Goal: Task Accomplishment & Management: Manage account settings

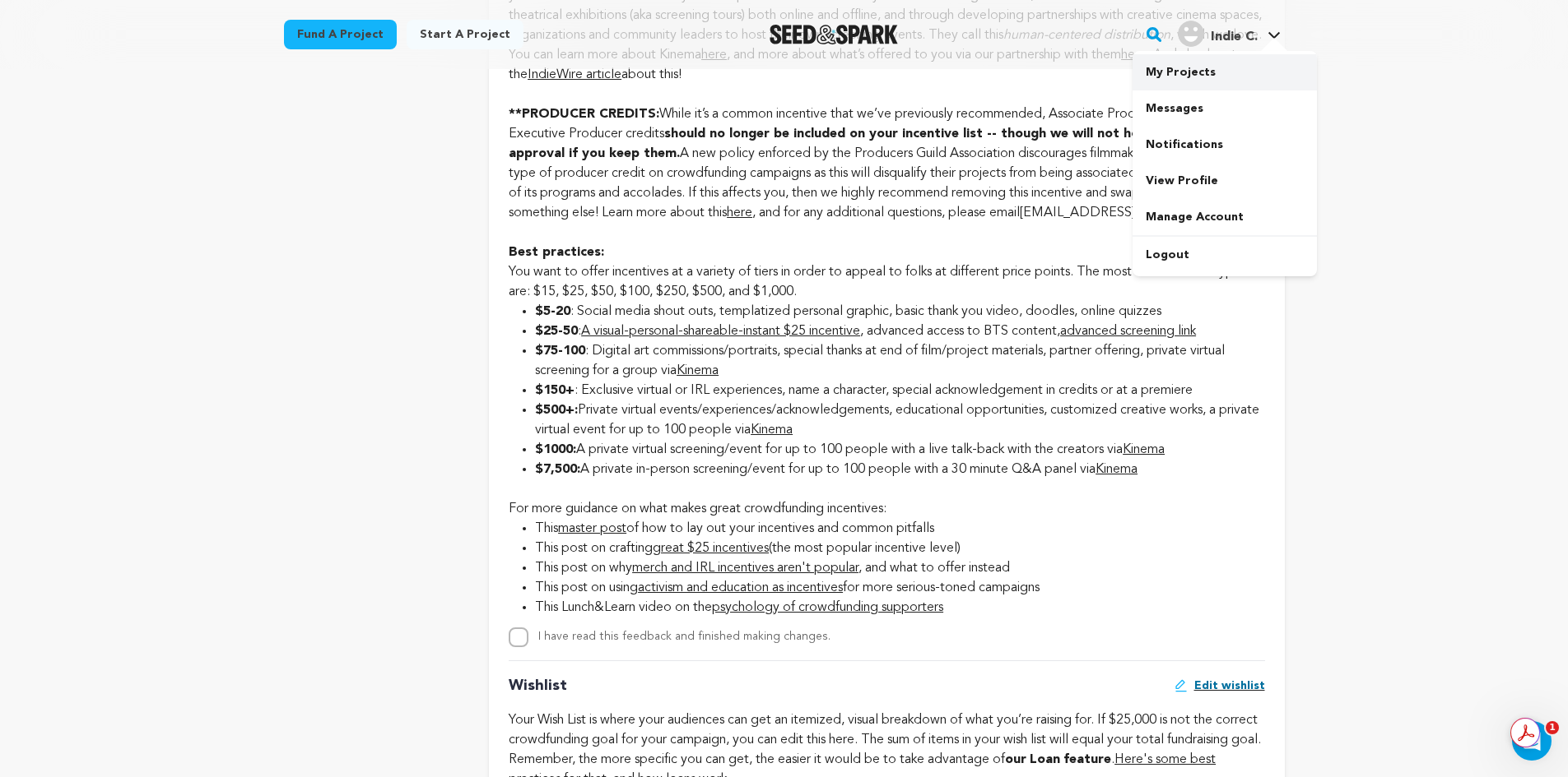
click at [1178, 79] on link "My Projects" at bounding box center [1225, 72] width 184 height 36
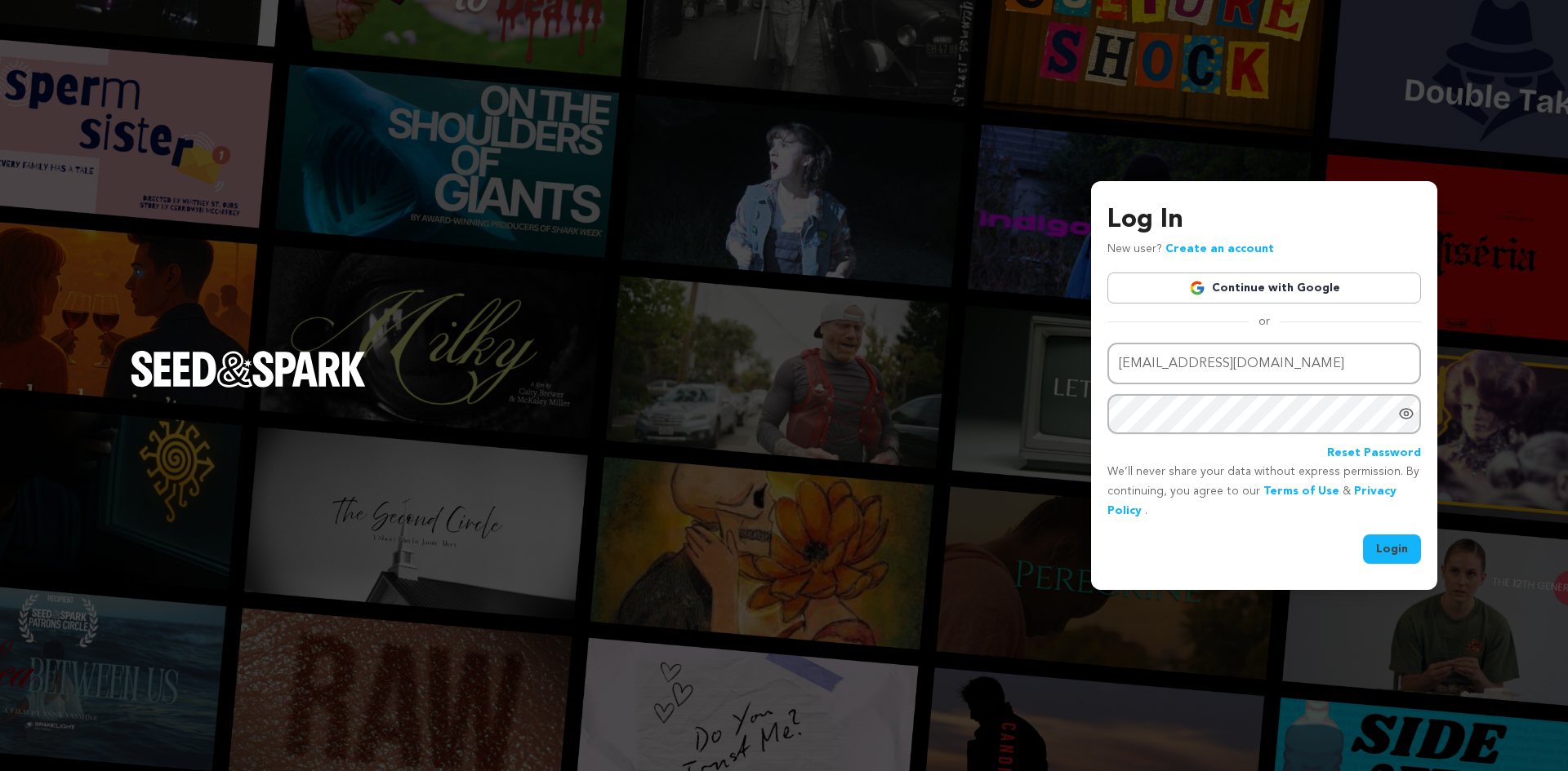
click at [1388, 545] on button "Login" at bounding box center [1392, 549] width 58 height 30
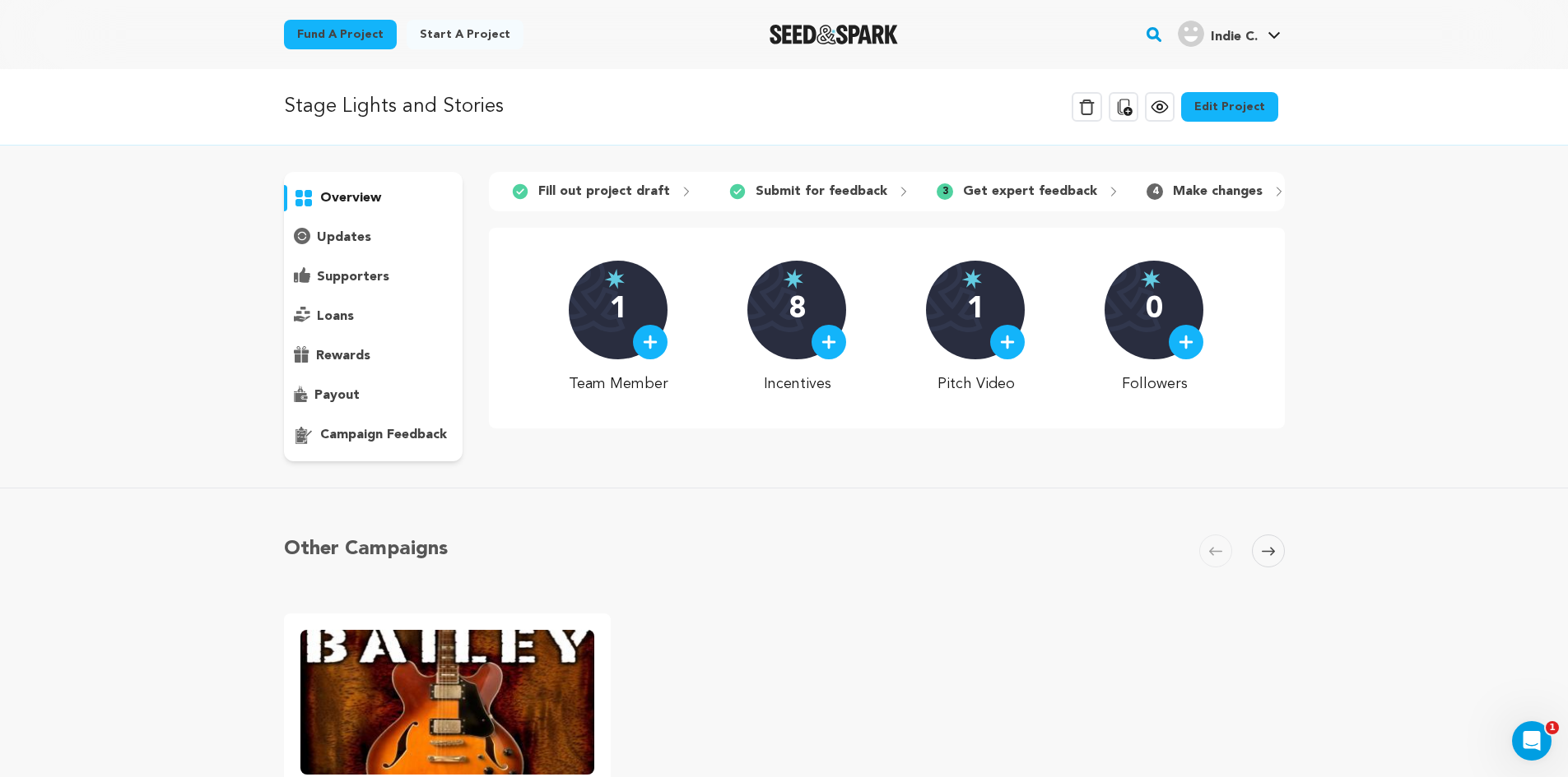
click at [360, 199] on p "overview" at bounding box center [350, 199] width 61 height 20
click at [1229, 103] on link "Edit Project" at bounding box center [1229, 107] width 97 height 30
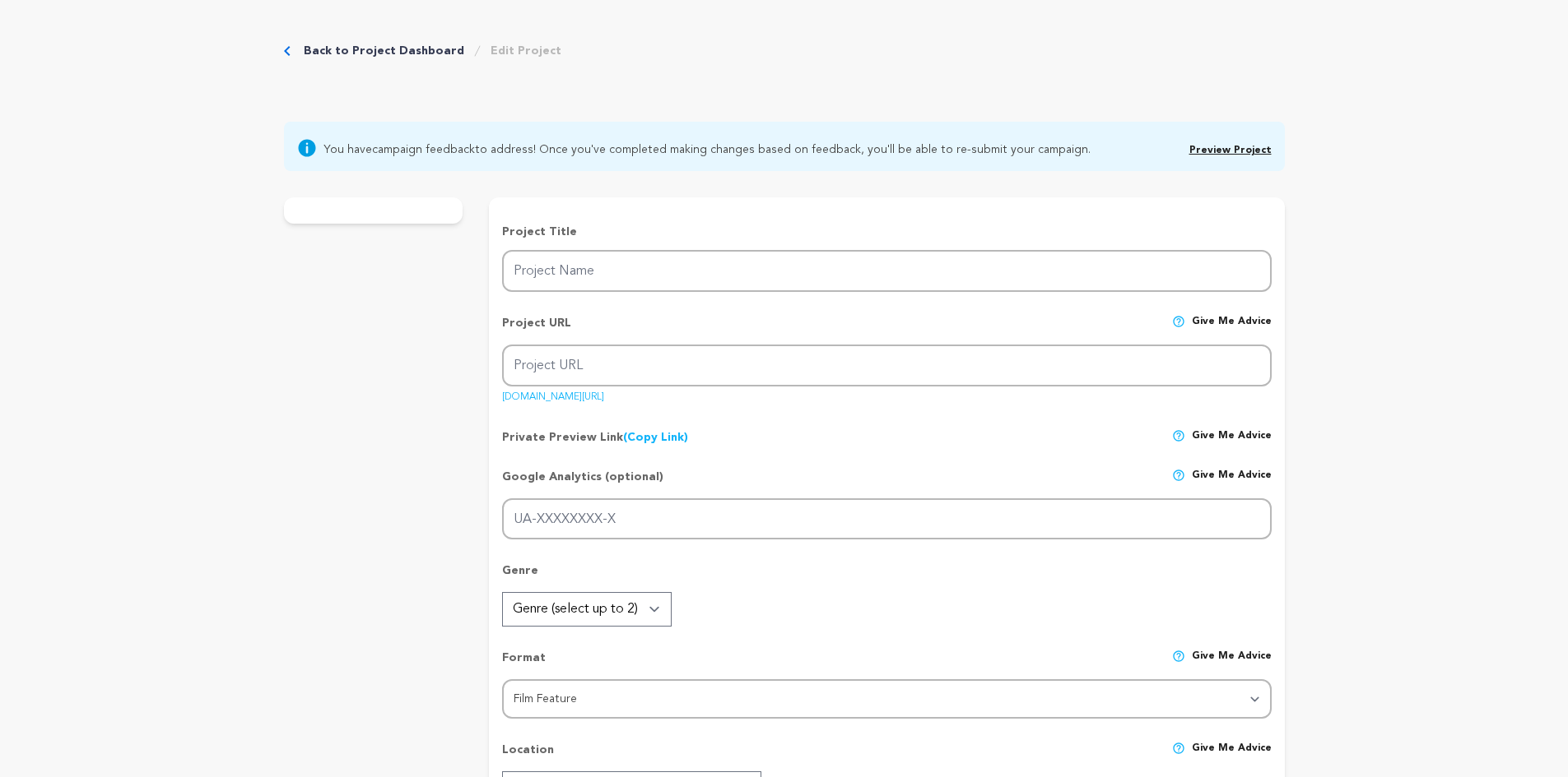
type input "Stage Lights and Stories"
type input "stage-lights-and-stories"
type input "Country stars from the 60s -80s reunite for a historic & emotional evening of r…"
type textarea "Country music in the 60s - 80s was filled with unforgettable stories & timeless…"
type textarea "To honor and support the country stars & songwriters who had hits from the 1960…"
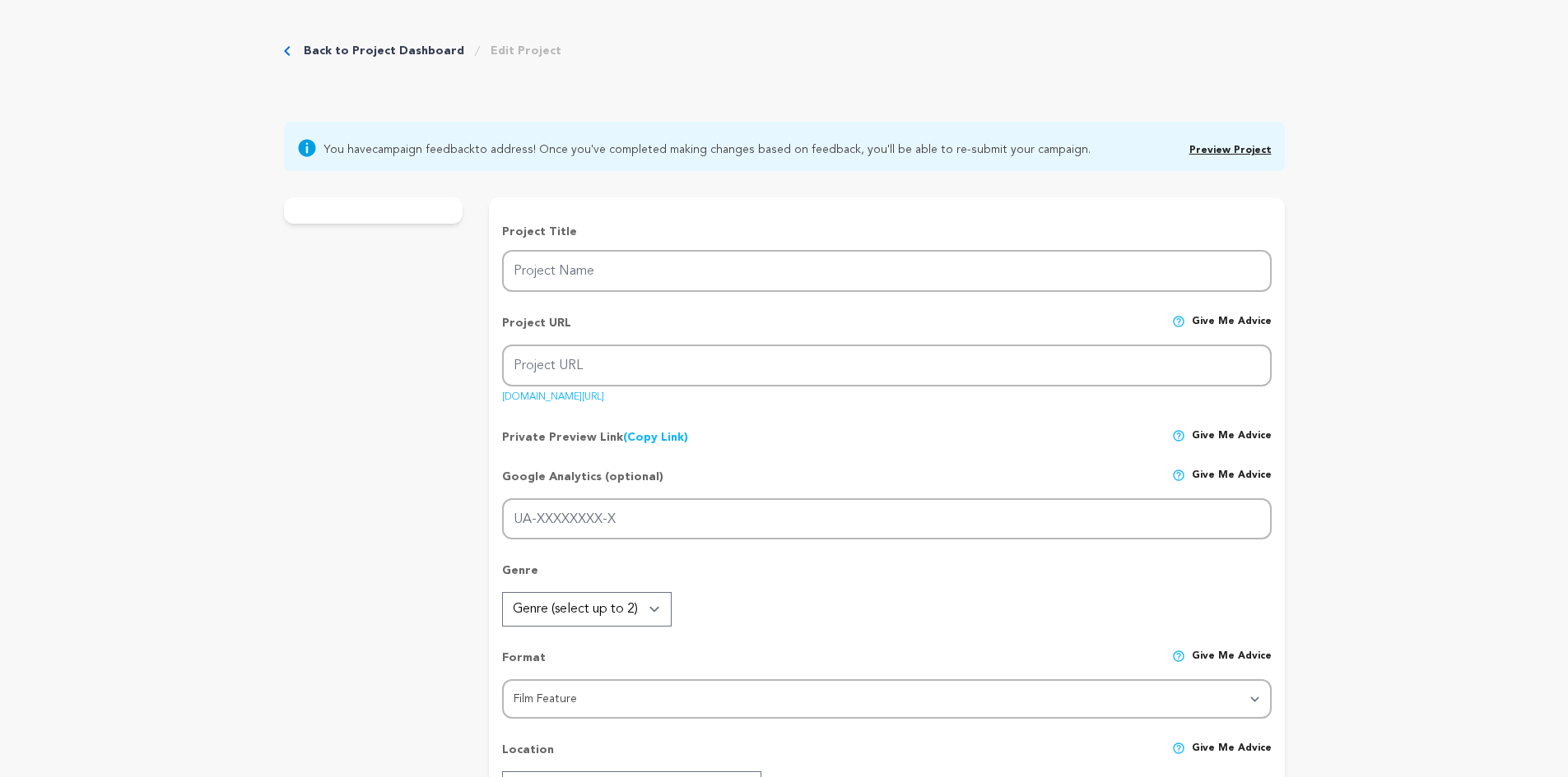
type textarea "'Dinner with Dreamers' - An organization of creatives worldwide. Stage 32."
radio input "true"
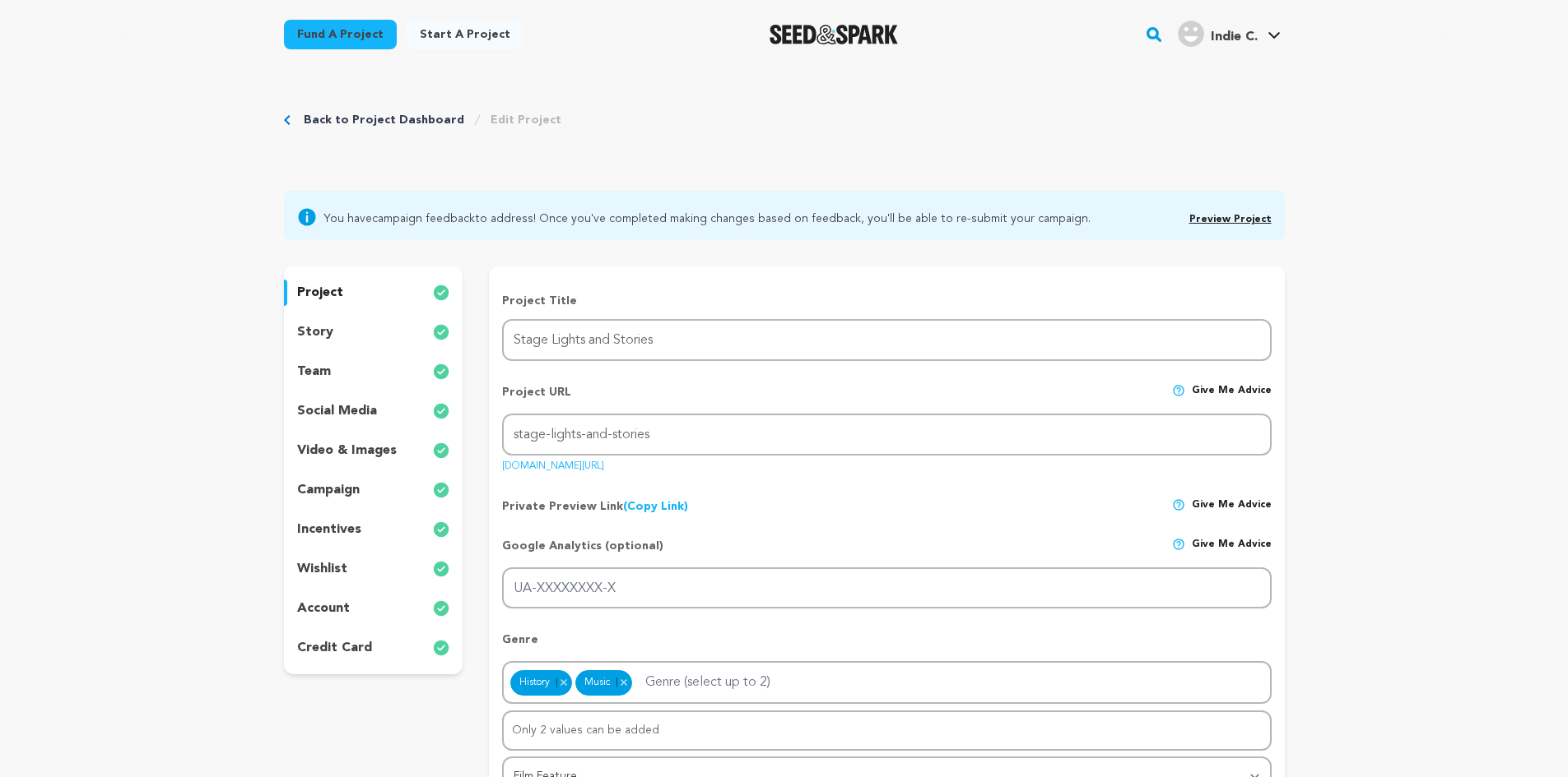
click at [333, 446] on p "video & images" at bounding box center [347, 451] width 99 height 20
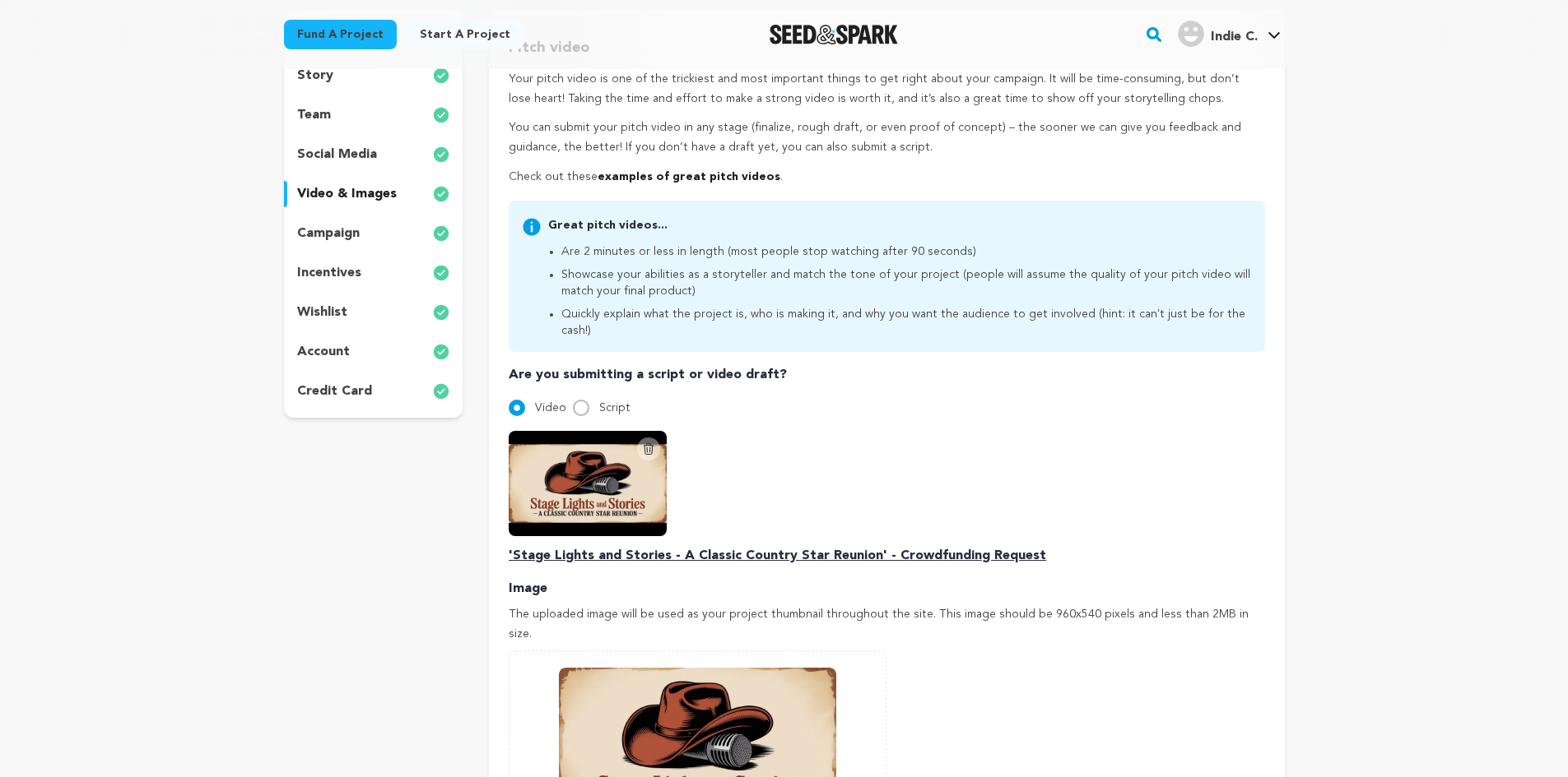
scroll to position [315, 0]
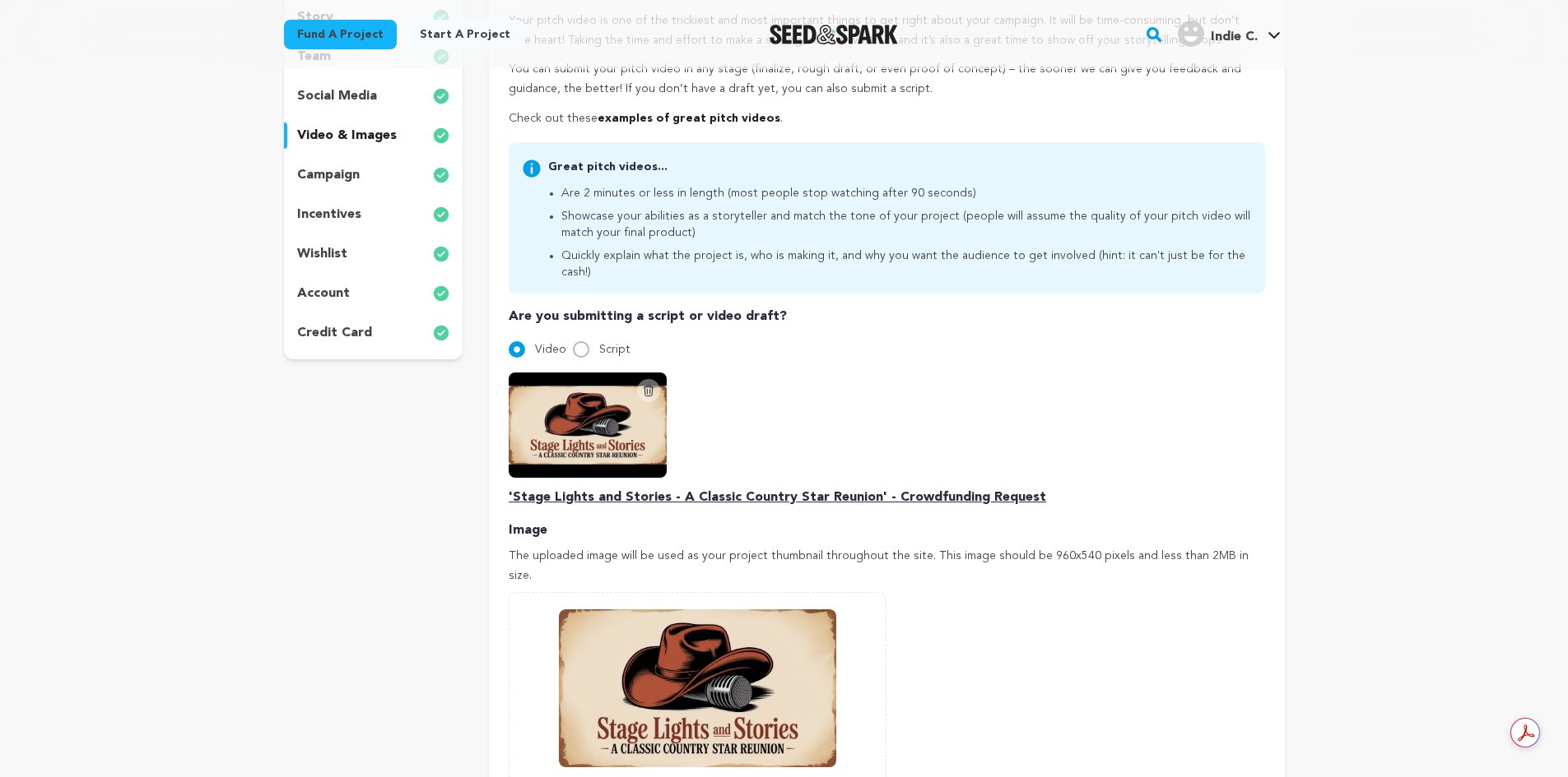
click at [645, 384] on icon at bounding box center [648, 390] width 14 height 14
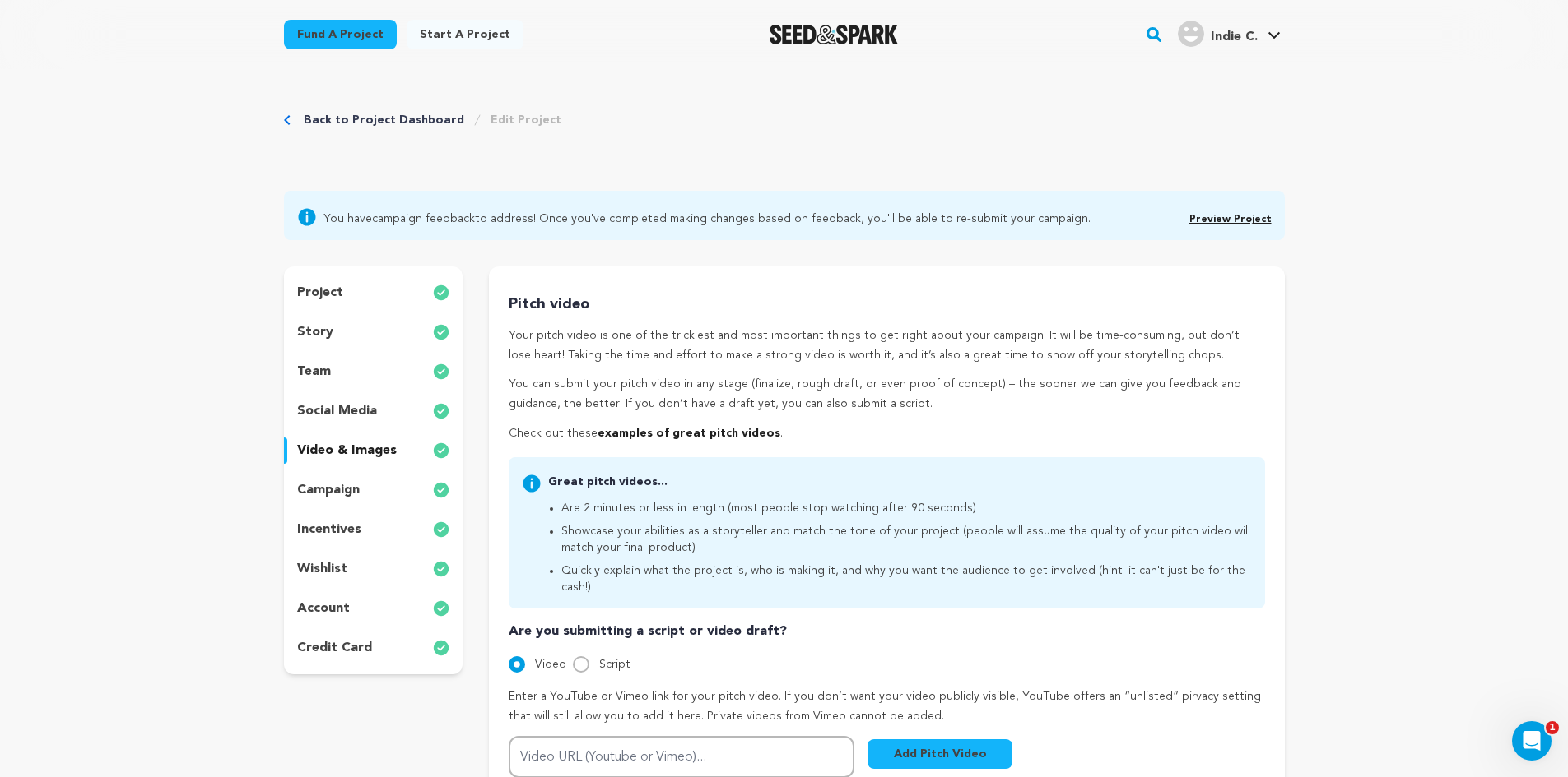
scroll to position [0, 0]
click at [617, 744] on input "Video URL (Youtube or Vimeo)..." at bounding box center [681, 757] width 345 height 42
paste input "https://youtu.be/vQVMFZLTyBI?si=u68FbxJpinz_ybRc"
type input "https://youtu.be/vQVMFZLTyBI?si=u68FbxJpinz_ybRc"
click at [943, 740] on button "Add Pitch Video" at bounding box center [940, 754] width 145 height 30
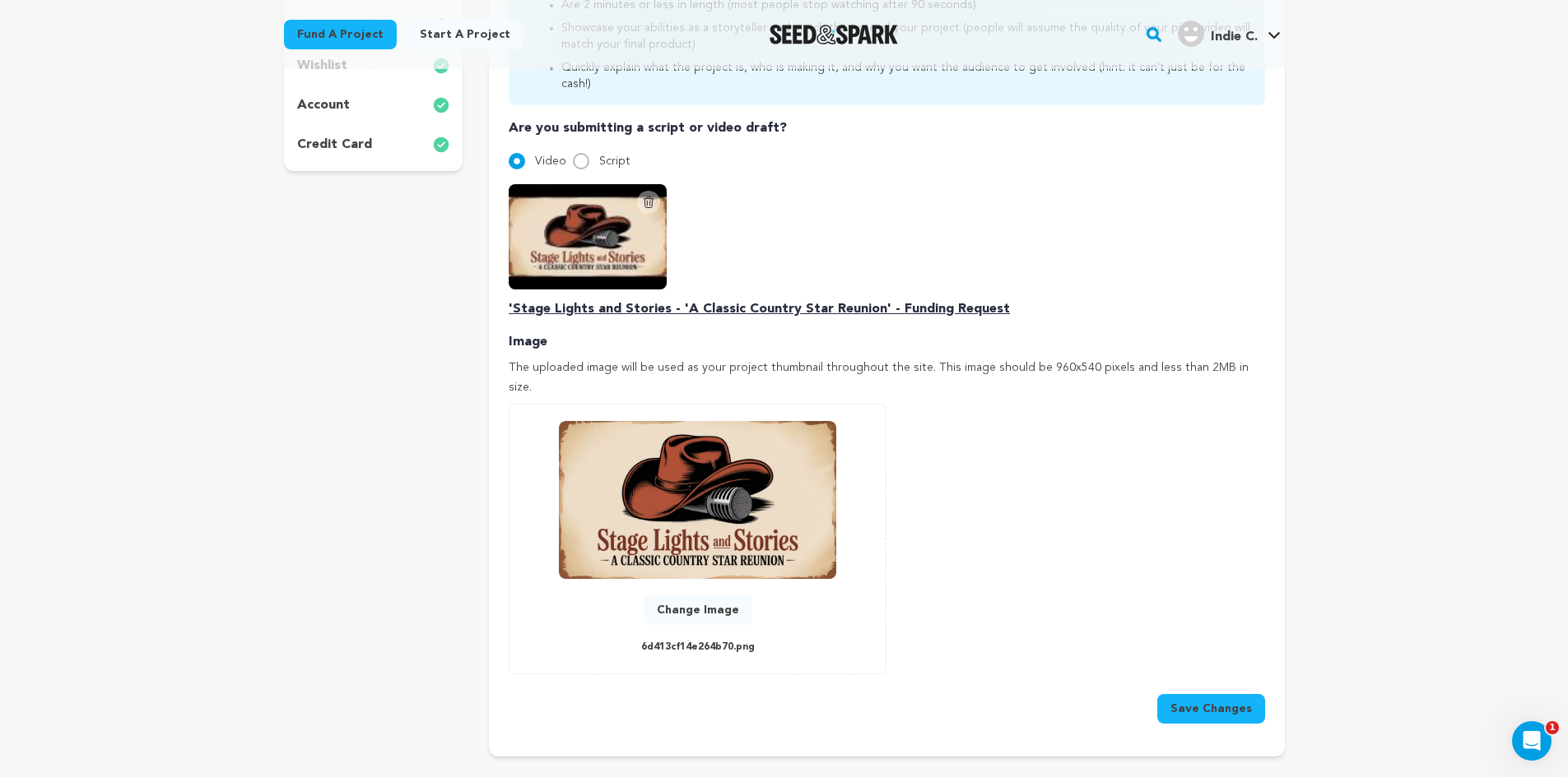
scroll to position [363, 0]
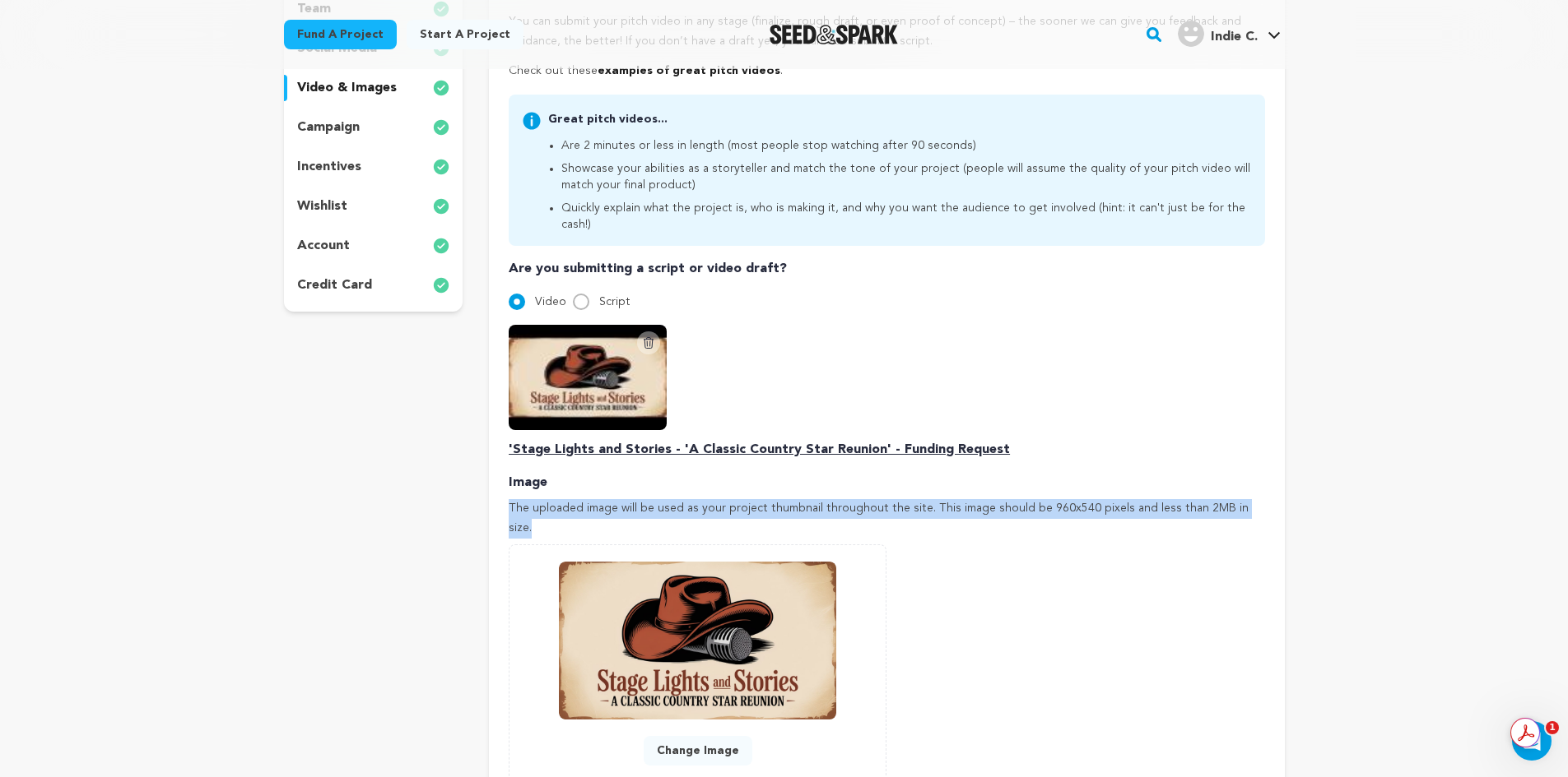
drag, startPoint x: 880, startPoint y: 455, endPoint x: 468, endPoint y: 658, distance: 459.3
click at [615, 662] on div "Pitch video Your pitch video is one of the trickiest and most important things …" at bounding box center [887, 398] width 756 height 934
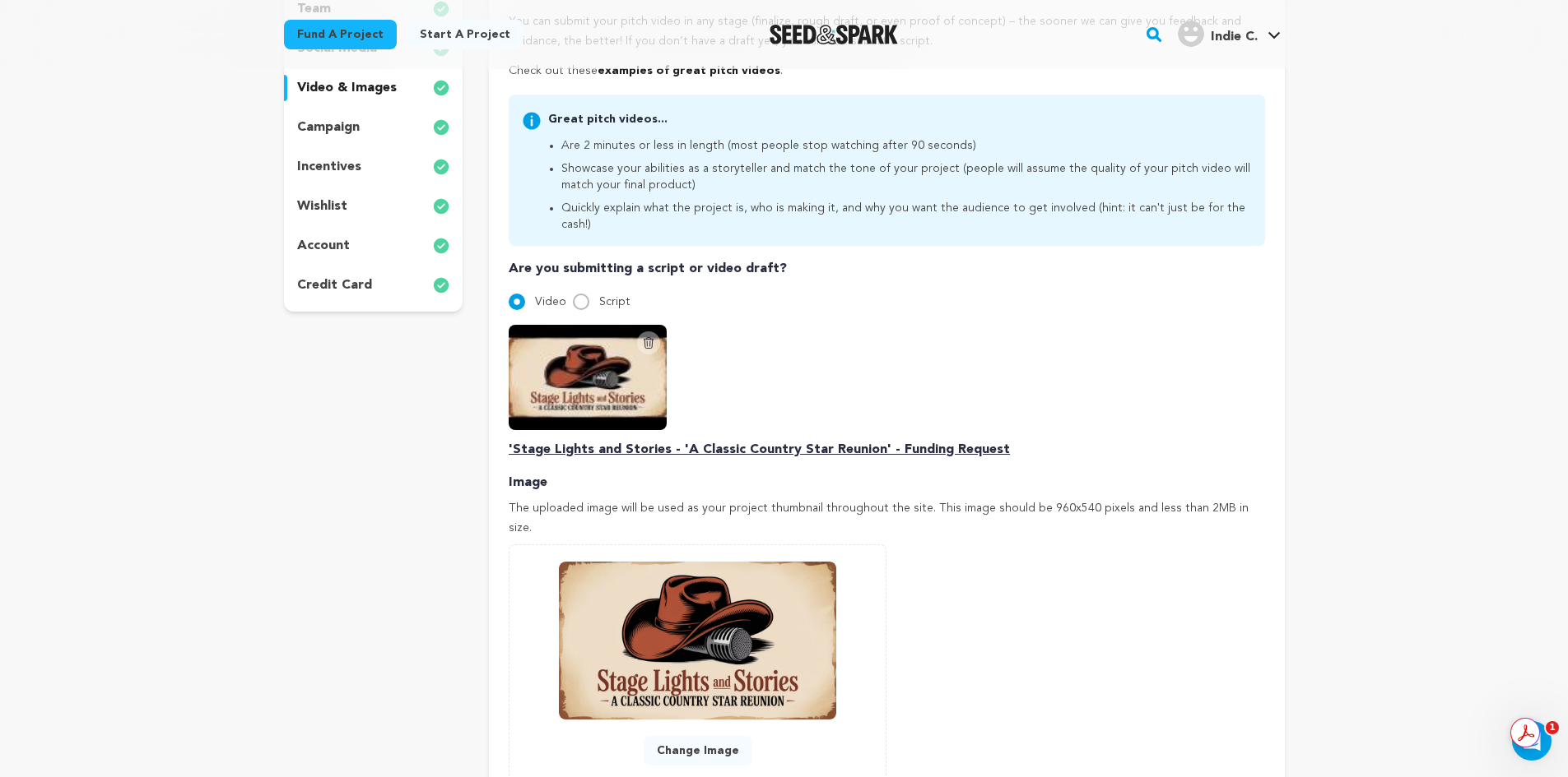
click at [942, 382] on div "Delete Script Video 'Stage Lights and Stories - 'A Classic Country Star Reunion…" at bounding box center [887, 392] width 756 height 135
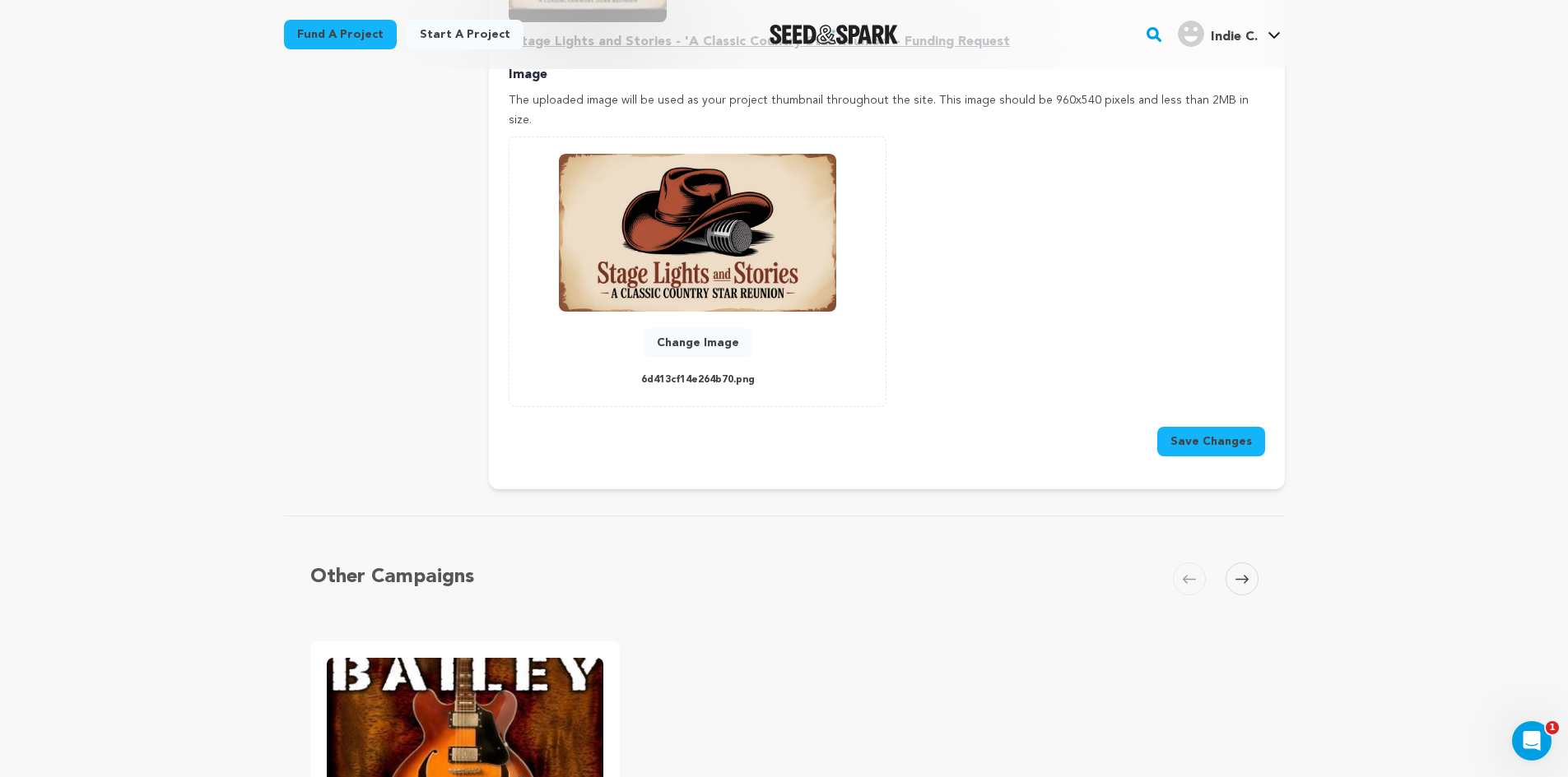
scroll to position [828, 0]
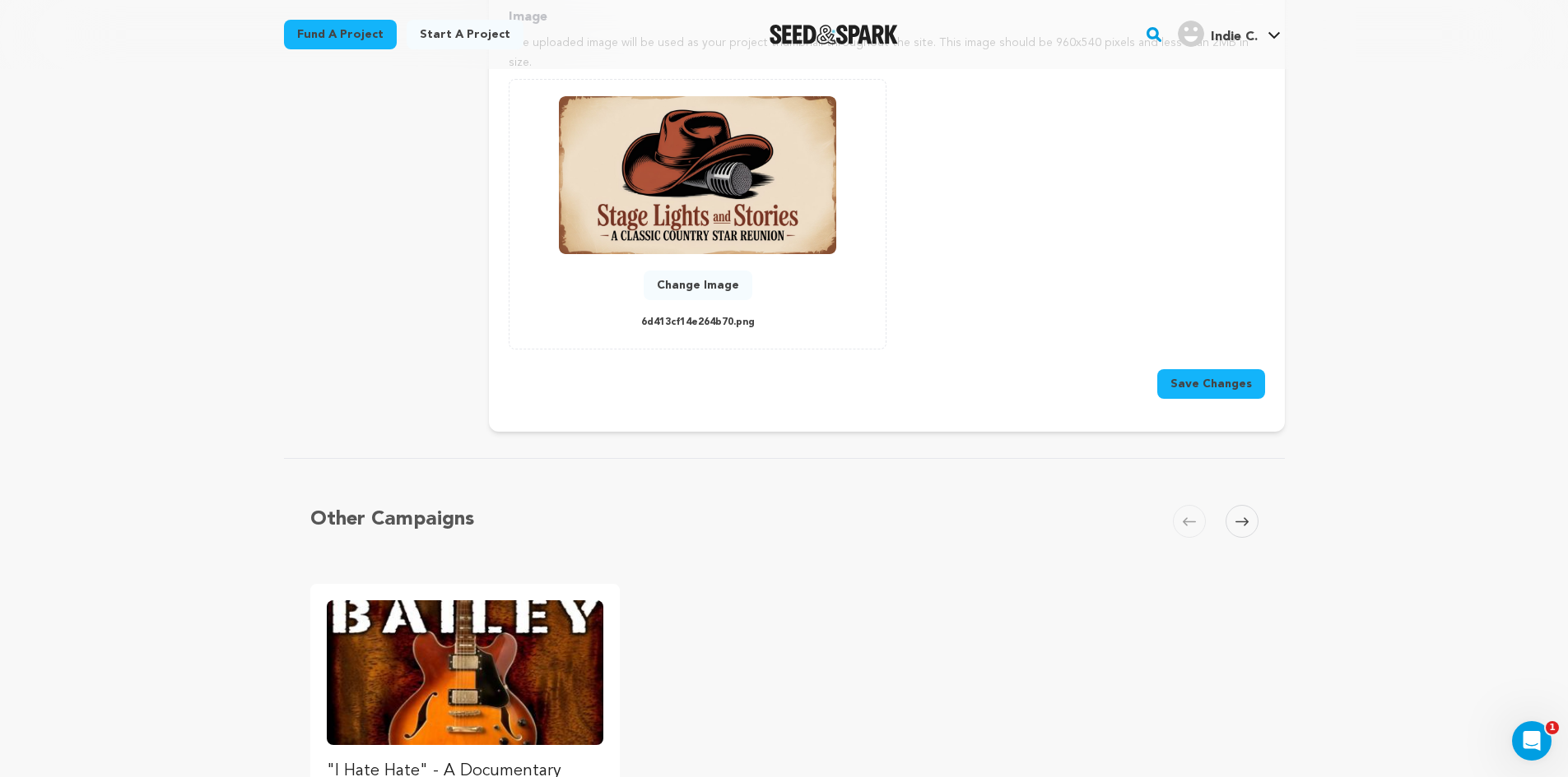
click at [1187, 370] on button "Save Changes" at bounding box center [1210, 384] width 108 height 30
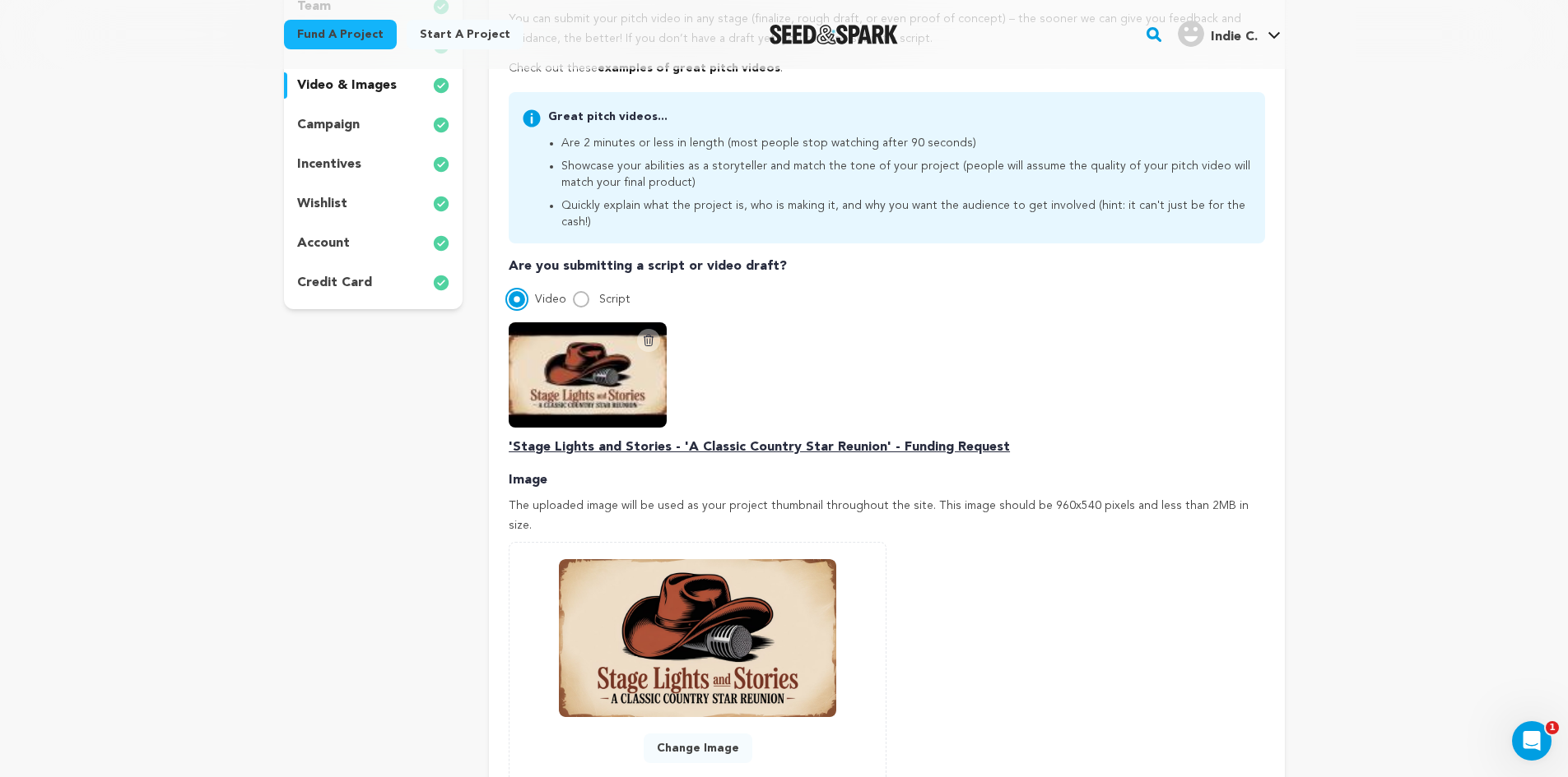
click at [512, 291] on input "Video" at bounding box center [517, 299] width 16 height 16
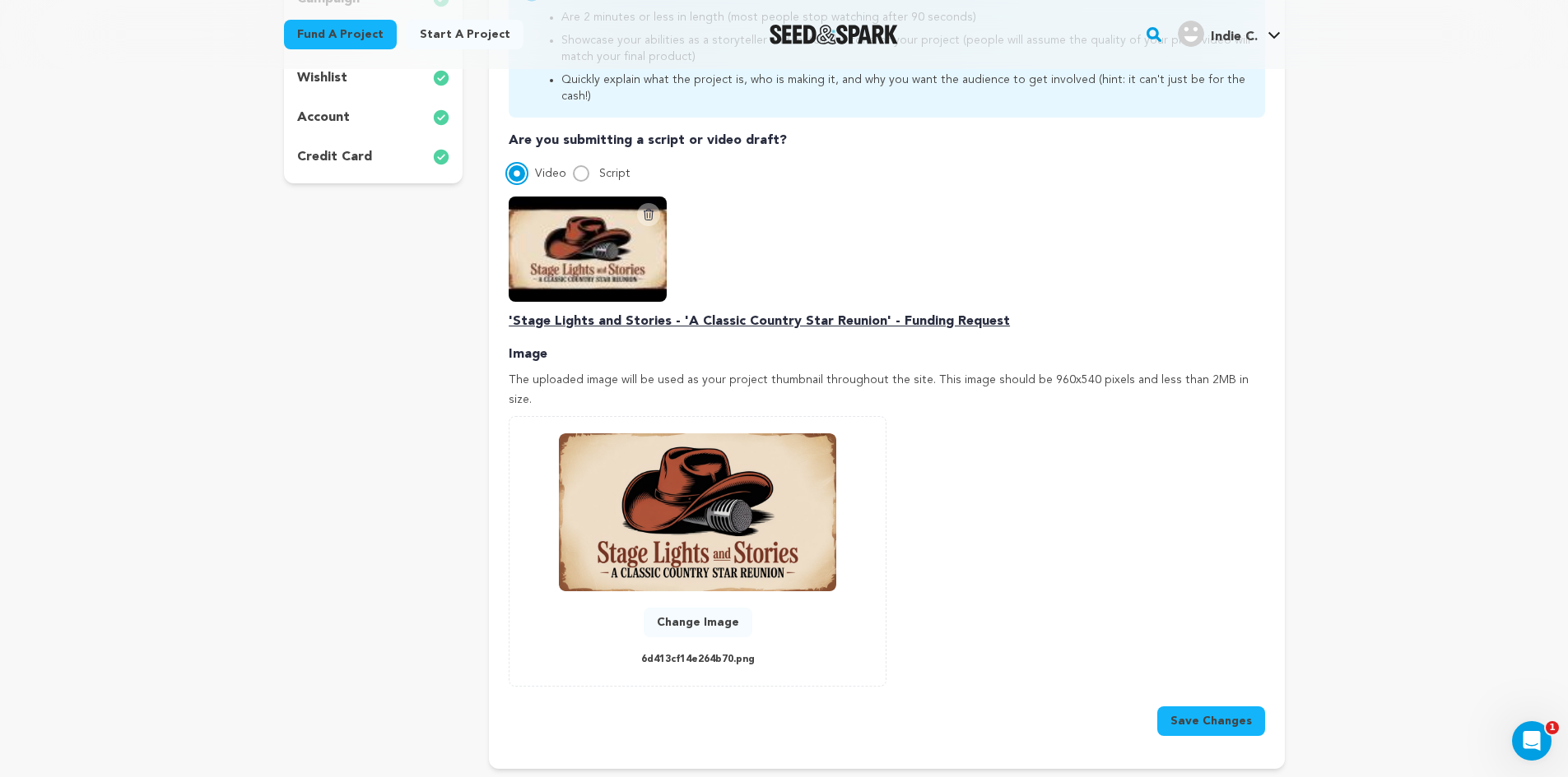
scroll to position [745, 0]
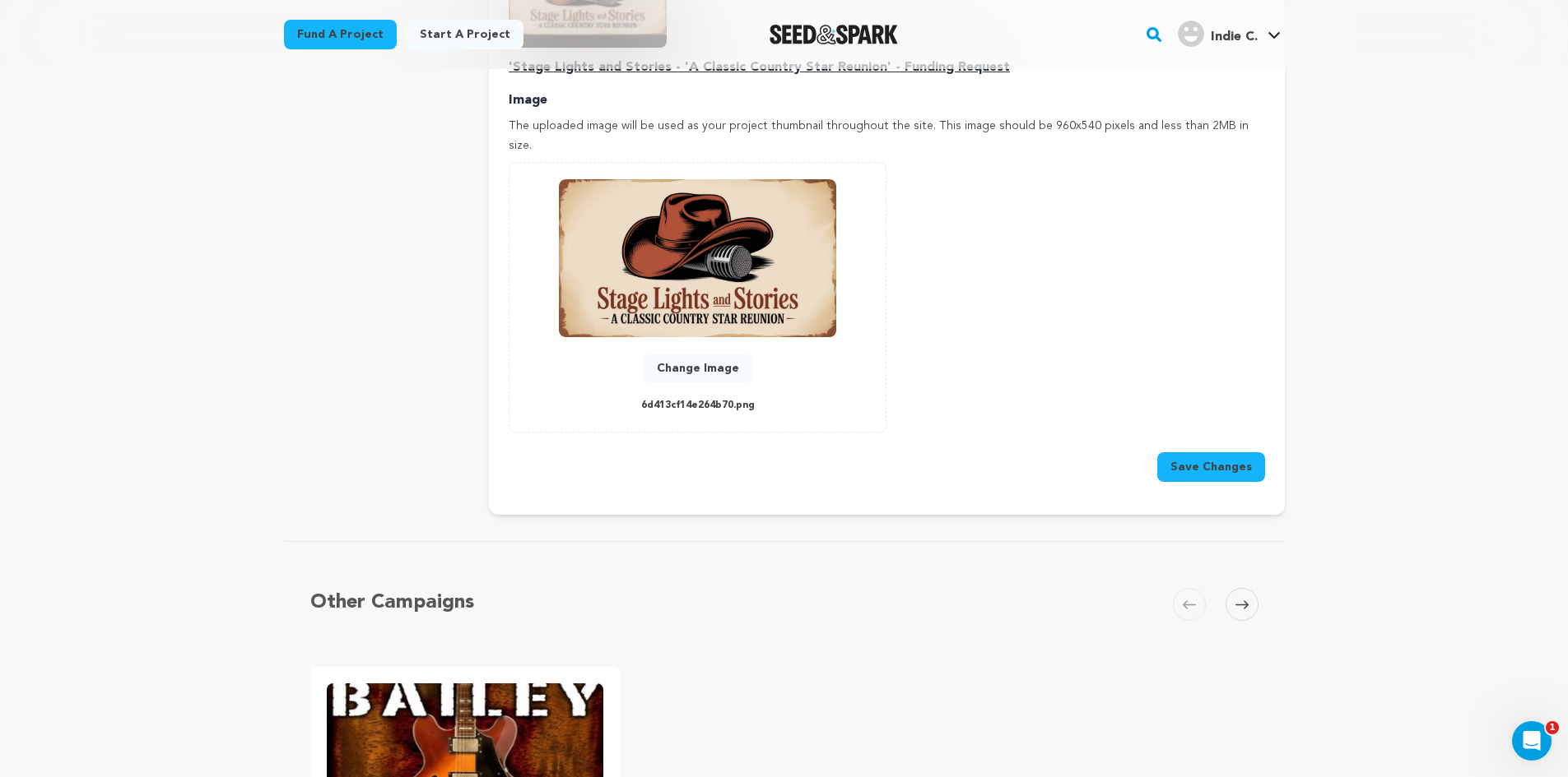
click at [1212, 453] on button "Save Changes" at bounding box center [1210, 467] width 108 height 30
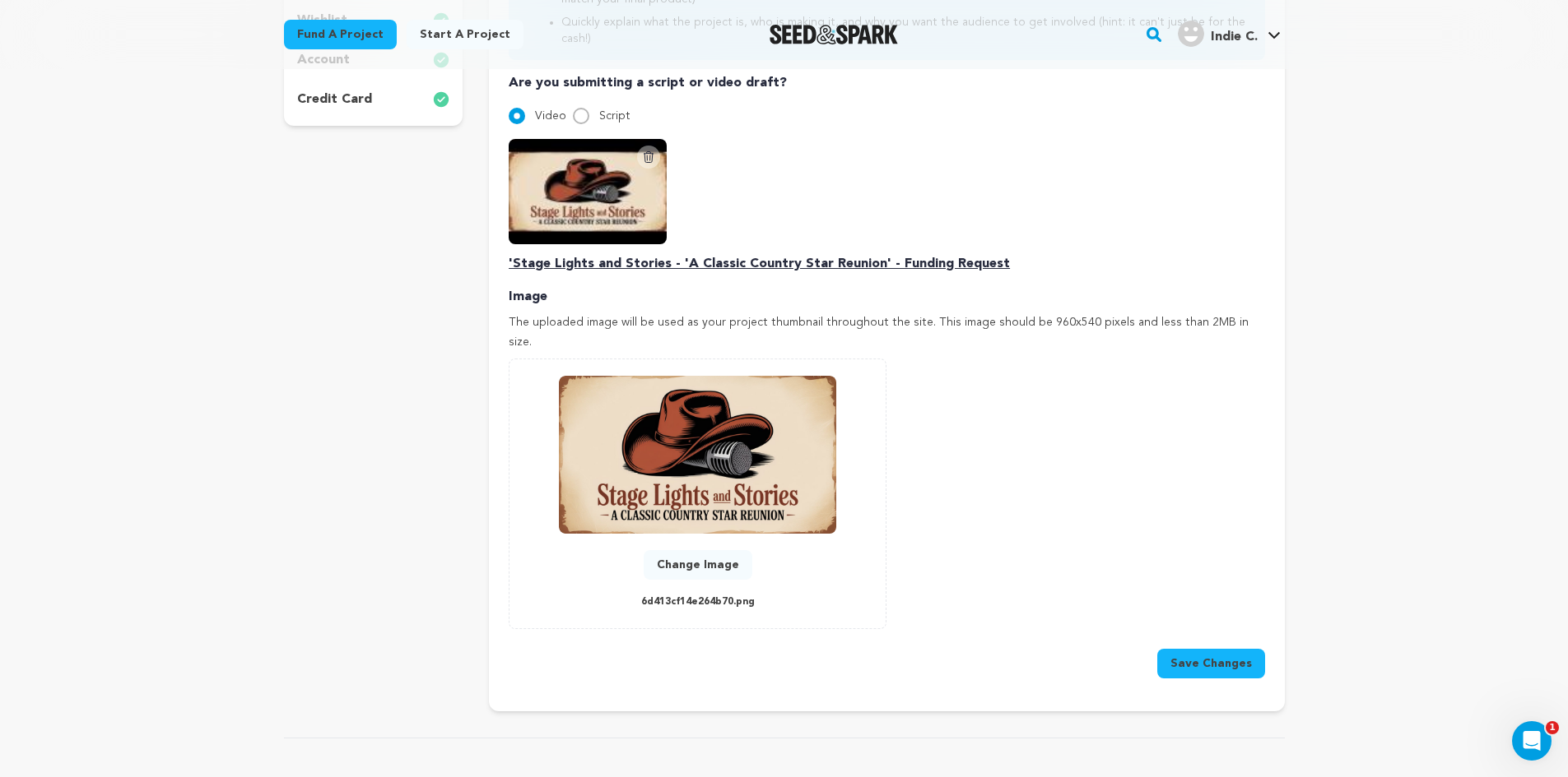
scroll to position [489, 0]
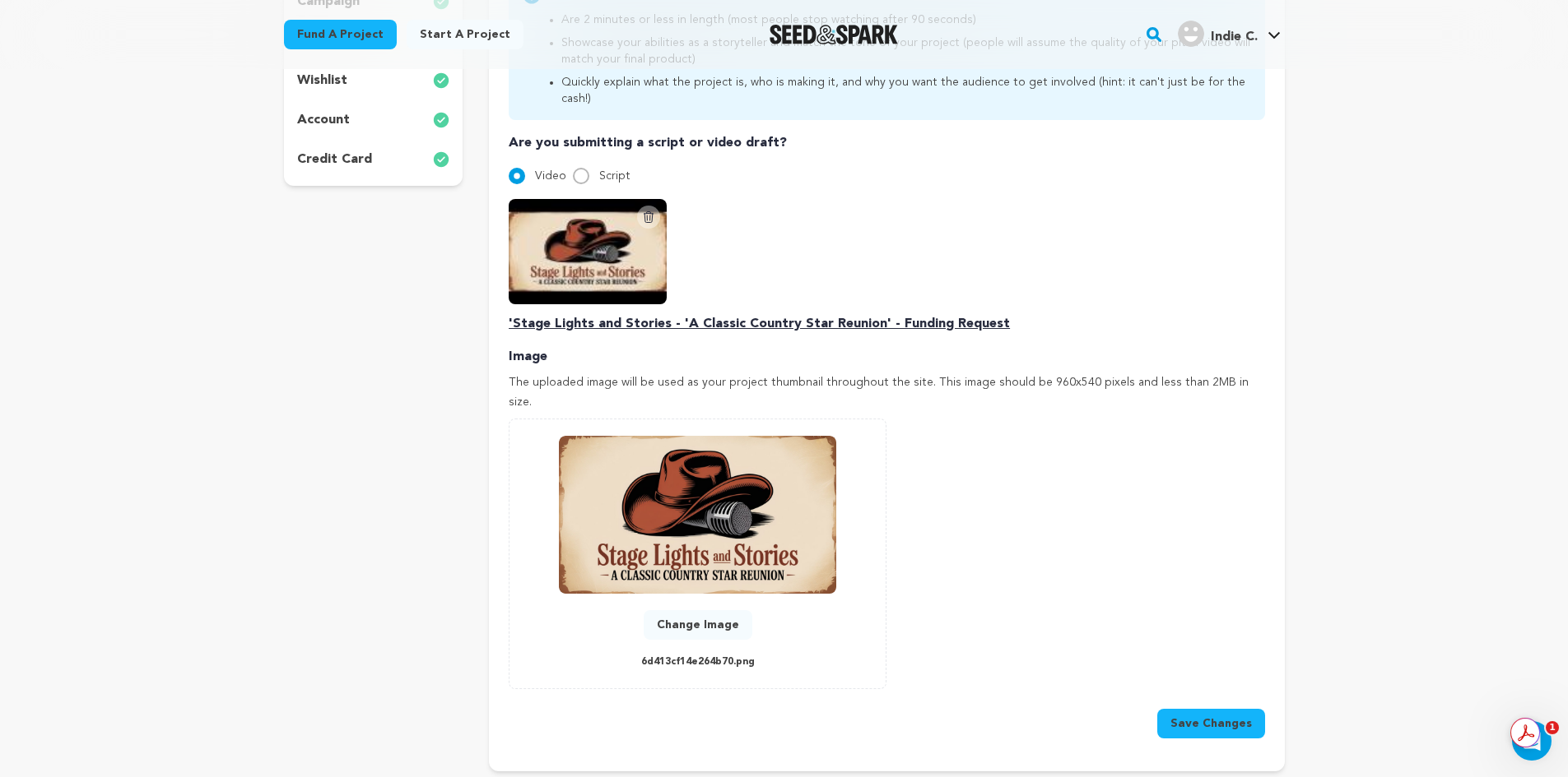
click at [1521, 740] on html "Fund a project Start a project Search" at bounding box center [784, 675] width 1568 height 2327
click at [1532, 757] on div "Open Intercom Messenger" at bounding box center [1529, 739] width 54 height 54
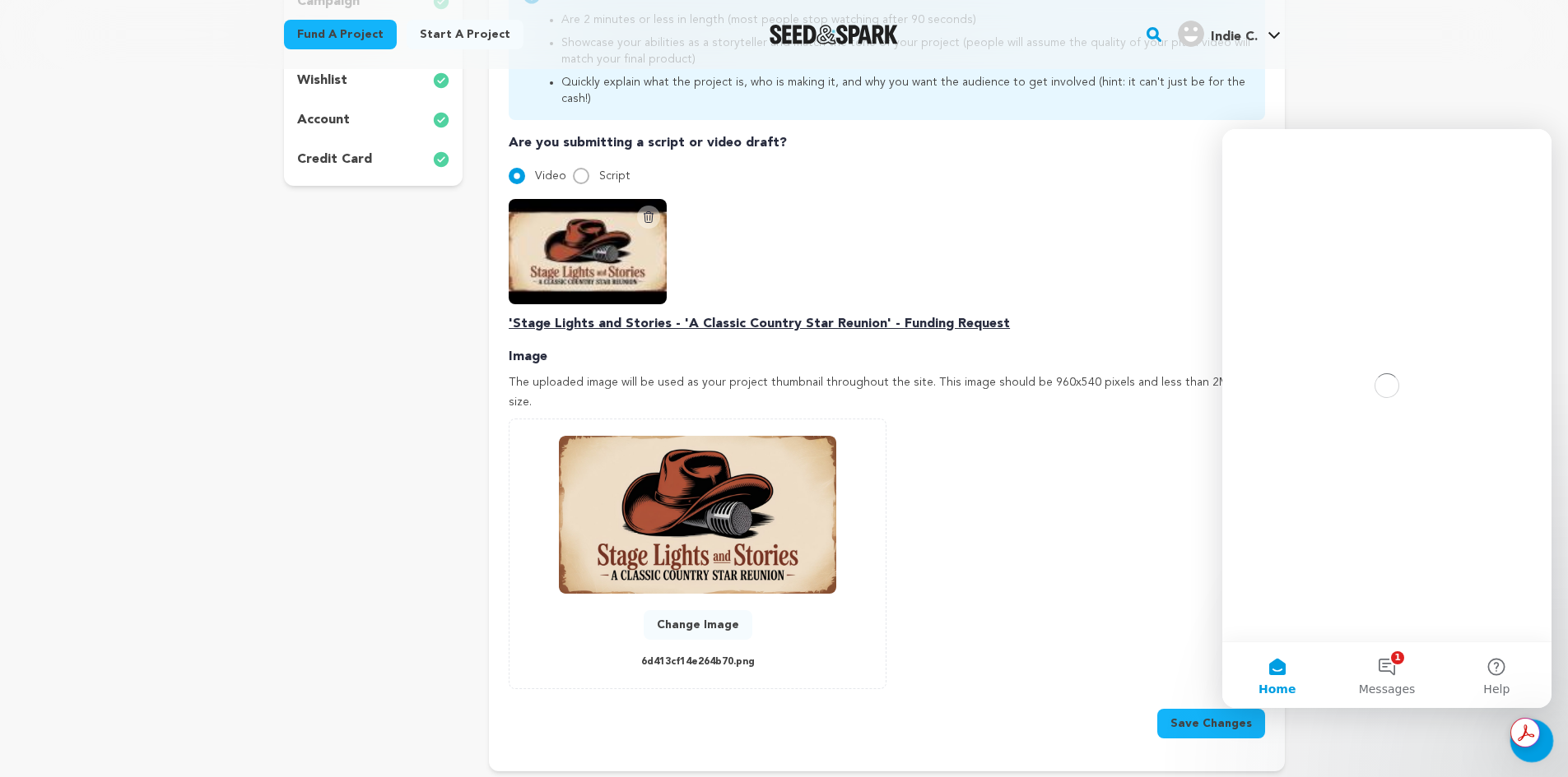
scroll to position [0, 0]
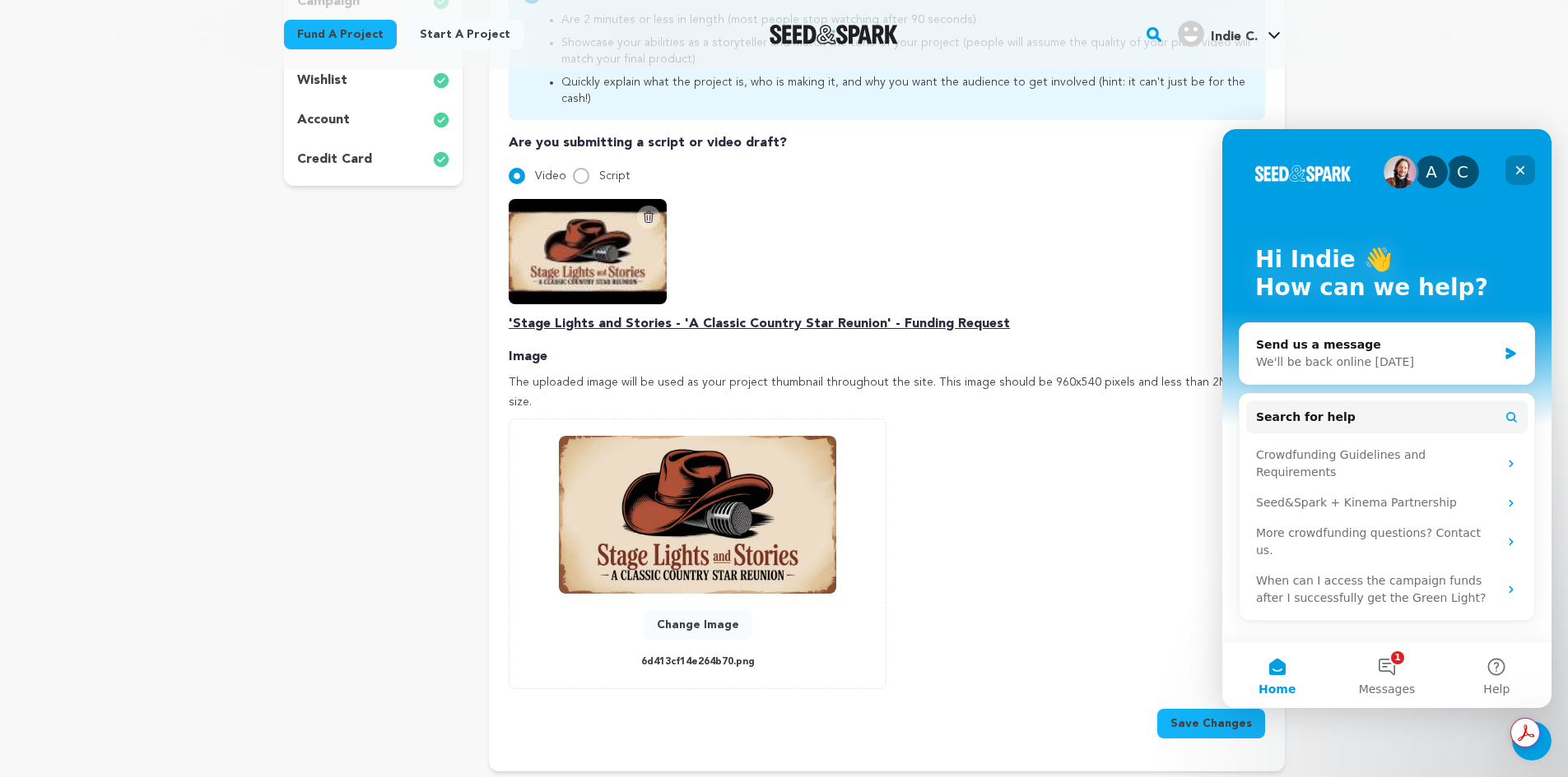
click at [1519, 164] on icon "Close" at bounding box center [1520, 170] width 14 height 14
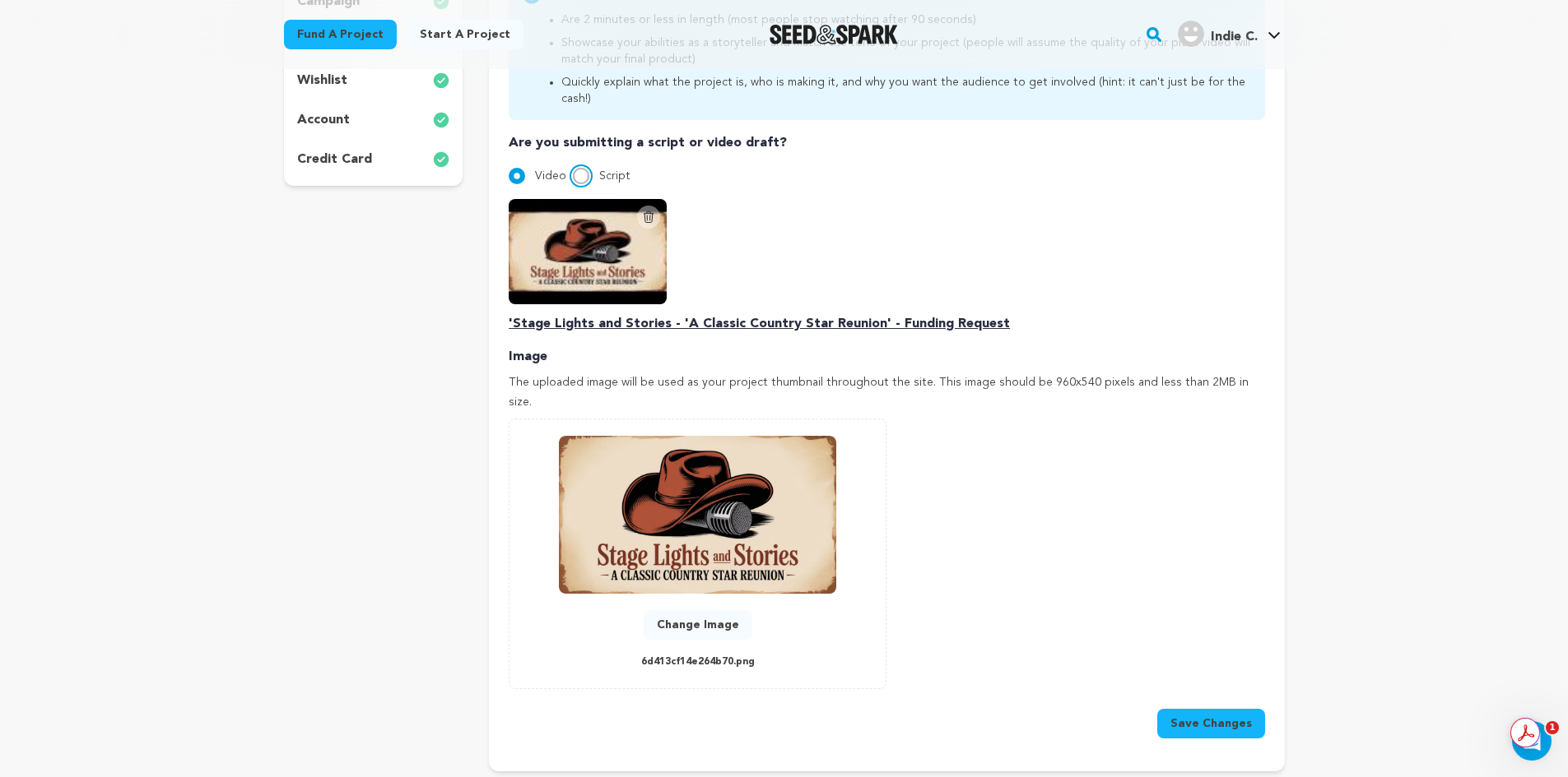
click at [578, 168] on input "Script" at bounding box center [581, 176] width 16 height 16
radio input "true"
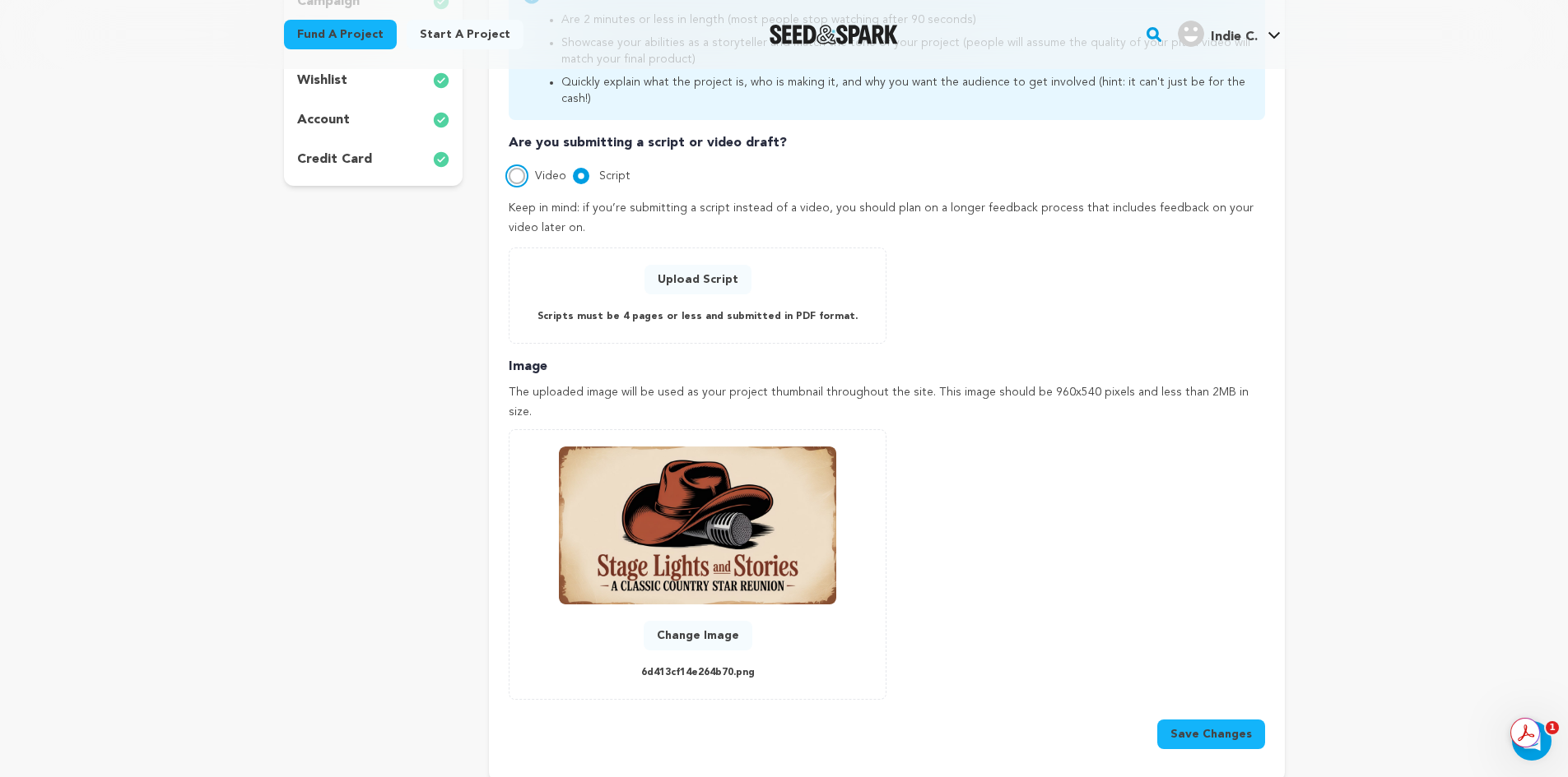
drag, startPoint x: 516, startPoint y: 158, endPoint x: 511, endPoint y: 174, distance: 16.8
click at [516, 168] on input "Video" at bounding box center [517, 176] width 16 height 16
radio input "true"
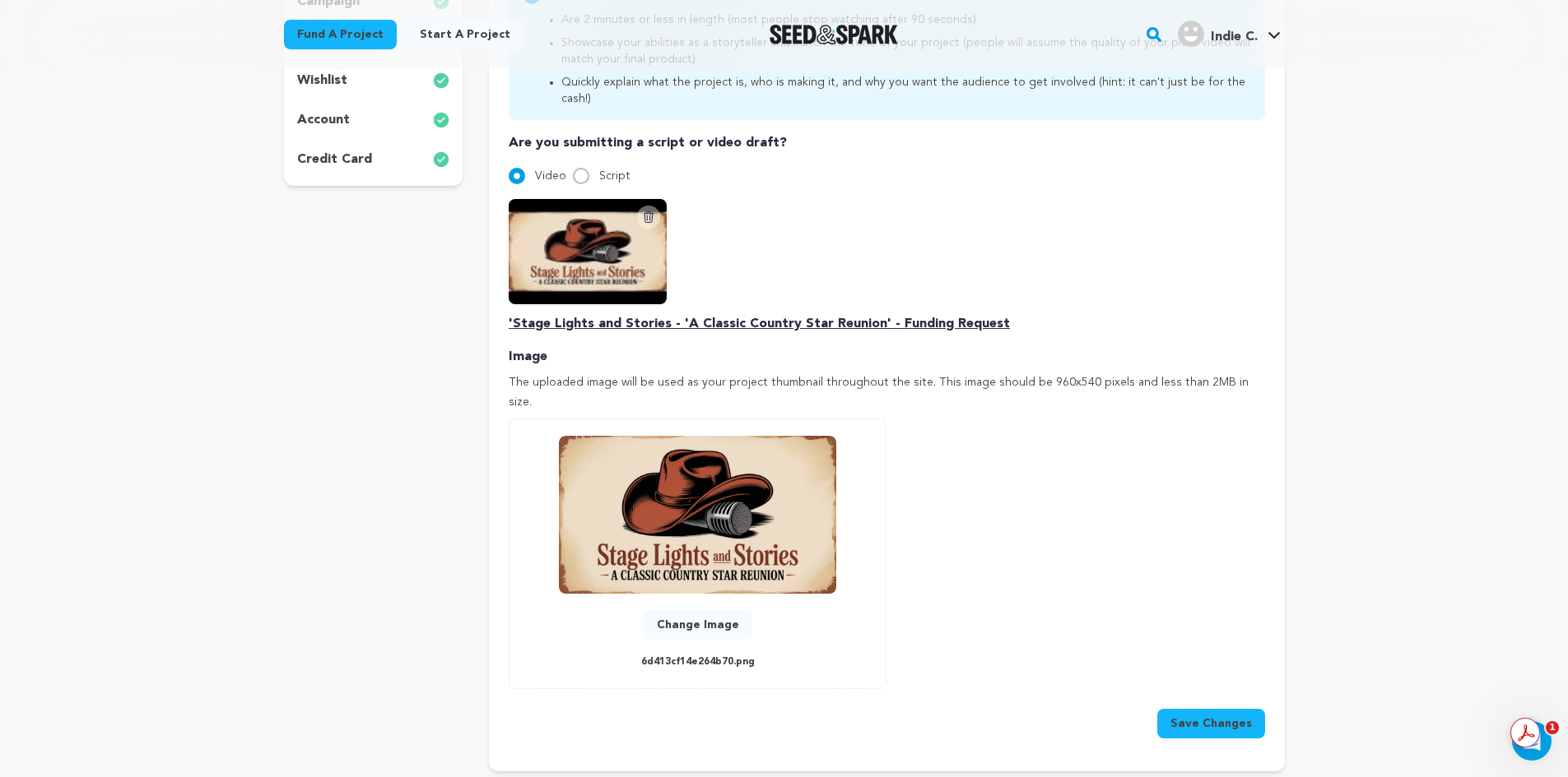
click at [593, 239] on img at bounding box center [587, 251] width 158 height 106
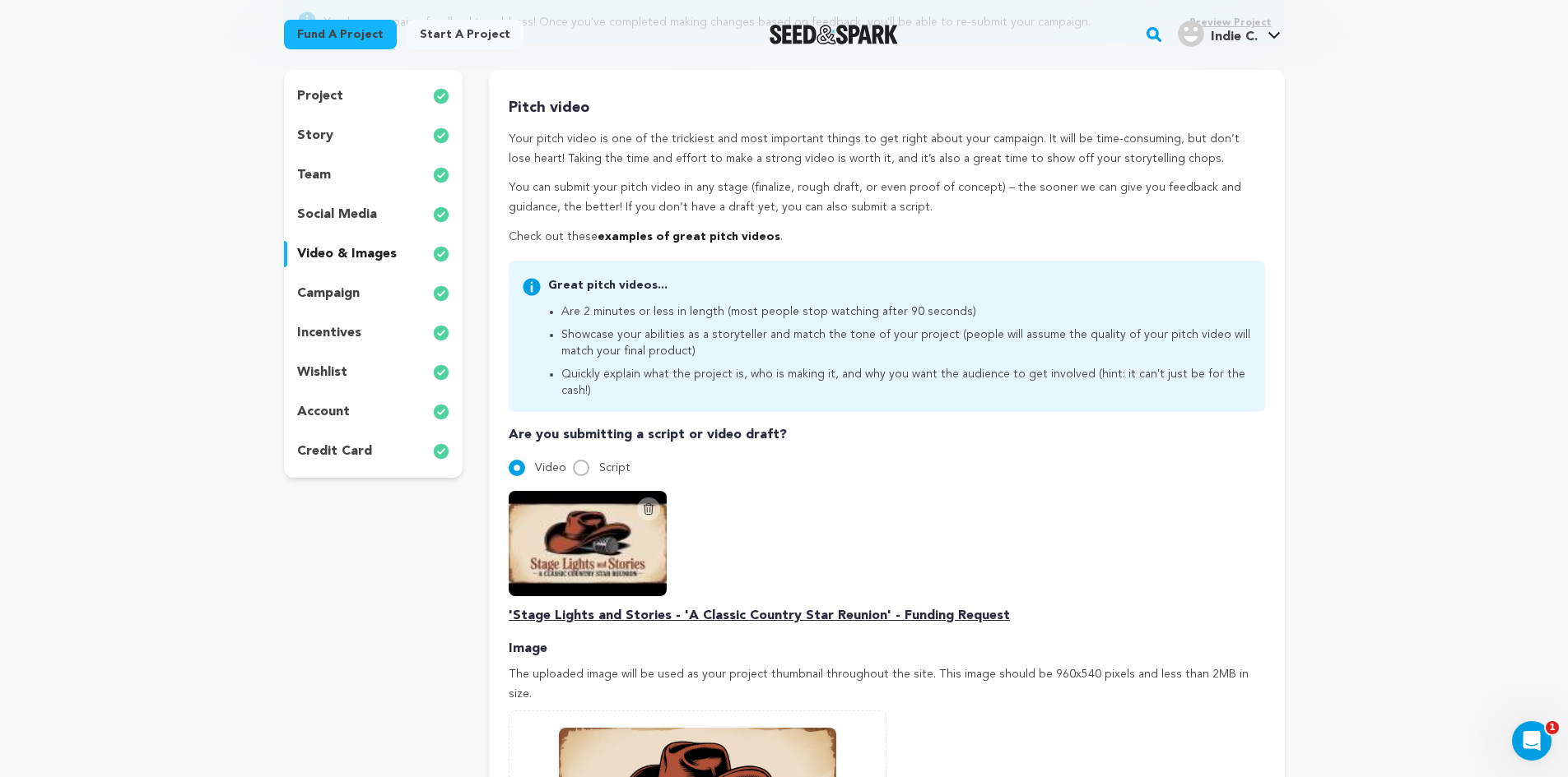
scroll to position [259, 0]
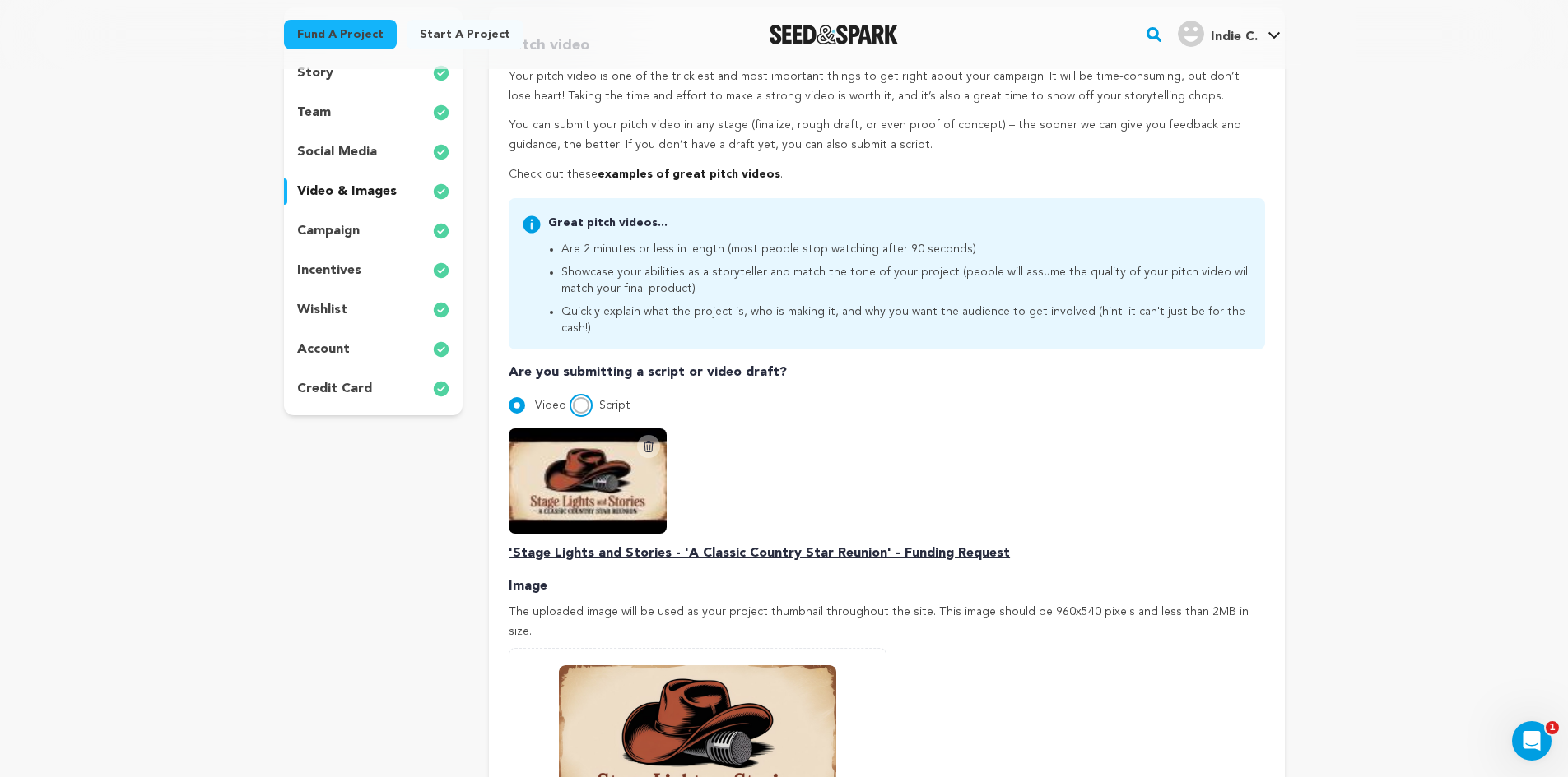
click at [586, 398] on input "Script" at bounding box center [581, 406] width 16 height 16
radio input "true"
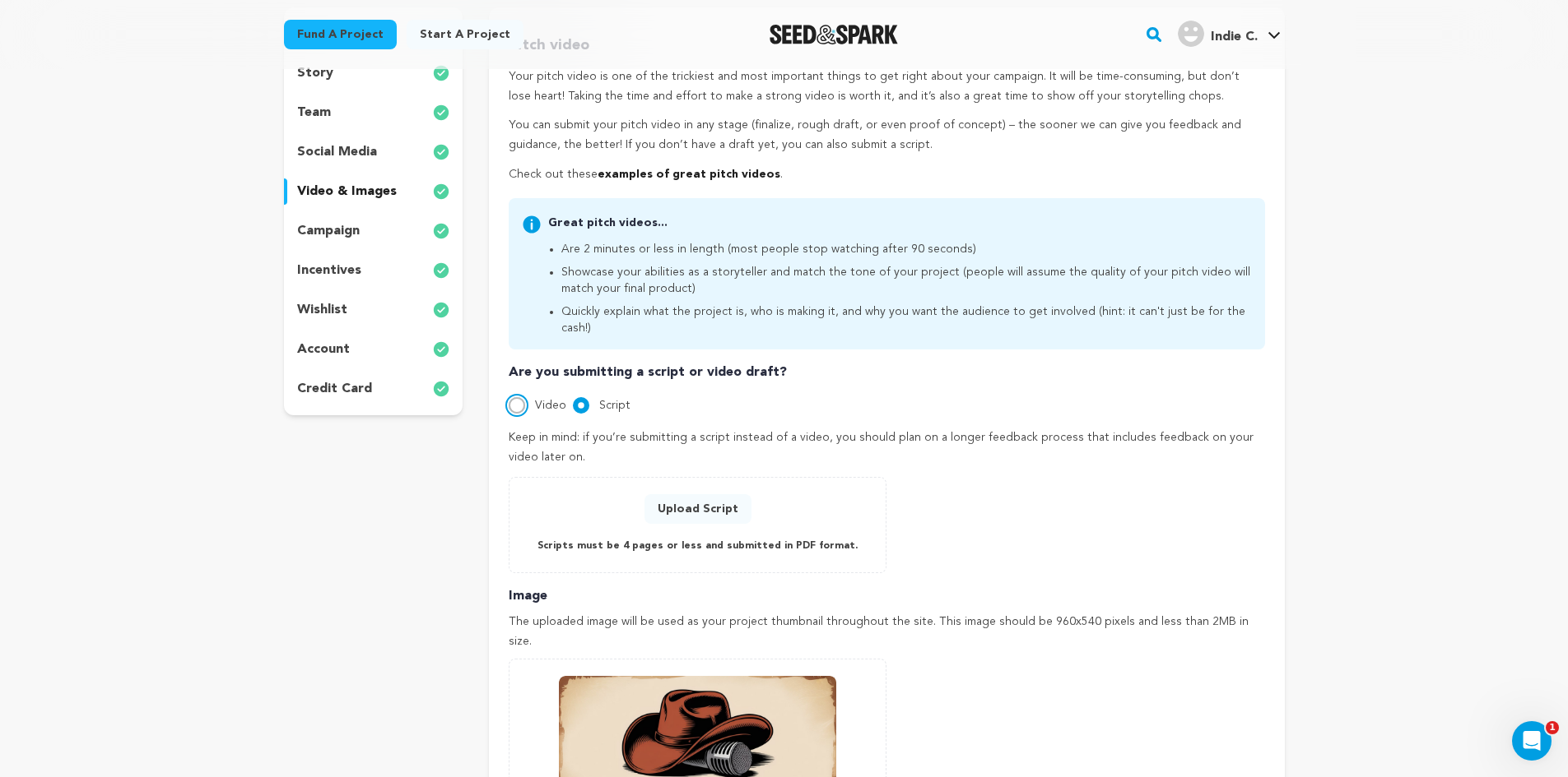
click at [523, 398] on input "Video" at bounding box center [517, 406] width 16 height 16
radio input "true"
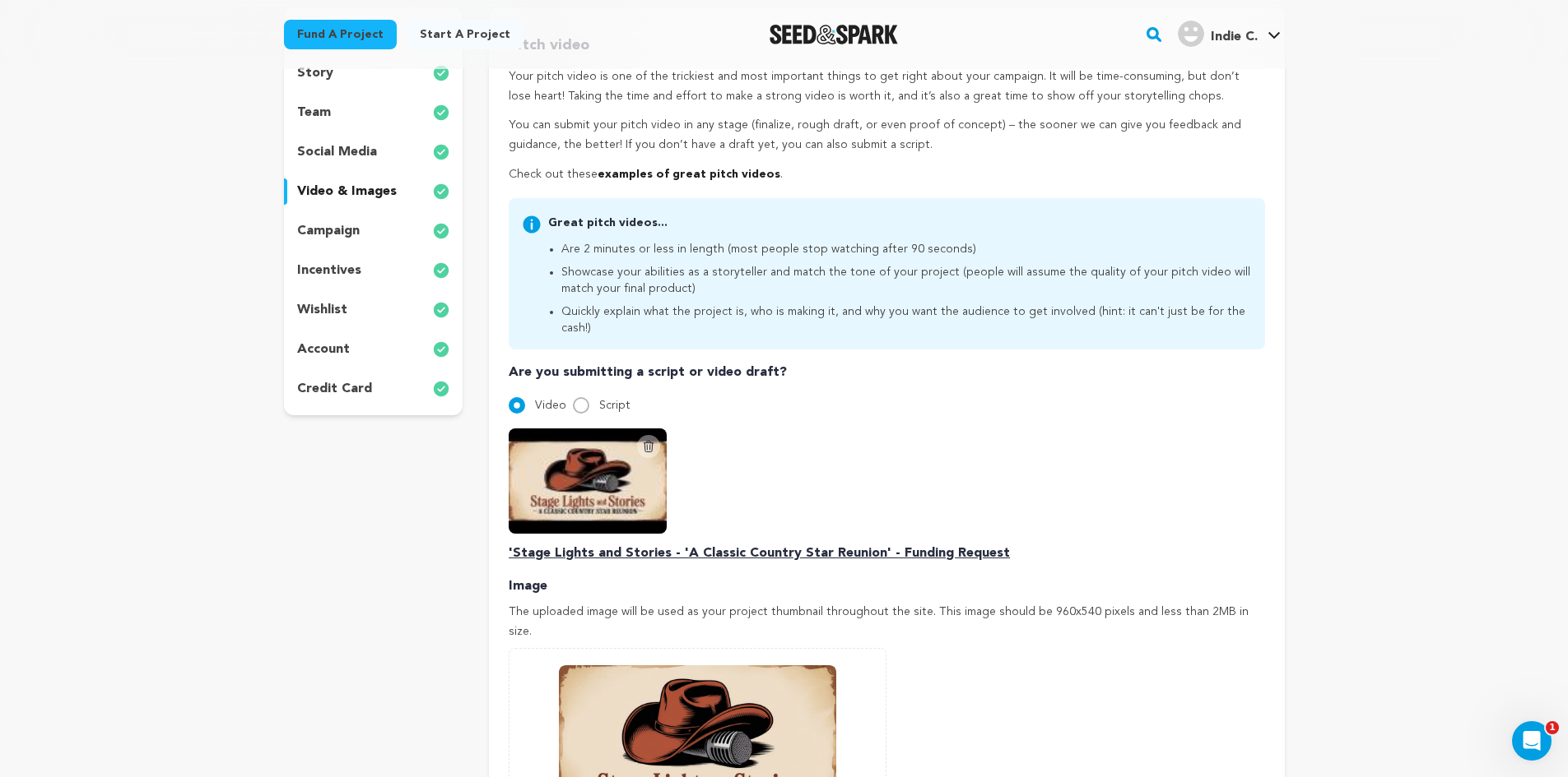
click at [646, 441] on icon at bounding box center [649, 446] width 9 height 11
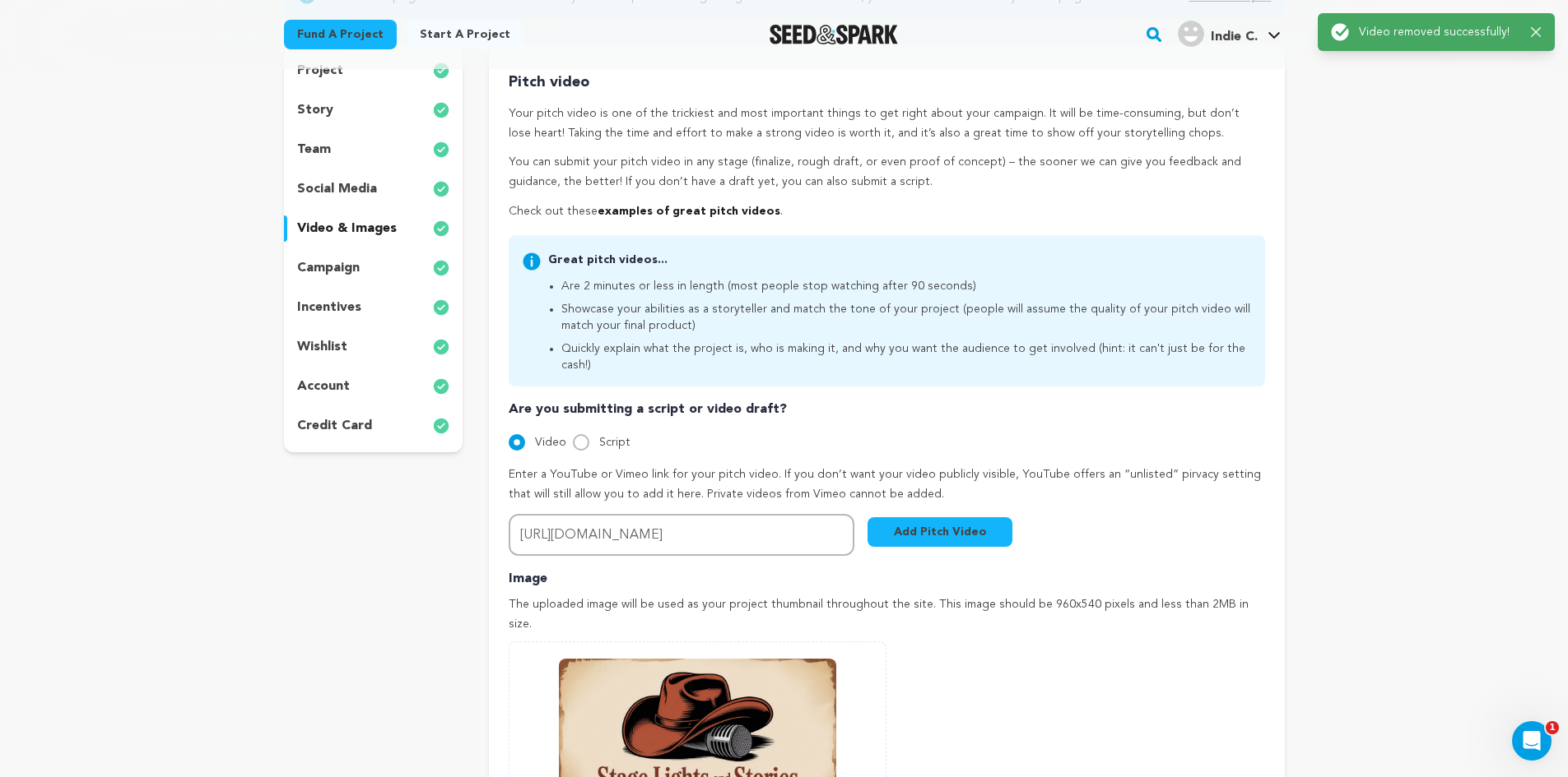
scroll to position [373, 0]
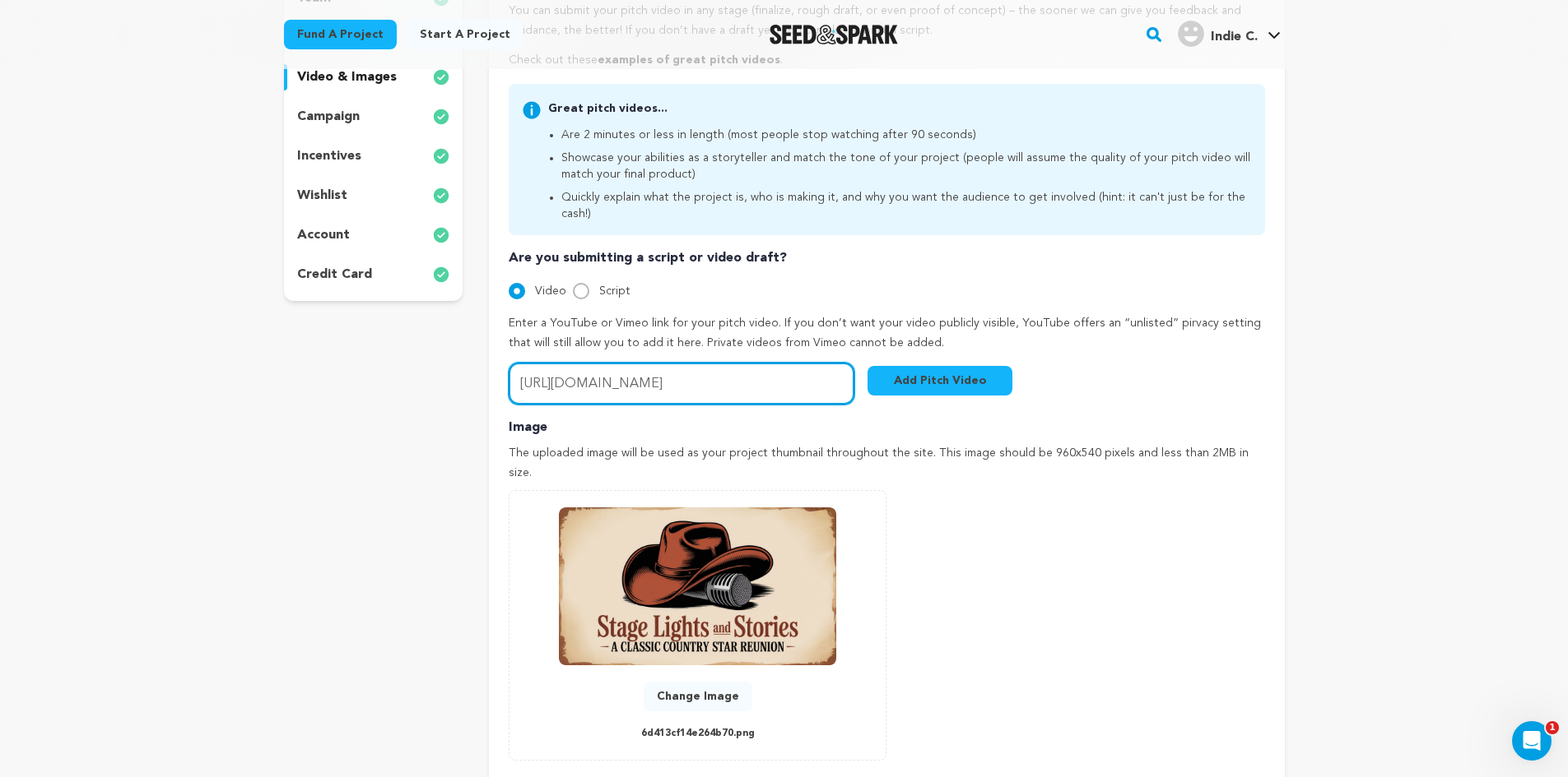
click at [630, 380] on input "https://youtu.be/vQVMFZLTyBI?si=u68FbxJpinz_ybRc" at bounding box center [681, 384] width 345 height 42
paste input "K-Opfyj6IbYRxC7d"
type input "https://youtu.be/vQVMFZLTyBI?si=K-Opfyj6IbYRxC7d"
click at [934, 366] on button "Add Pitch Video" at bounding box center [940, 380] width 145 height 30
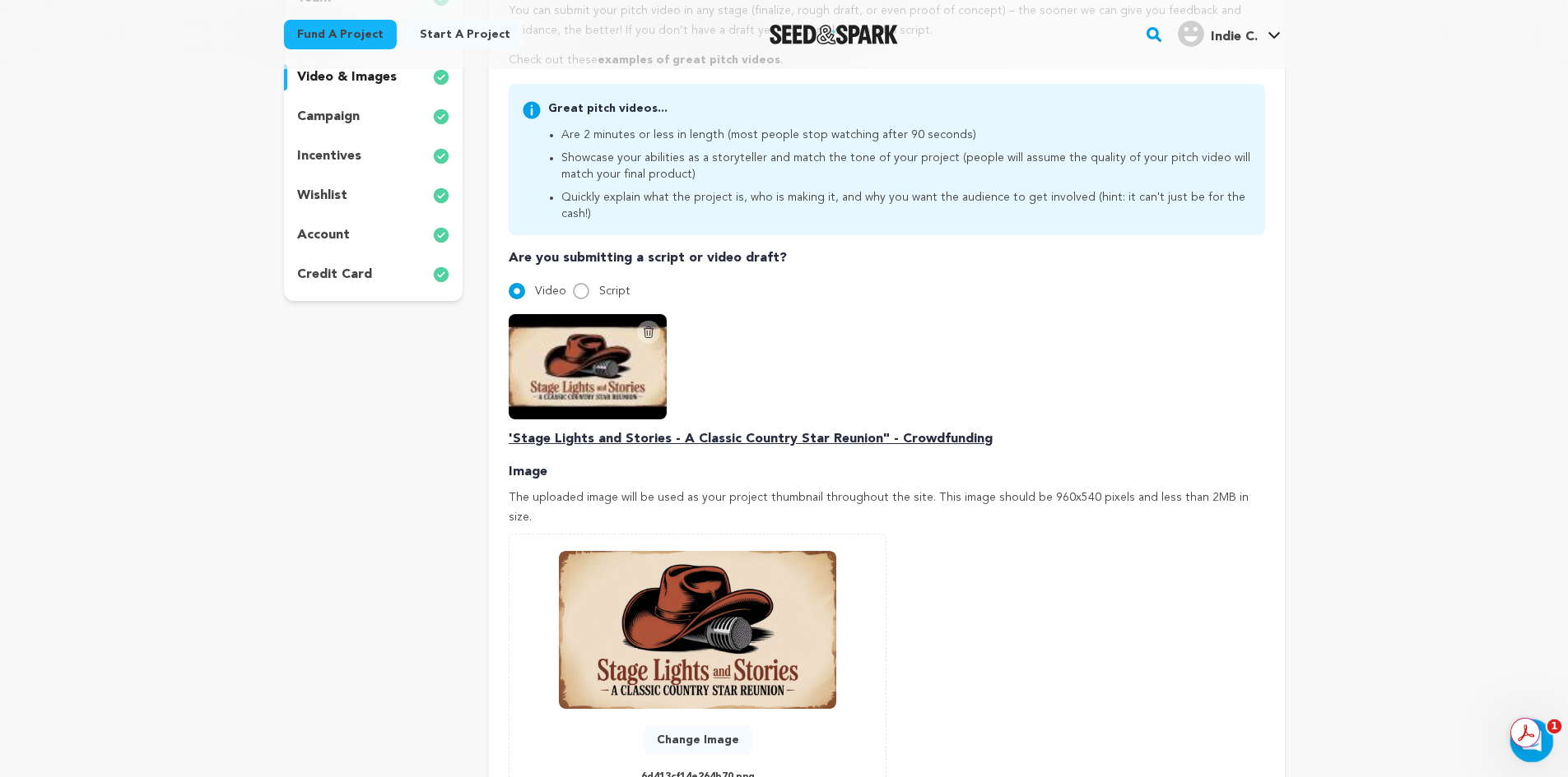
click at [1535, 757] on div "Open Intercom Messenger" at bounding box center [1529, 739] width 54 height 54
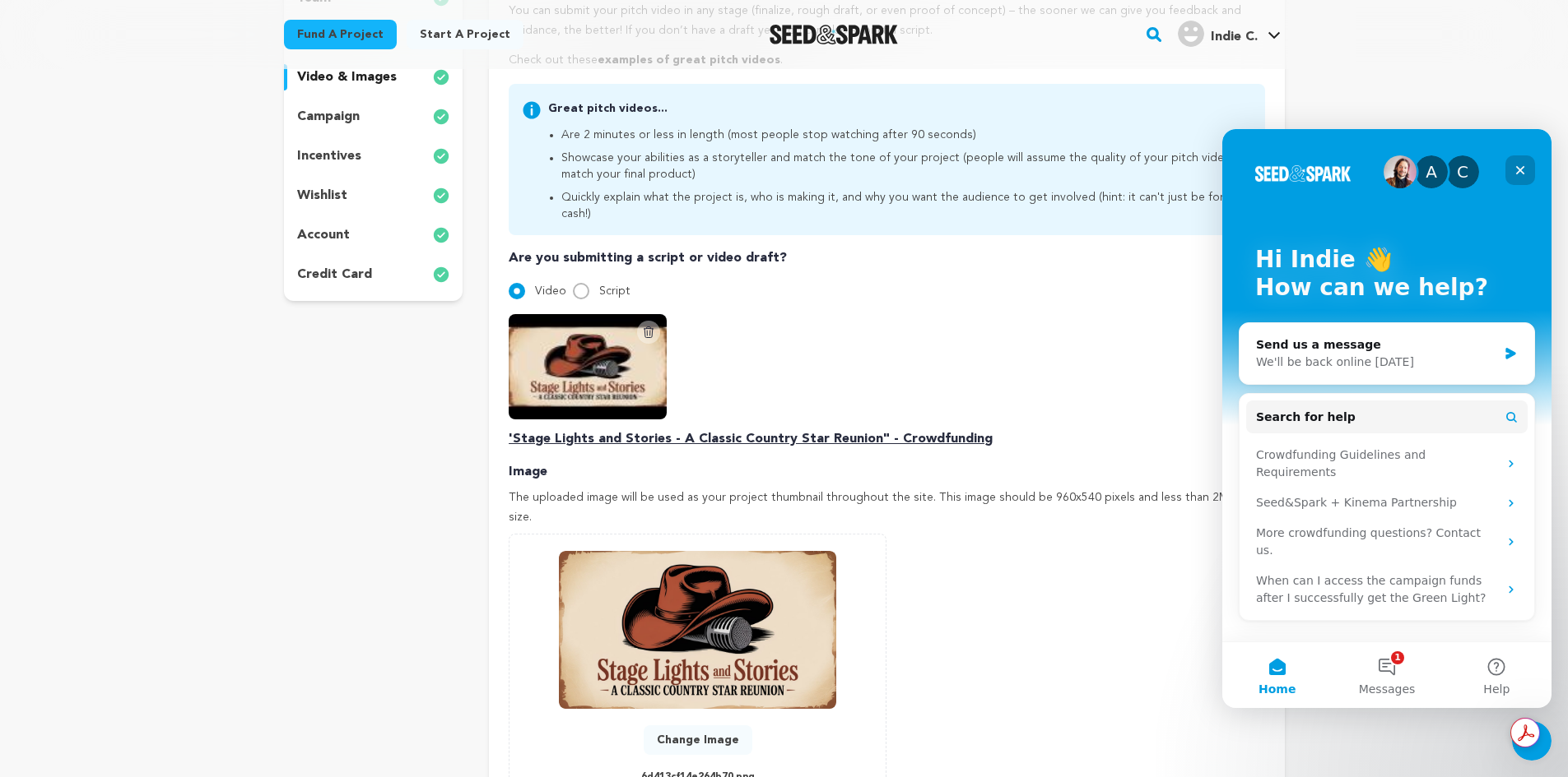
click at [1524, 158] on div "Close" at bounding box center [1519, 170] width 30 height 30
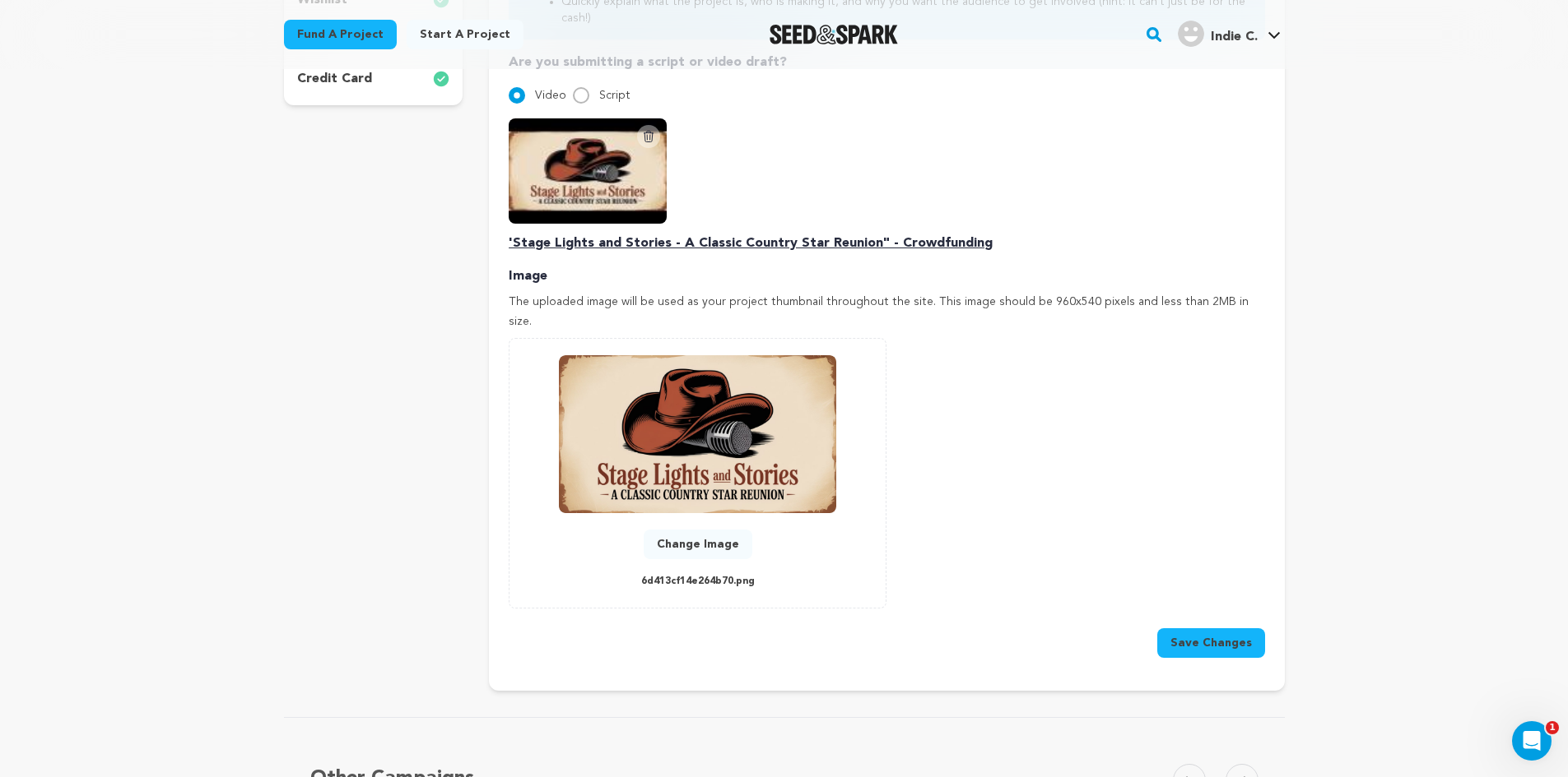
scroll to position [576, 0]
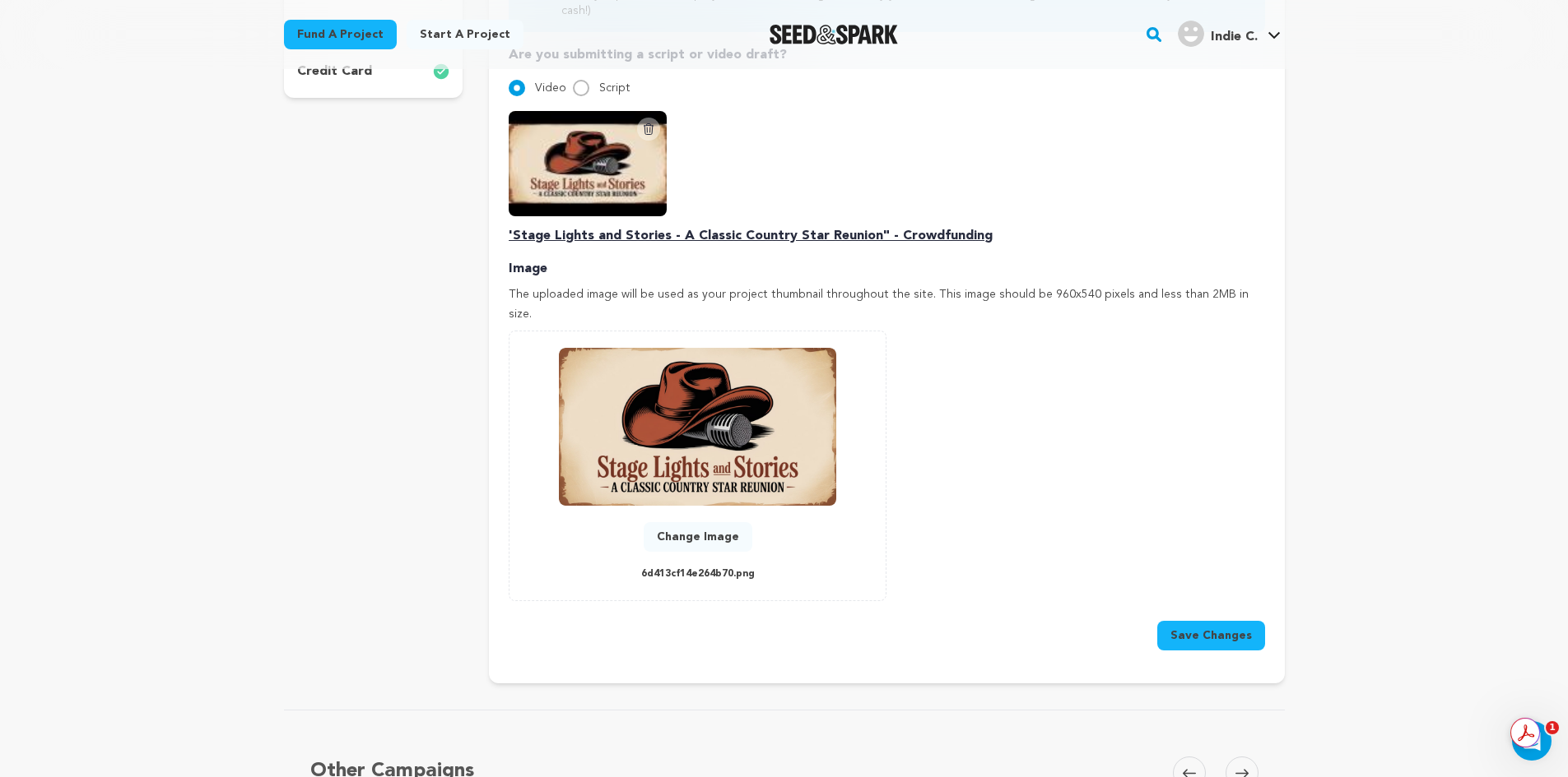
click at [1218, 621] on button "Save Changes" at bounding box center [1210, 635] width 108 height 30
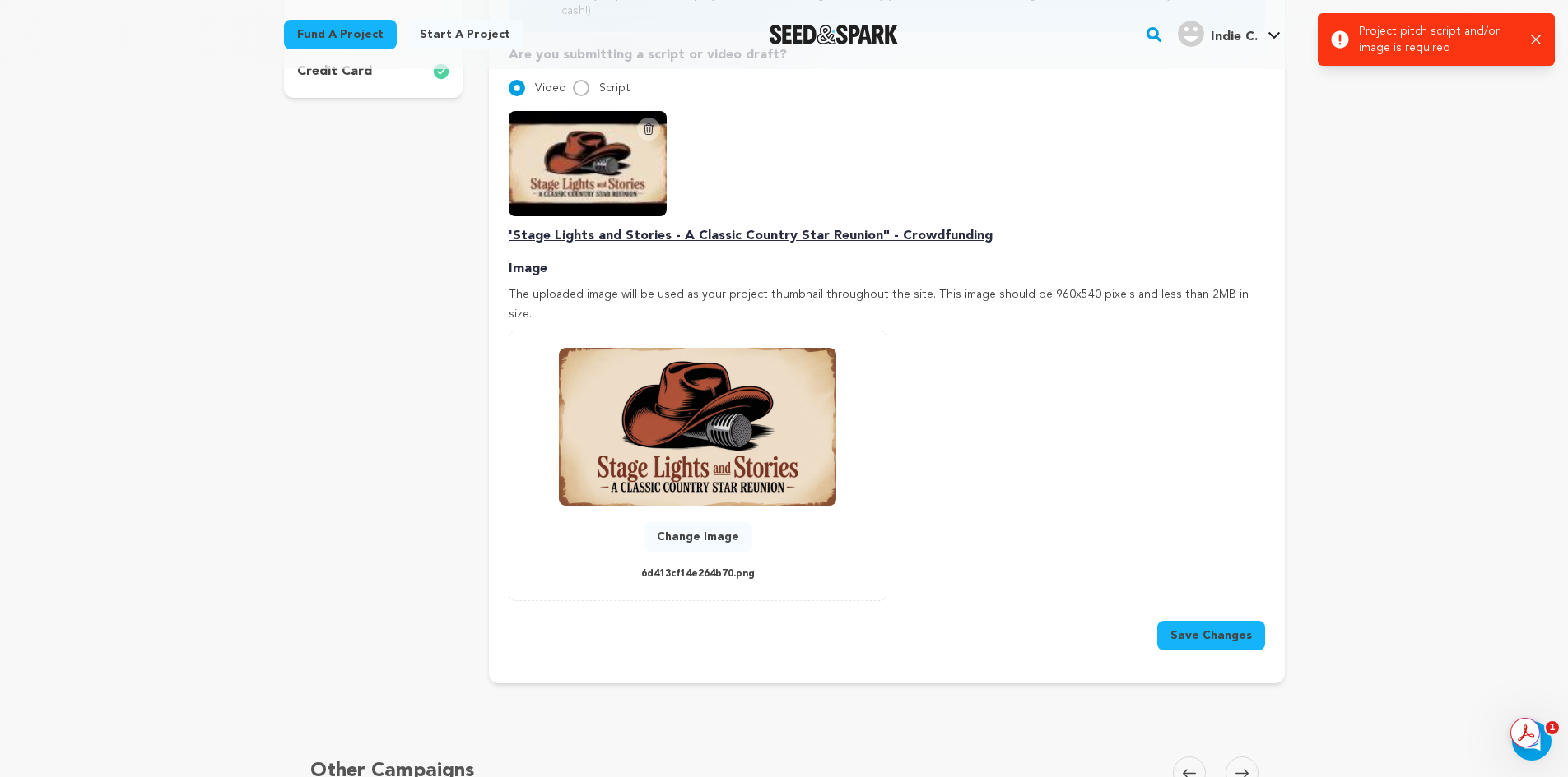
click at [678, 522] on button "Change Image" at bounding box center [698, 537] width 108 height 30
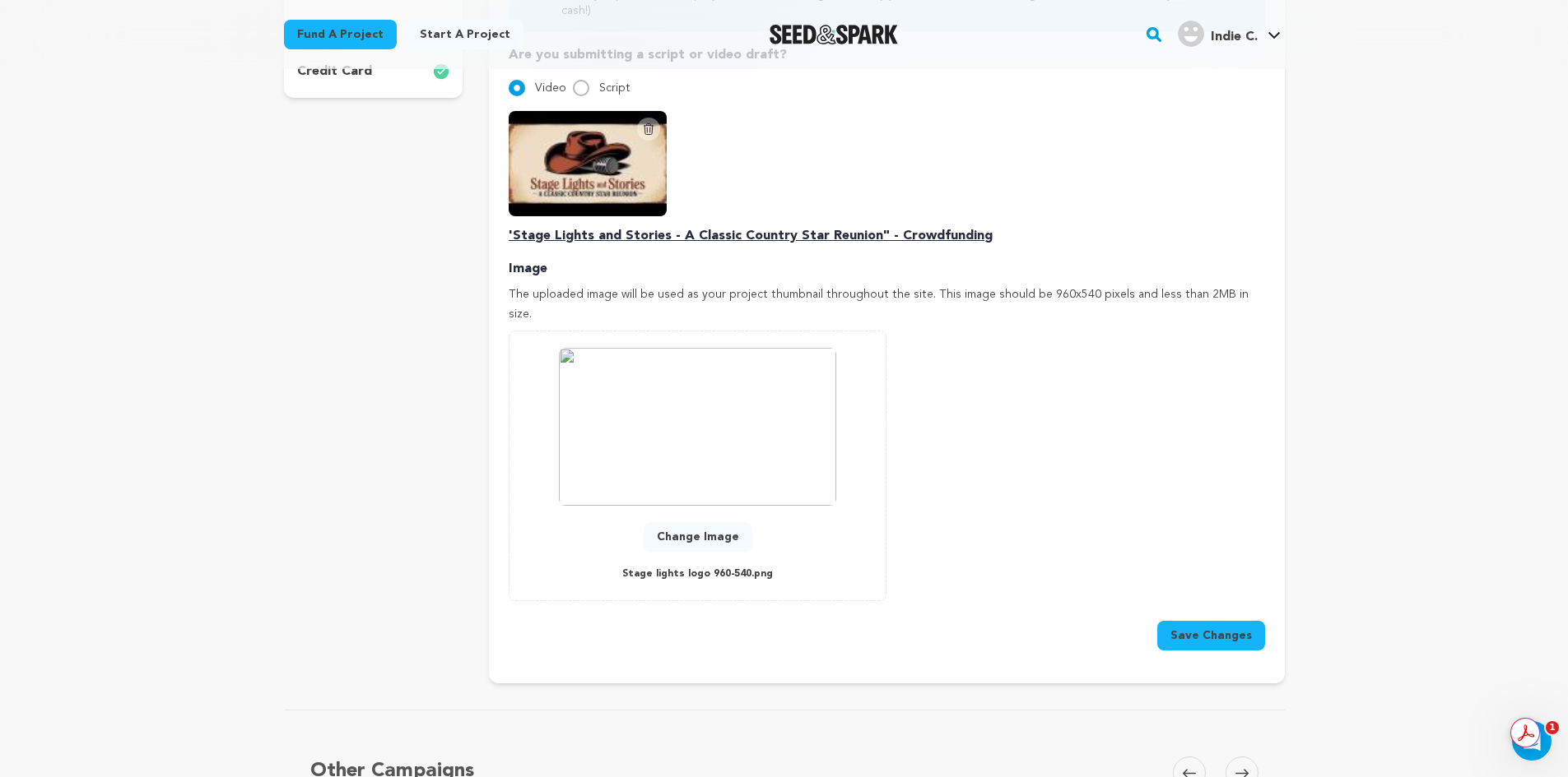
click at [1207, 621] on button "Save Changes" at bounding box center [1210, 635] width 108 height 30
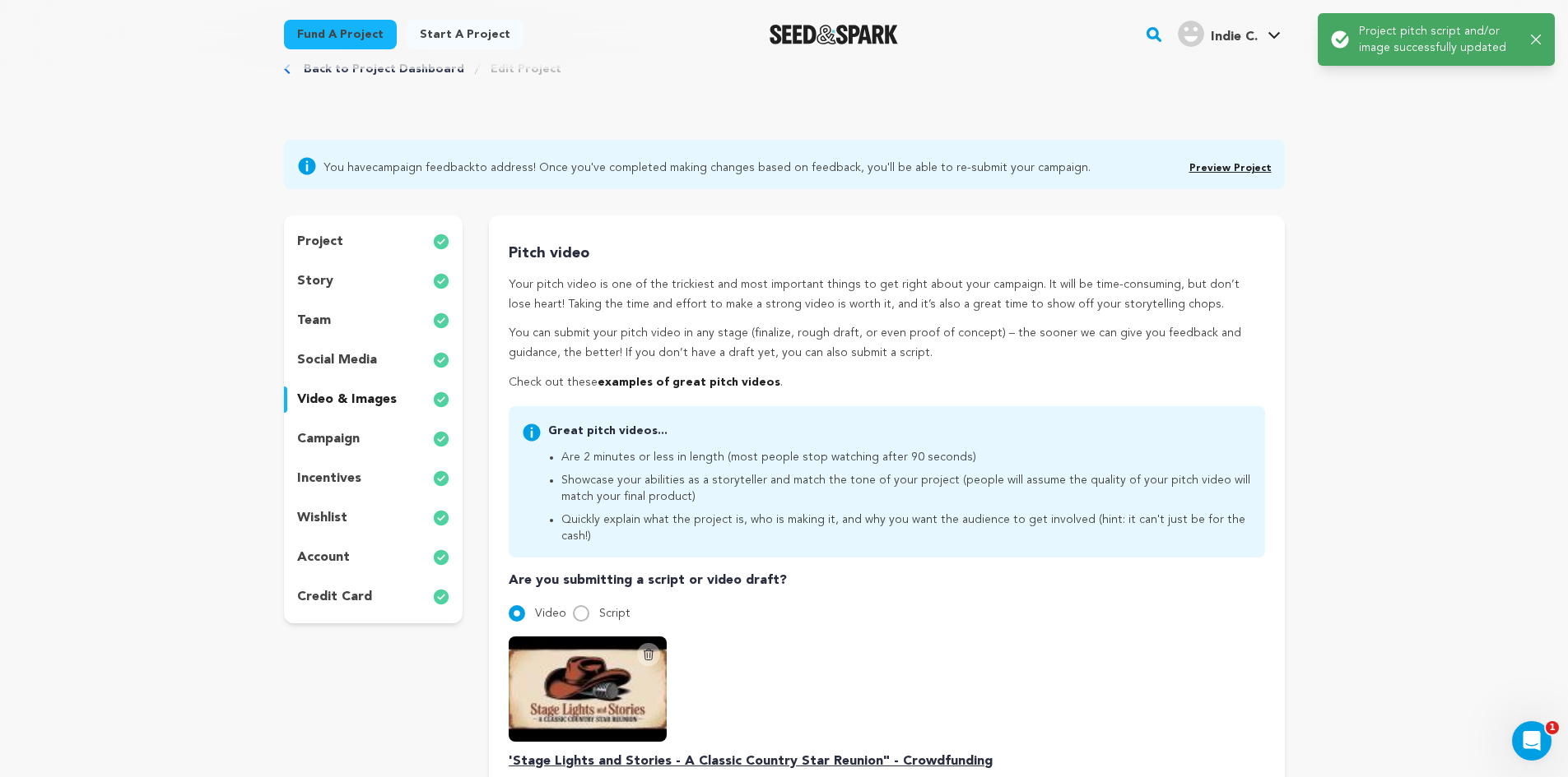
scroll to position [0, 0]
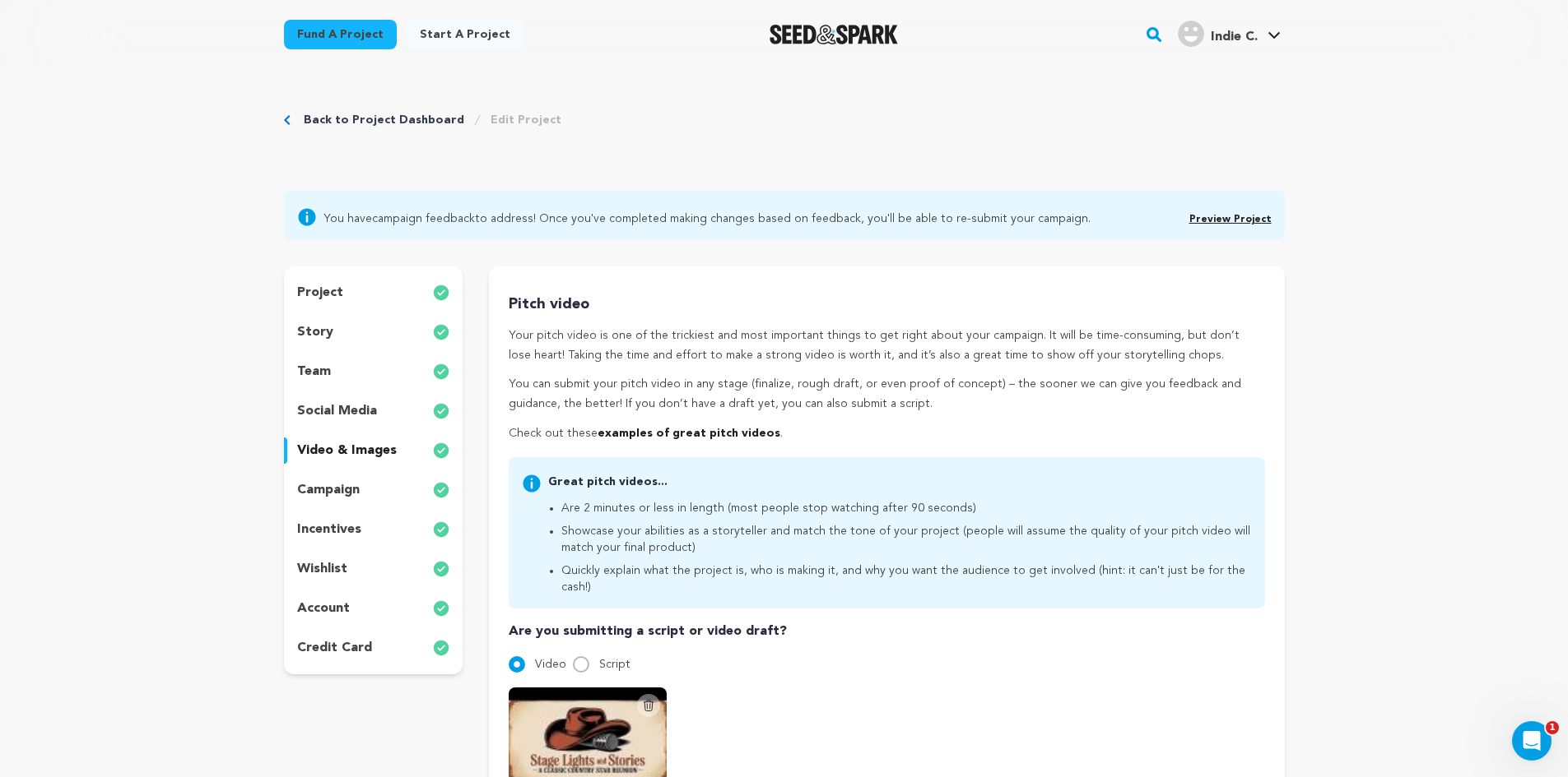
click at [313, 329] on p "story" at bounding box center [315, 332] width 36 height 20
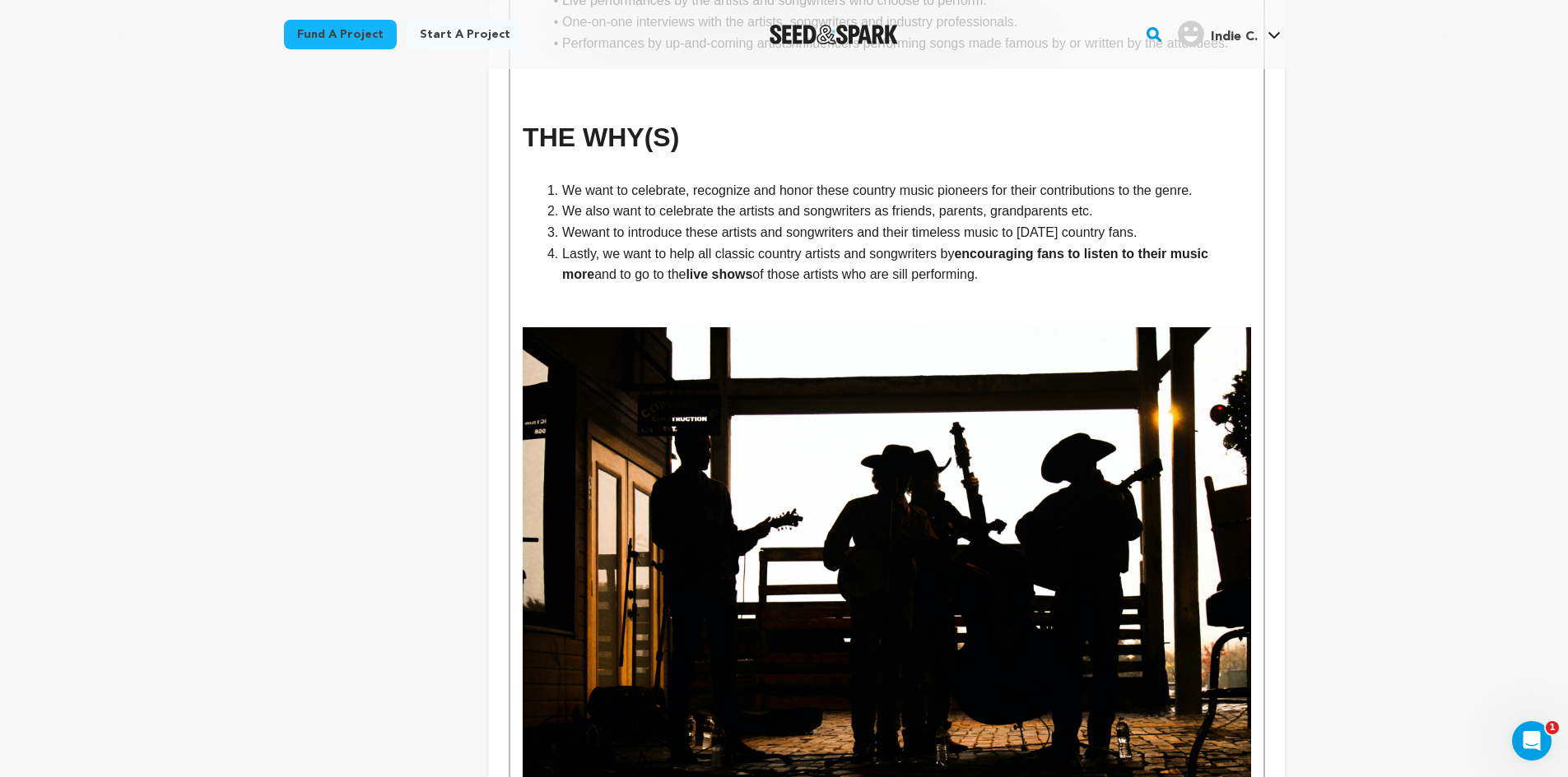
scroll to position [1435, 0]
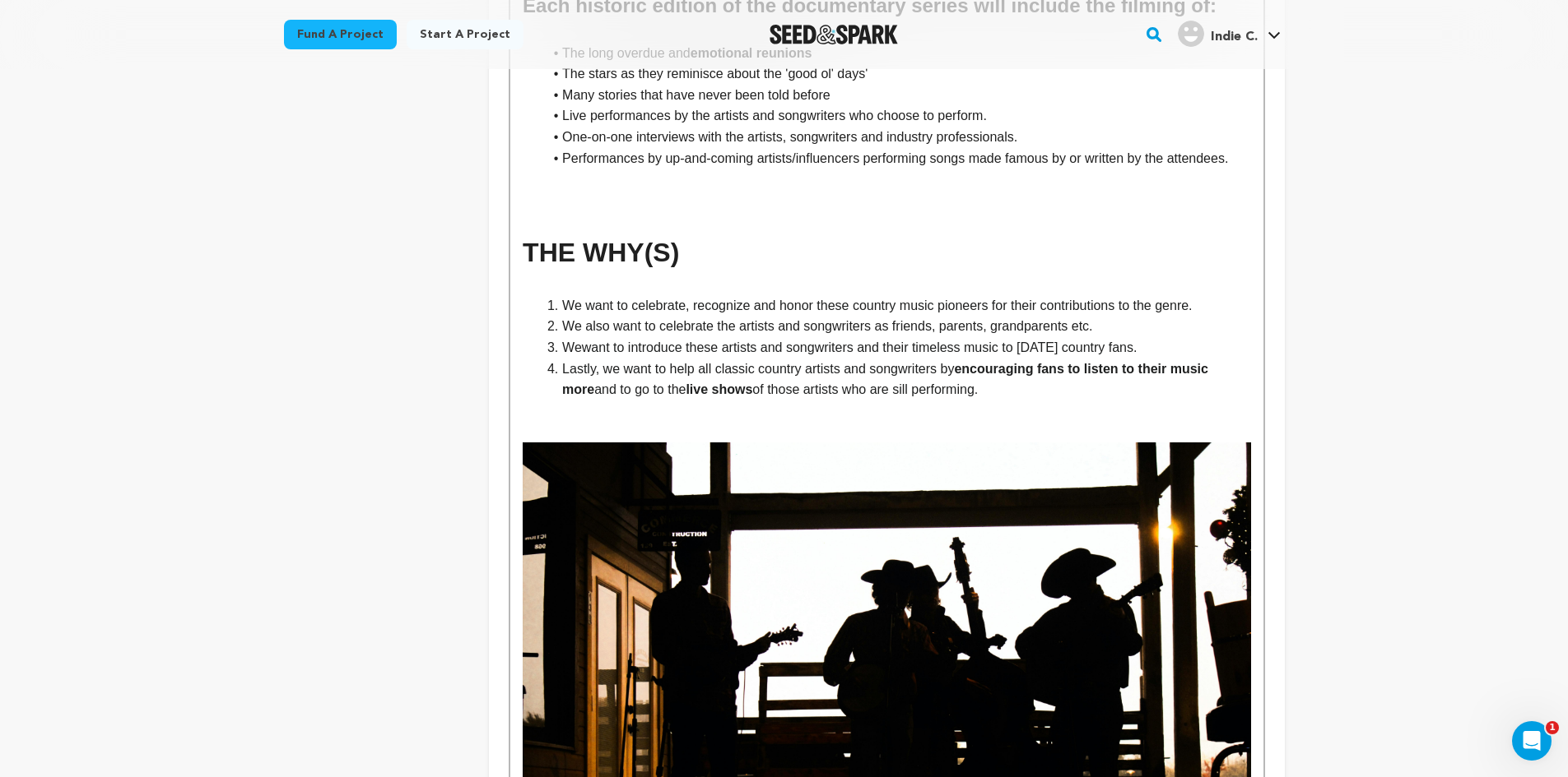
click at [665, 274] on p at bounding box center [886, 285] width 728 height 22
click at [640, 299] on span "We want to celebrate, recognize and honor these country music pioneers for thei…" at bounding box center [877, 305] width 630 height 14
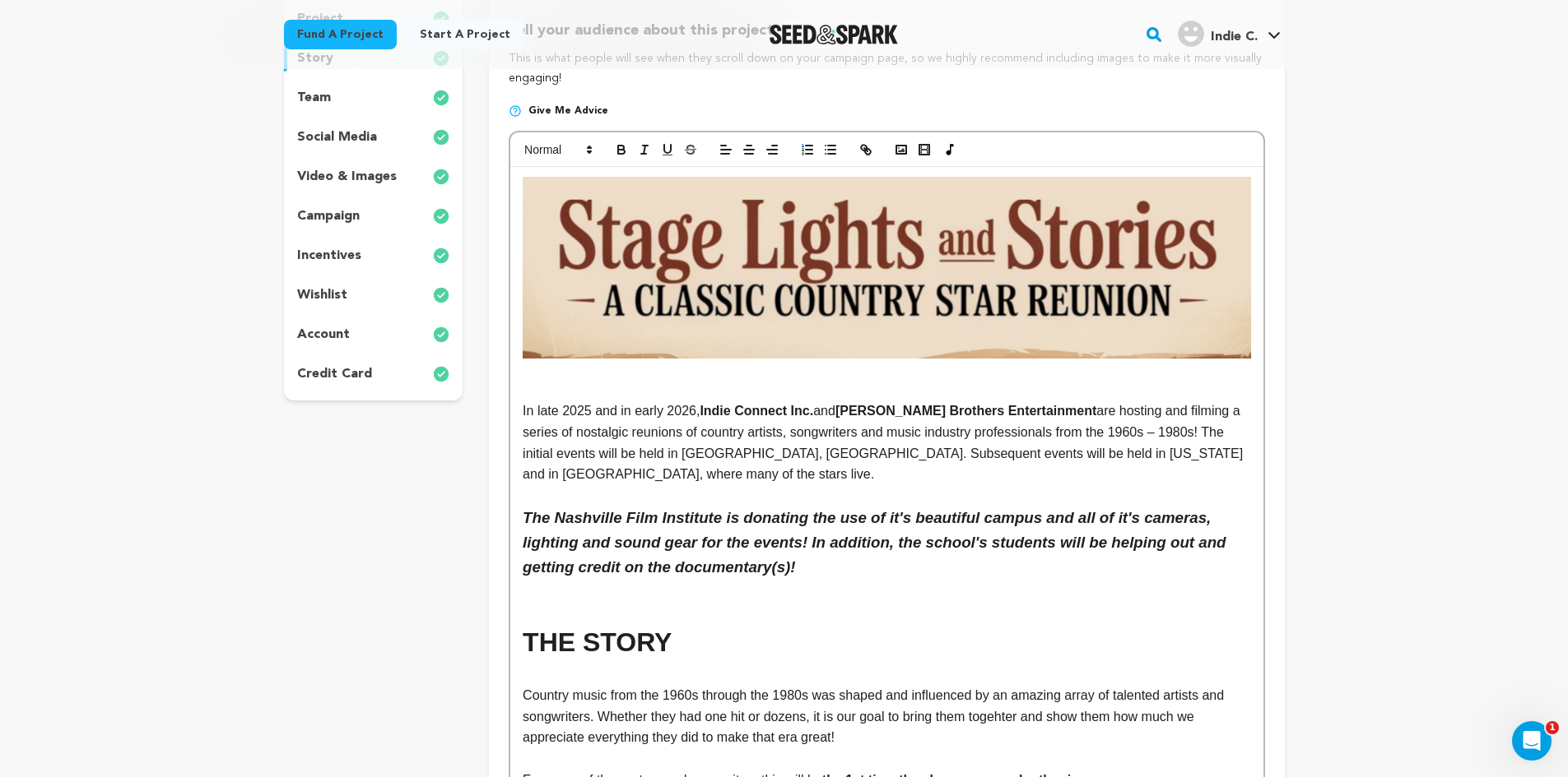
scroll to position [244, 0]
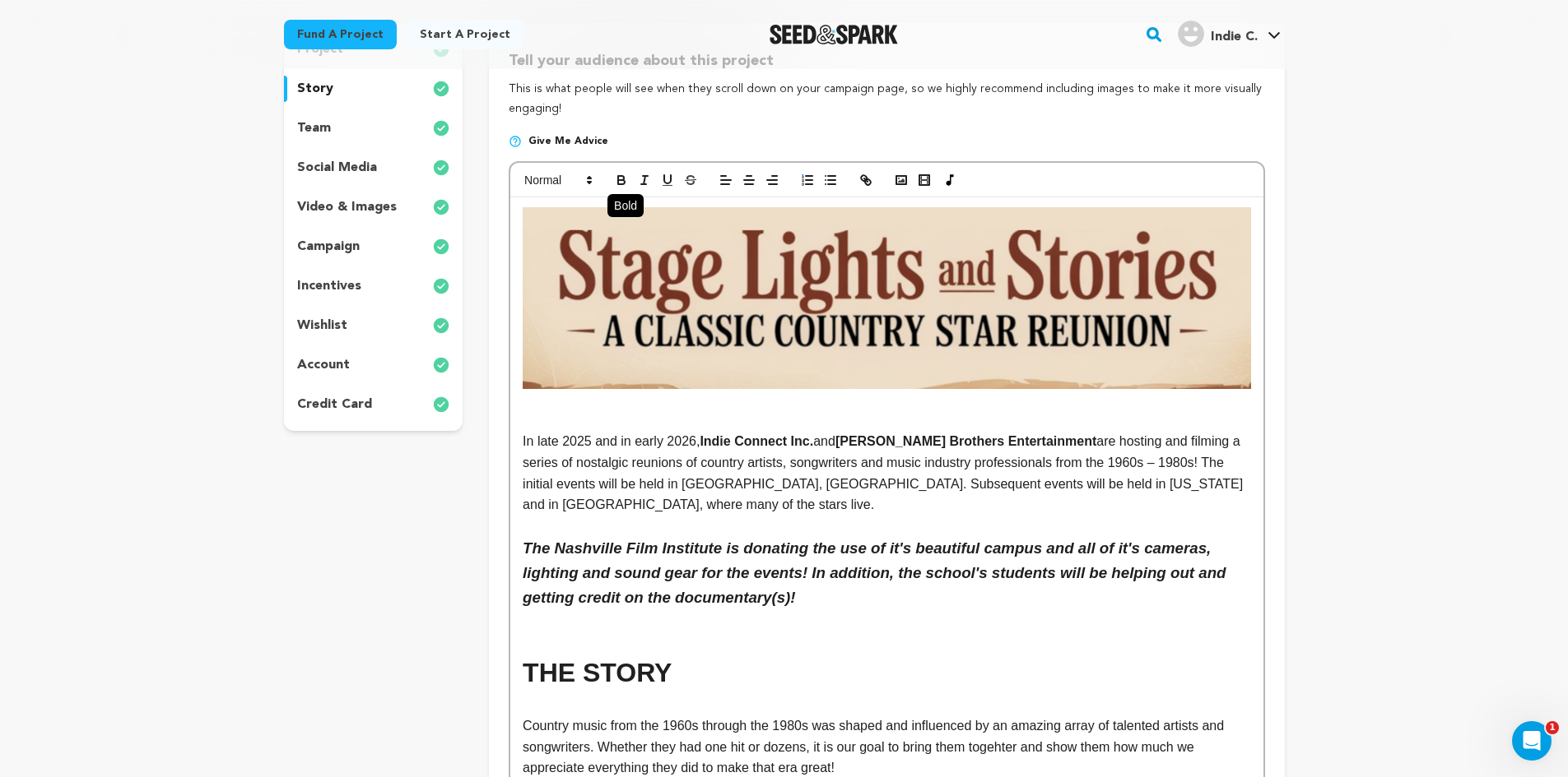
click at [618, 178] on icon "button" at bounding box center [621, 178] width 5 height 5
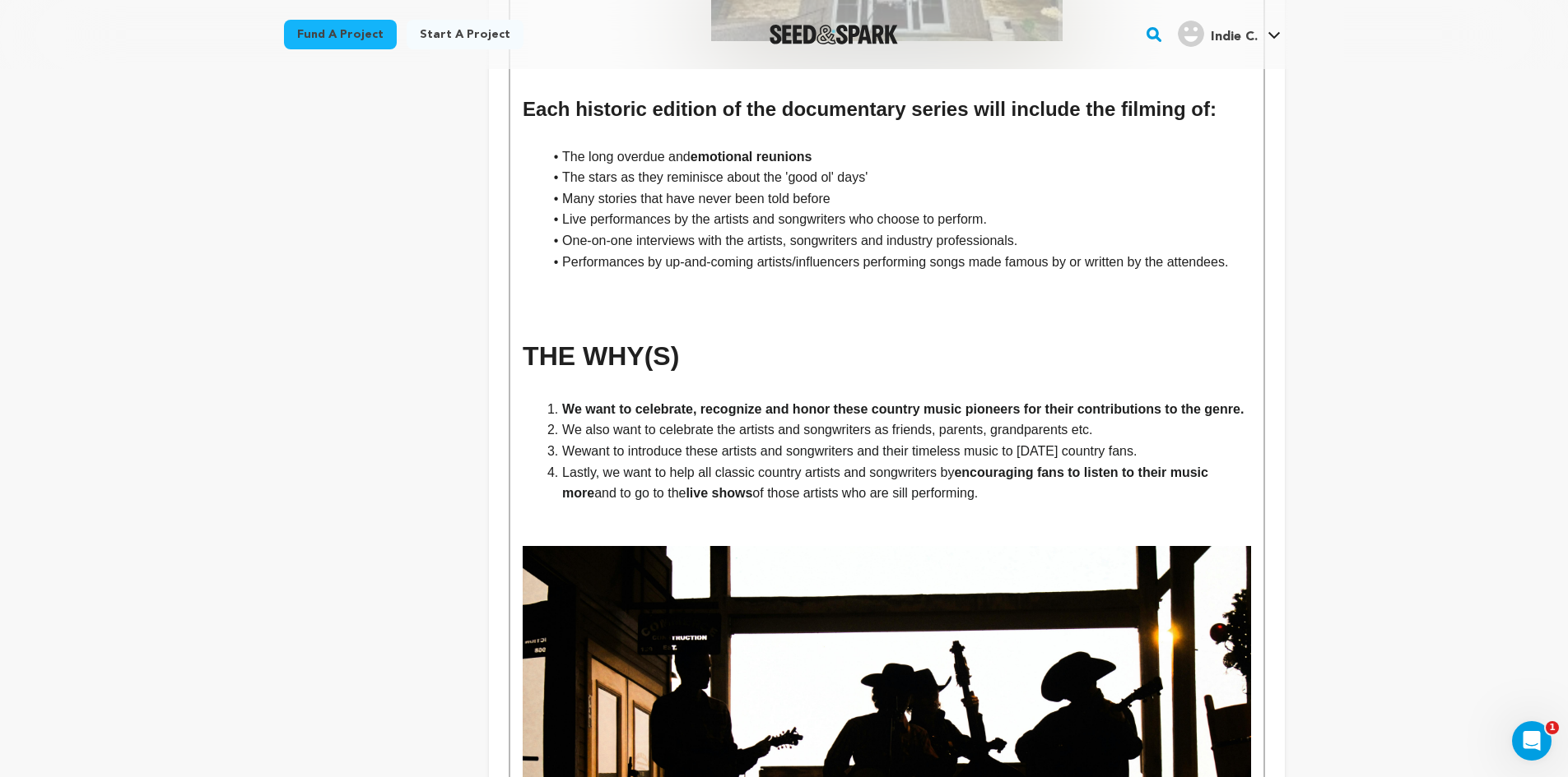
click at [1237, 402] on strong "We want to celebrate, recognize and honor these country music pioneers for thei…" at bounding box center [903, 408] width 681 height 14
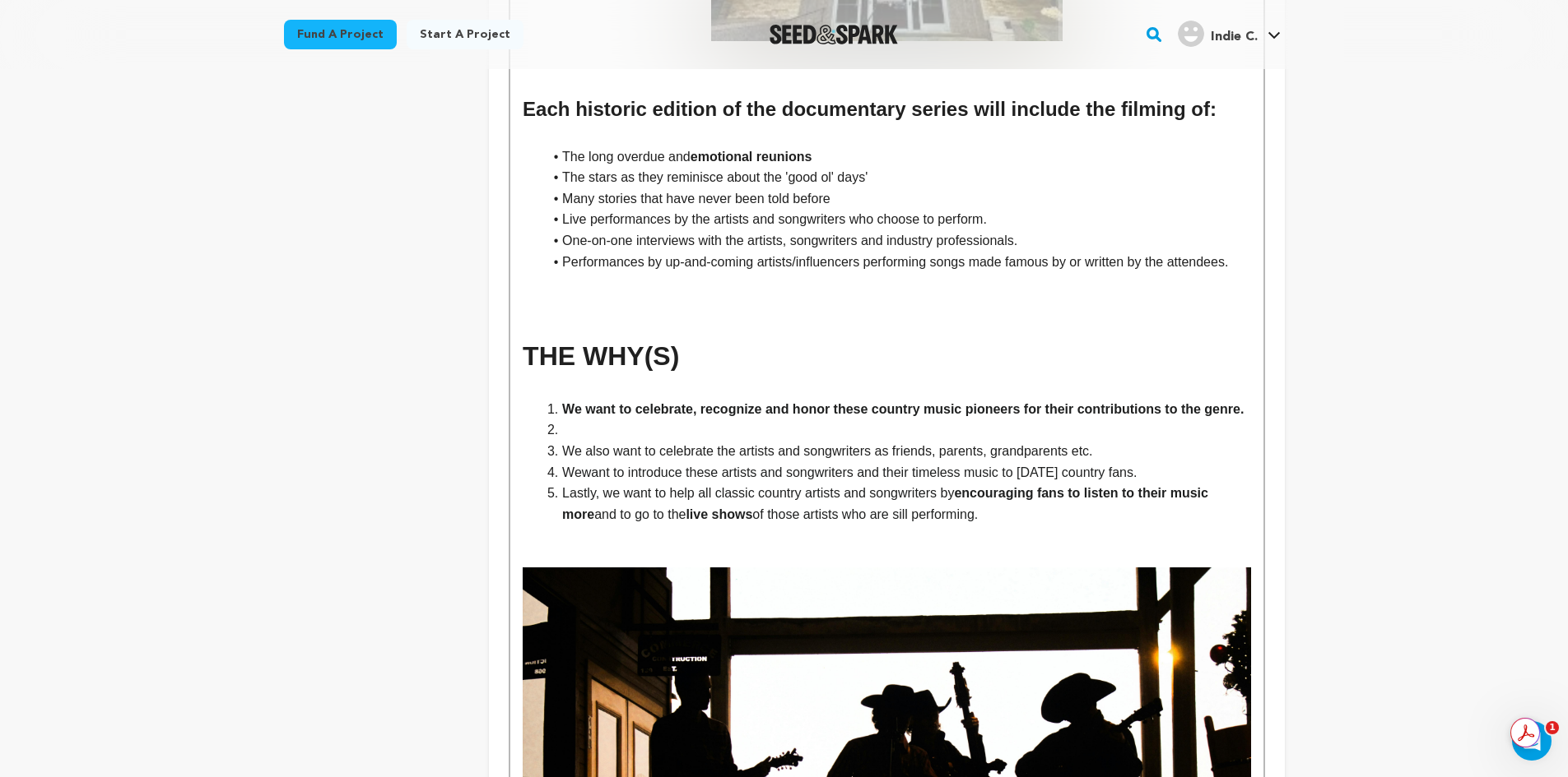
scroll to position [1288, 0]
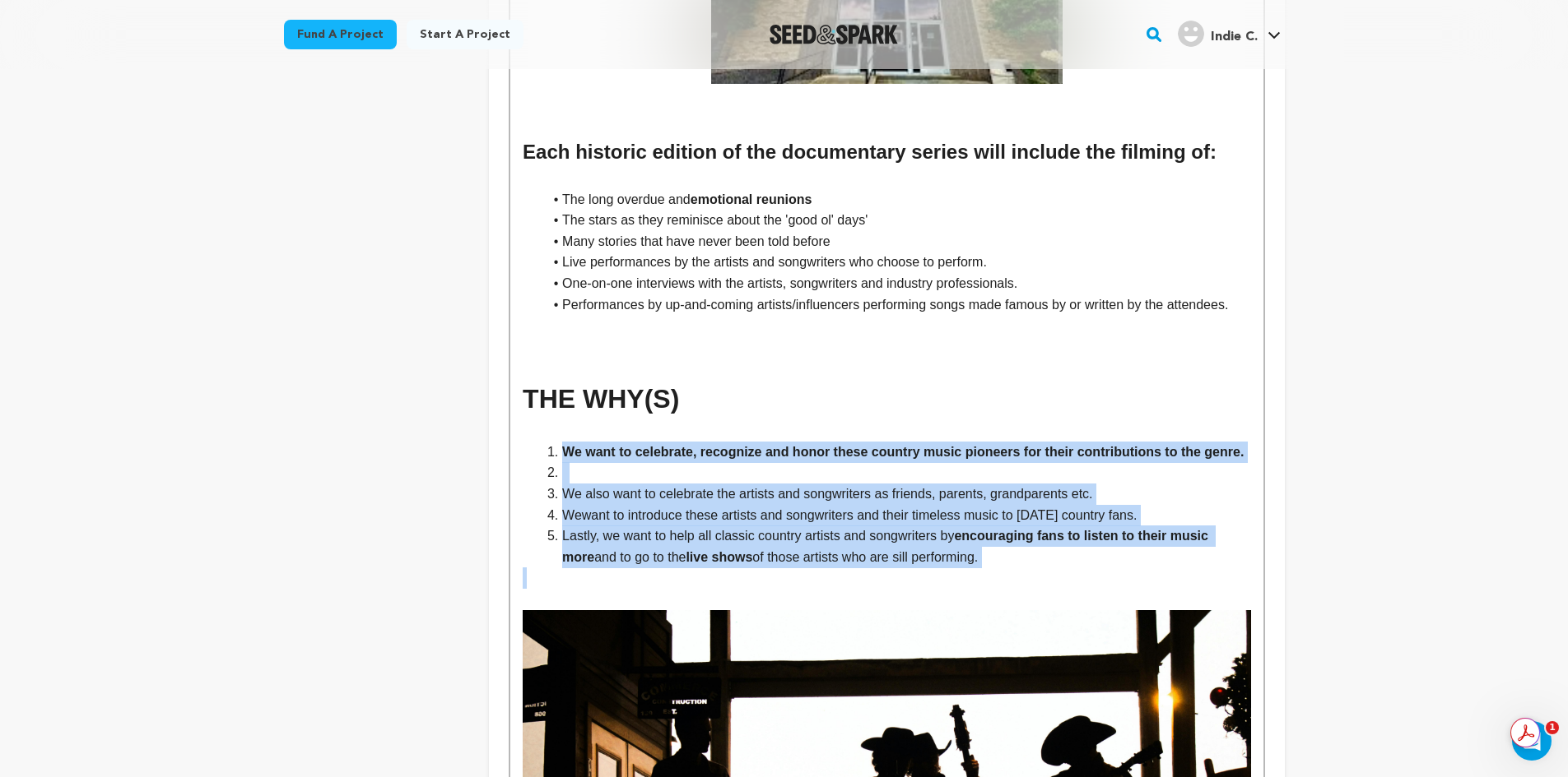
drag, startPoint x: 536, startPoint y: 436, endPoint x: 834, endPoint y: 551, distance: 319.4
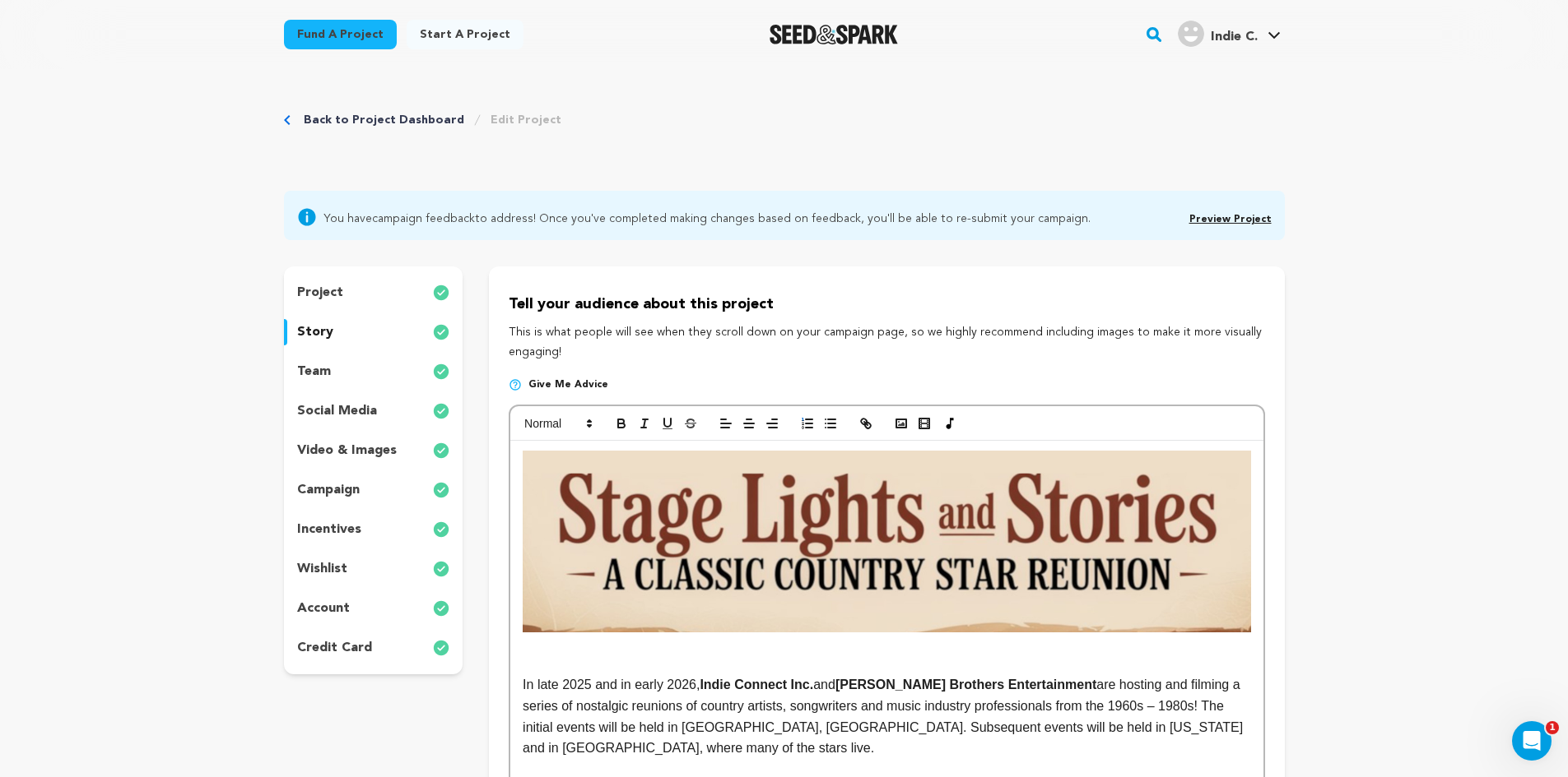
scroll to position [38, 0]
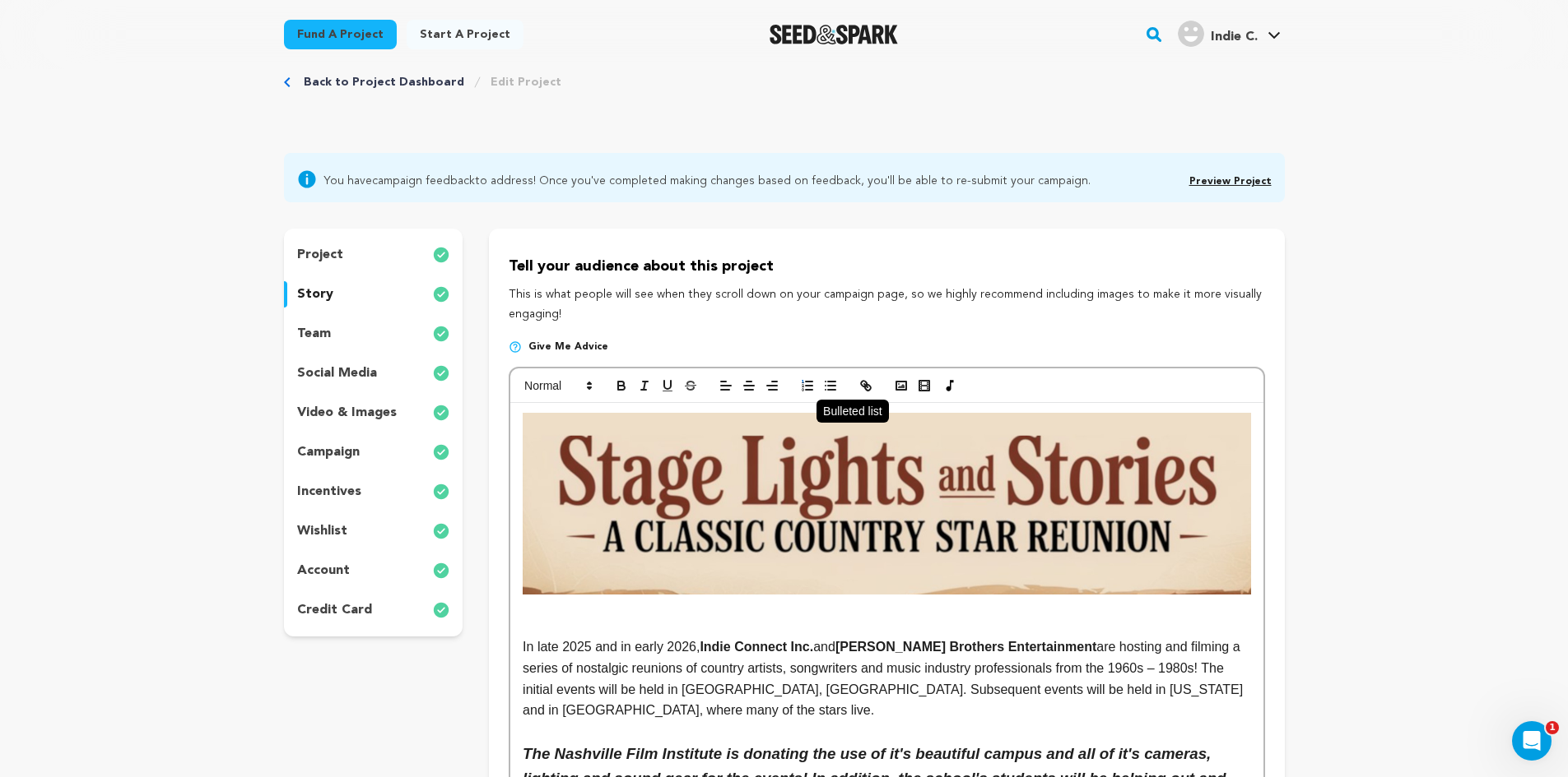
click at [834, 382] on line "button" at bounding box center [831, 382] width 7 height 0
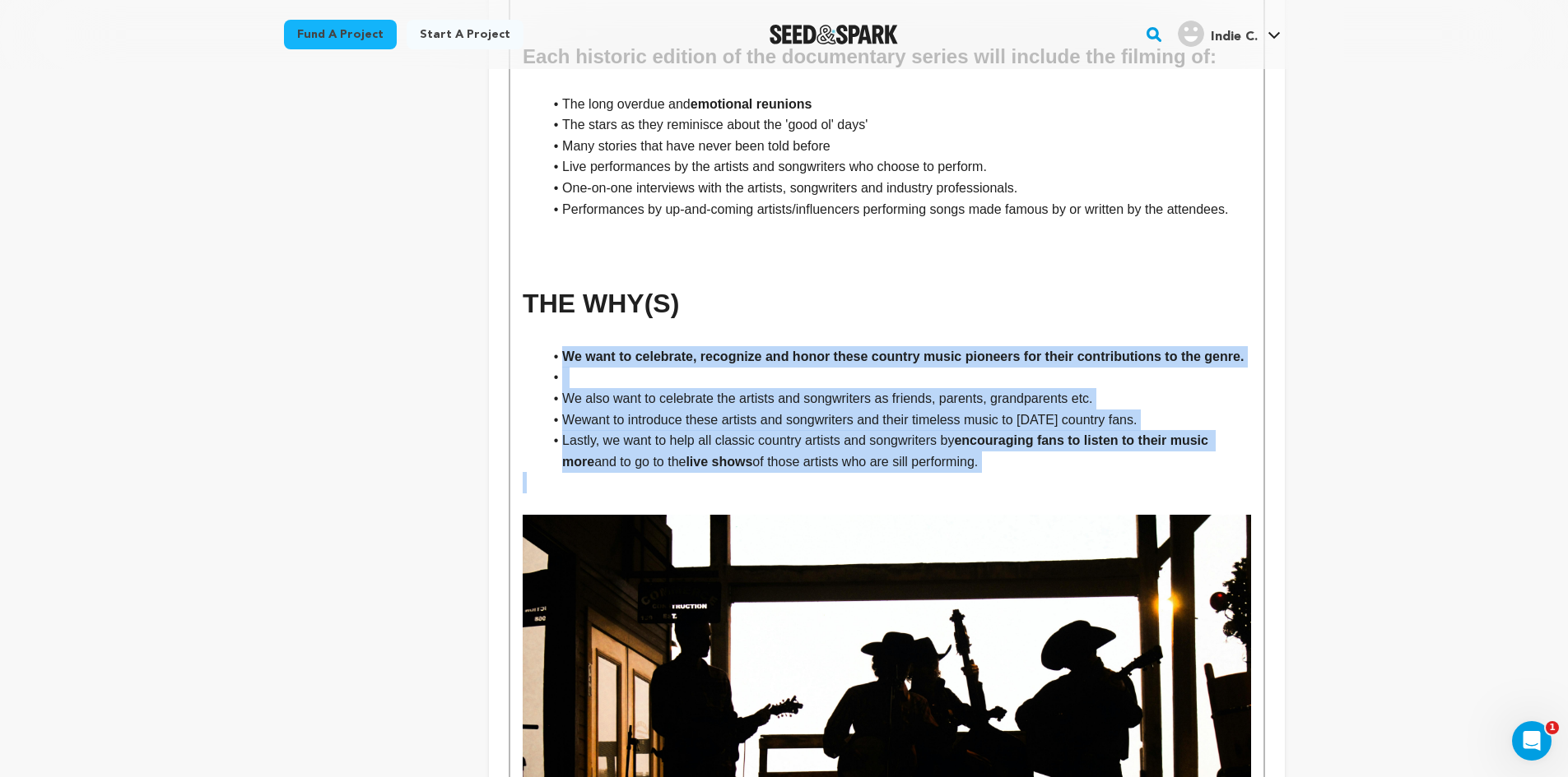
click at [632, 413] on span "want to introduce these artists and songwriters and their timeless music to tod…" at bounding box center [859, 419] width 556 height 14
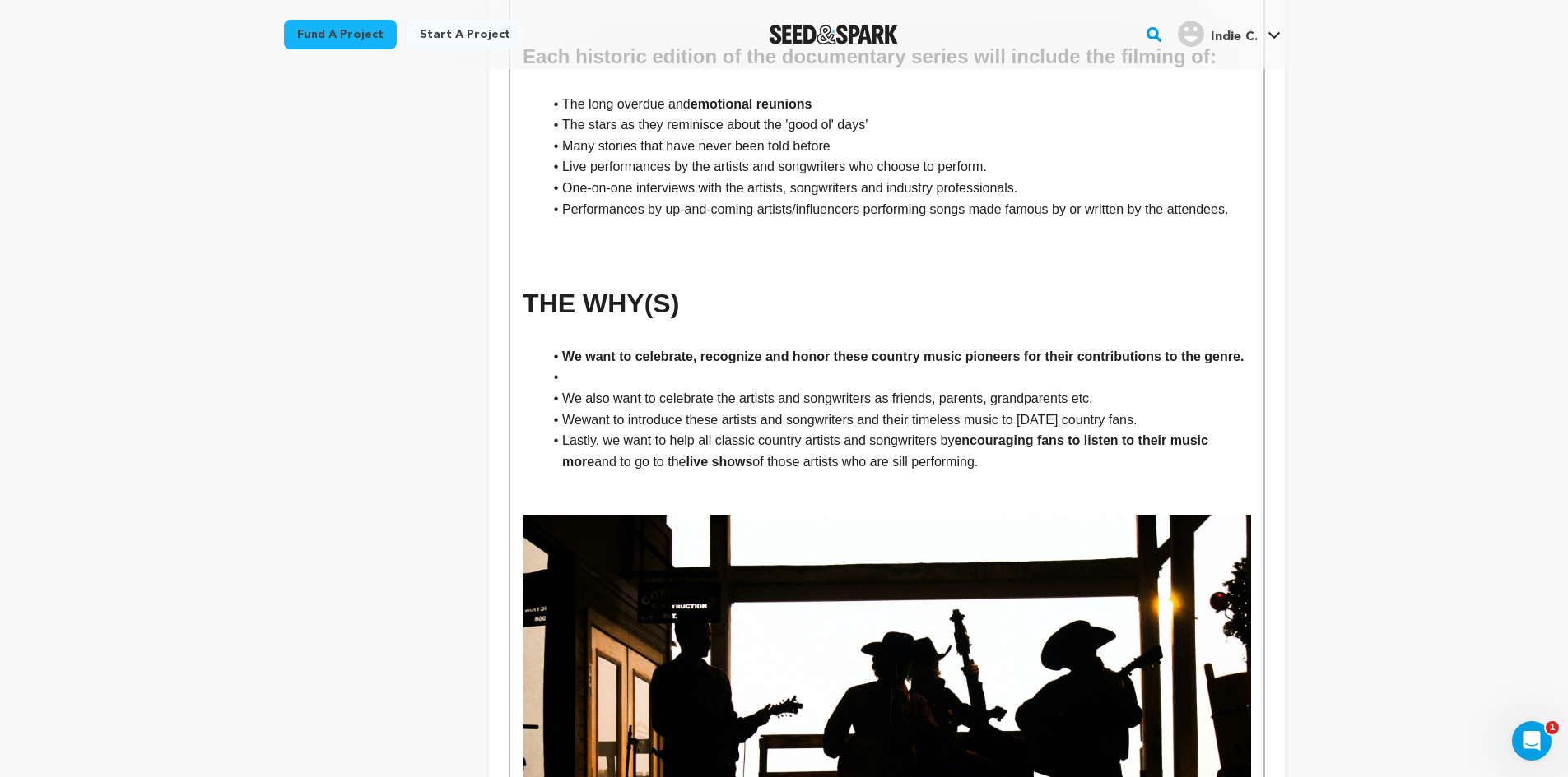
click at [624, 367] on li at bounding box center [896, 378] width 708 height 22
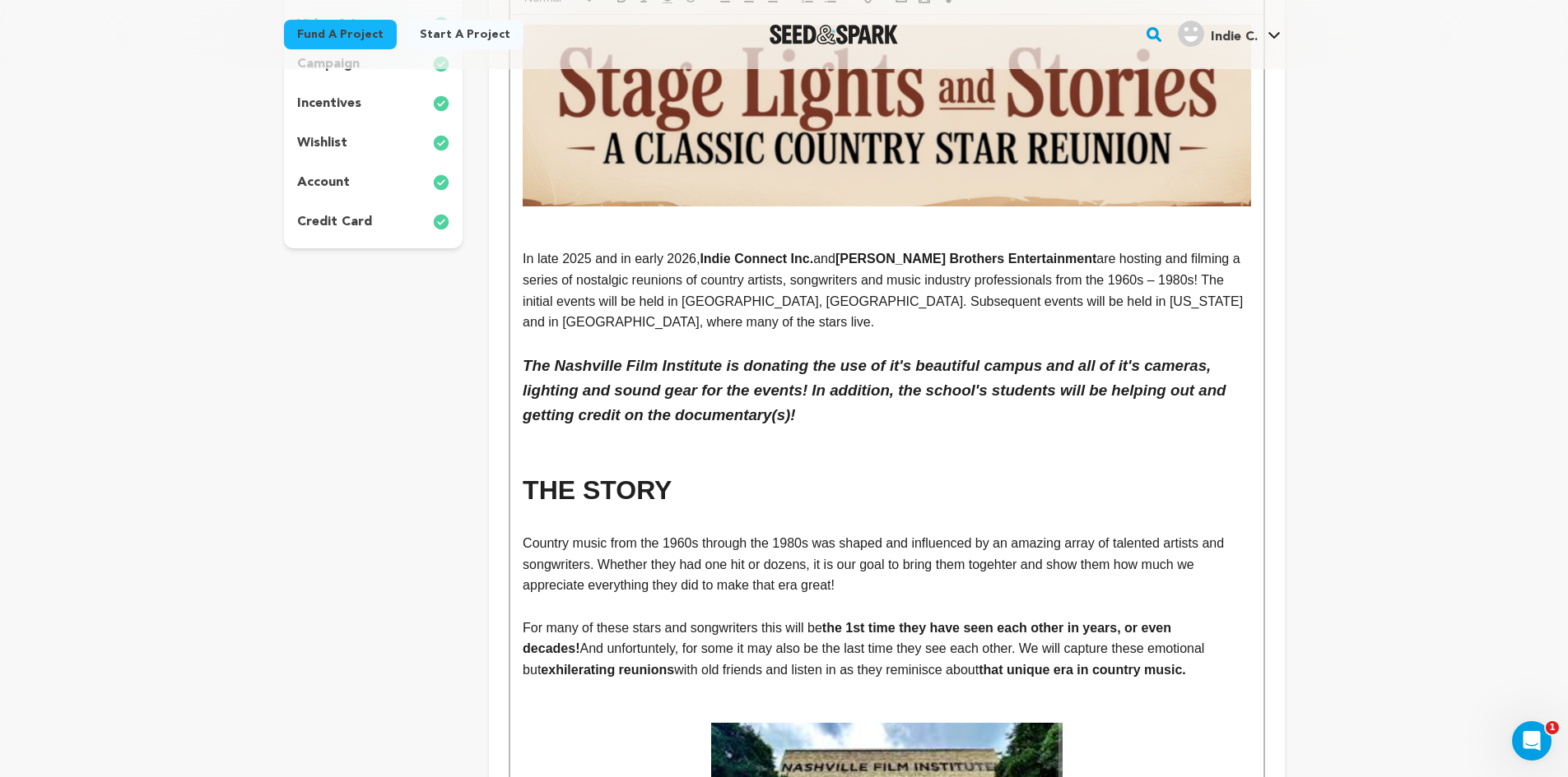
scroll to position [231, 0]
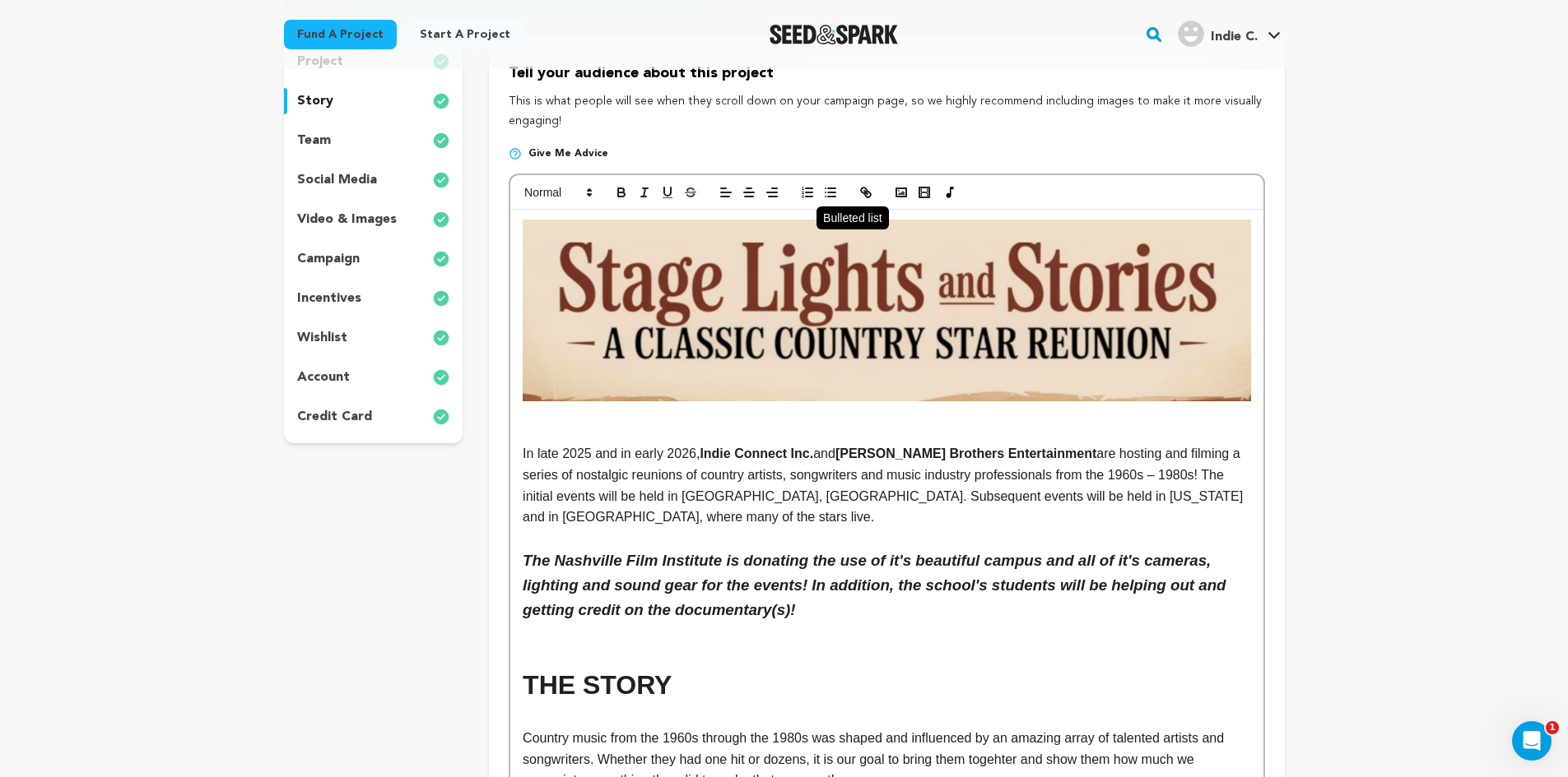
click at [823, 191] on icon "button" at bounding box center [831, 192] width 14 height 14
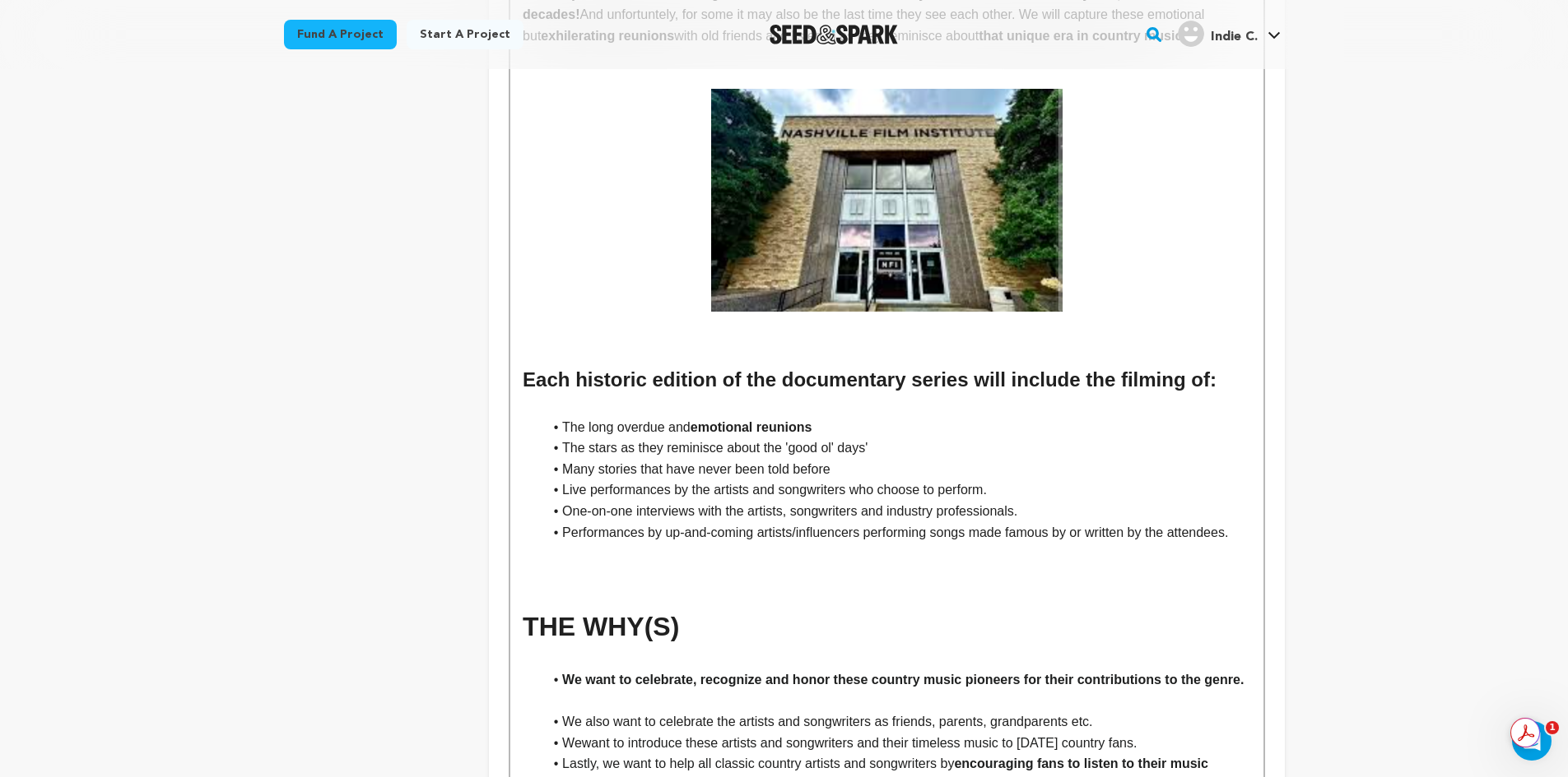
scroll to position [1329, 0]
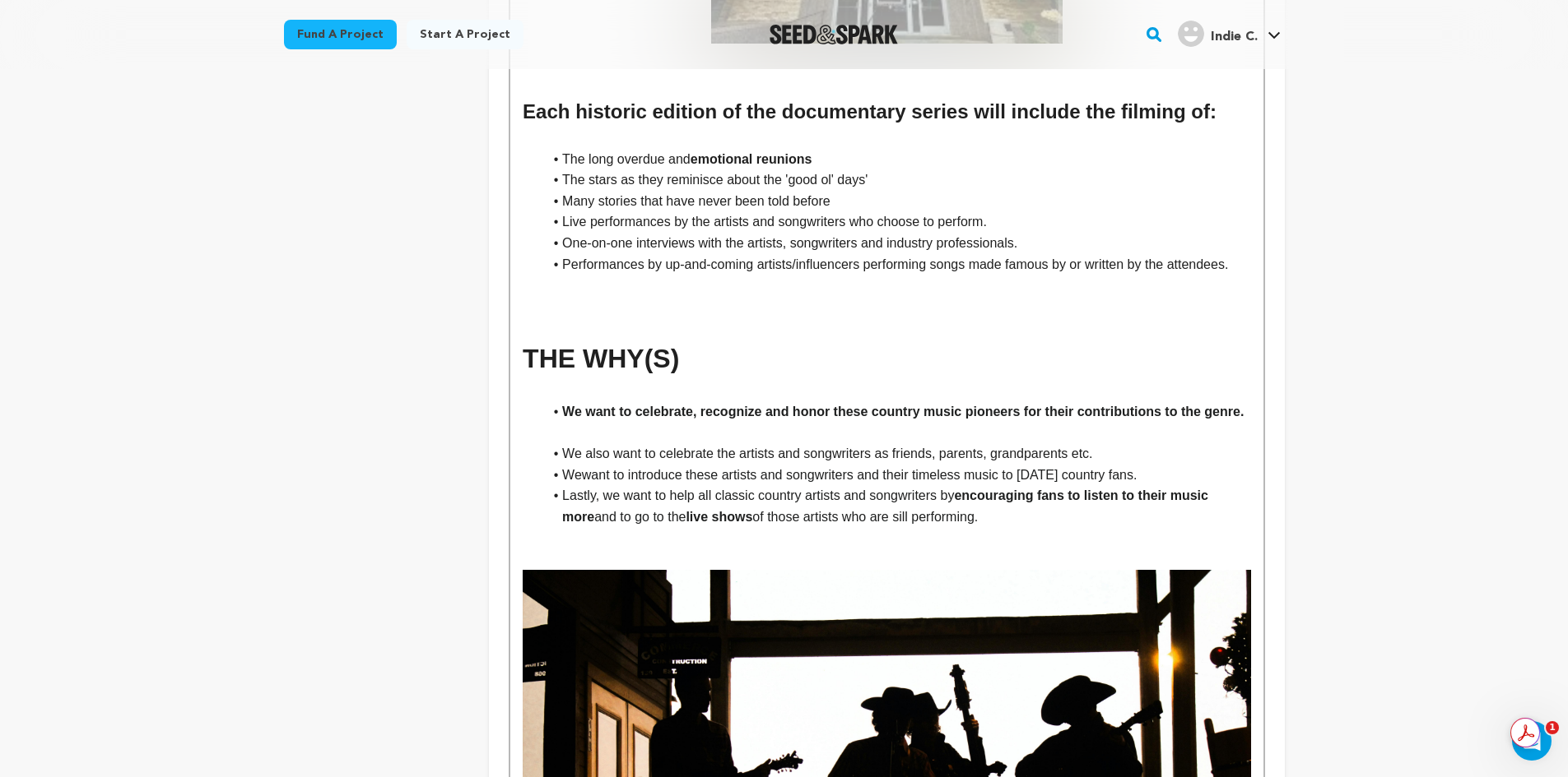
click at [578, 422] on p at bounding box center [886, 433] width 728 height 22
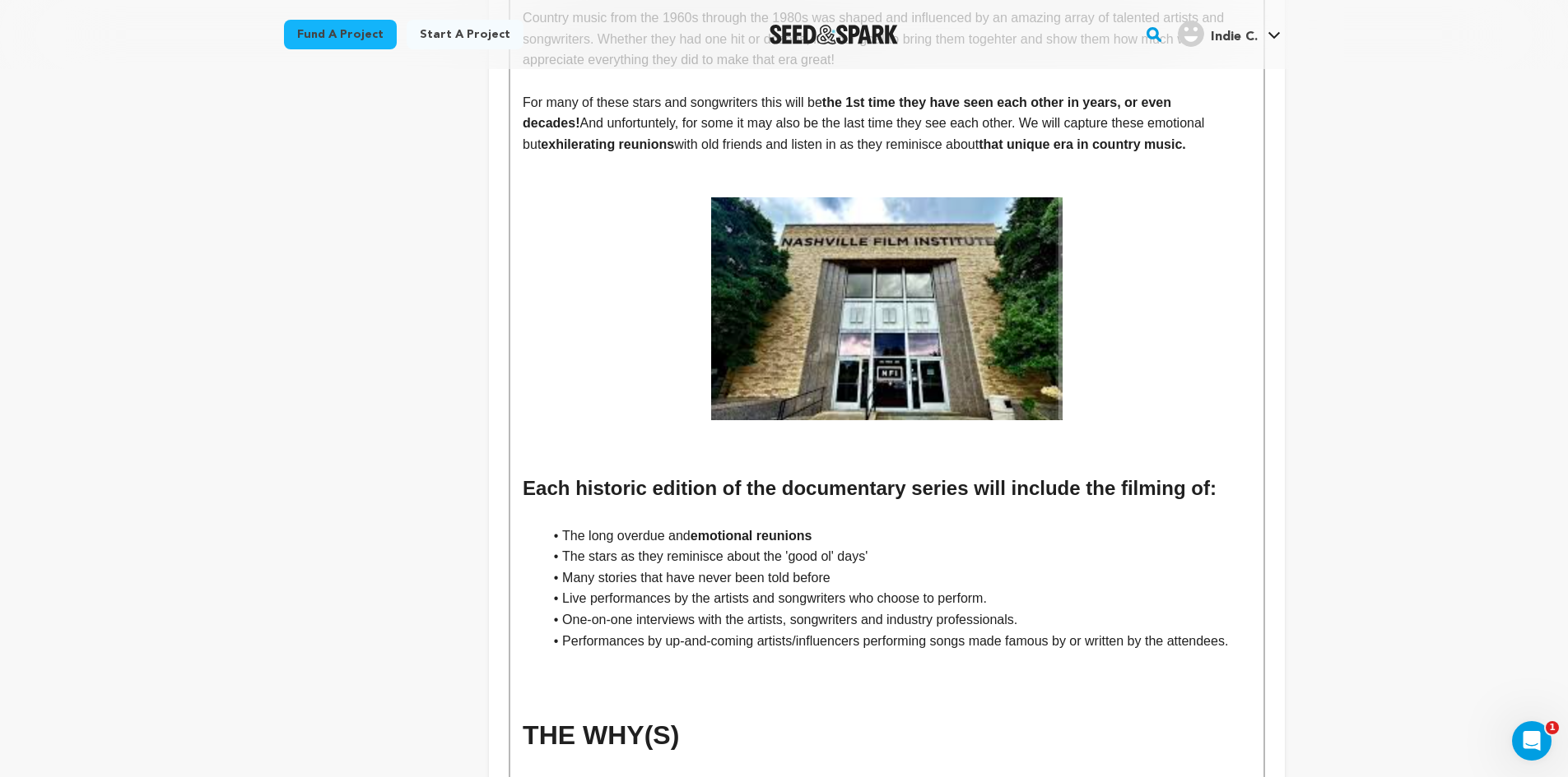
scroll to position [0, 0]
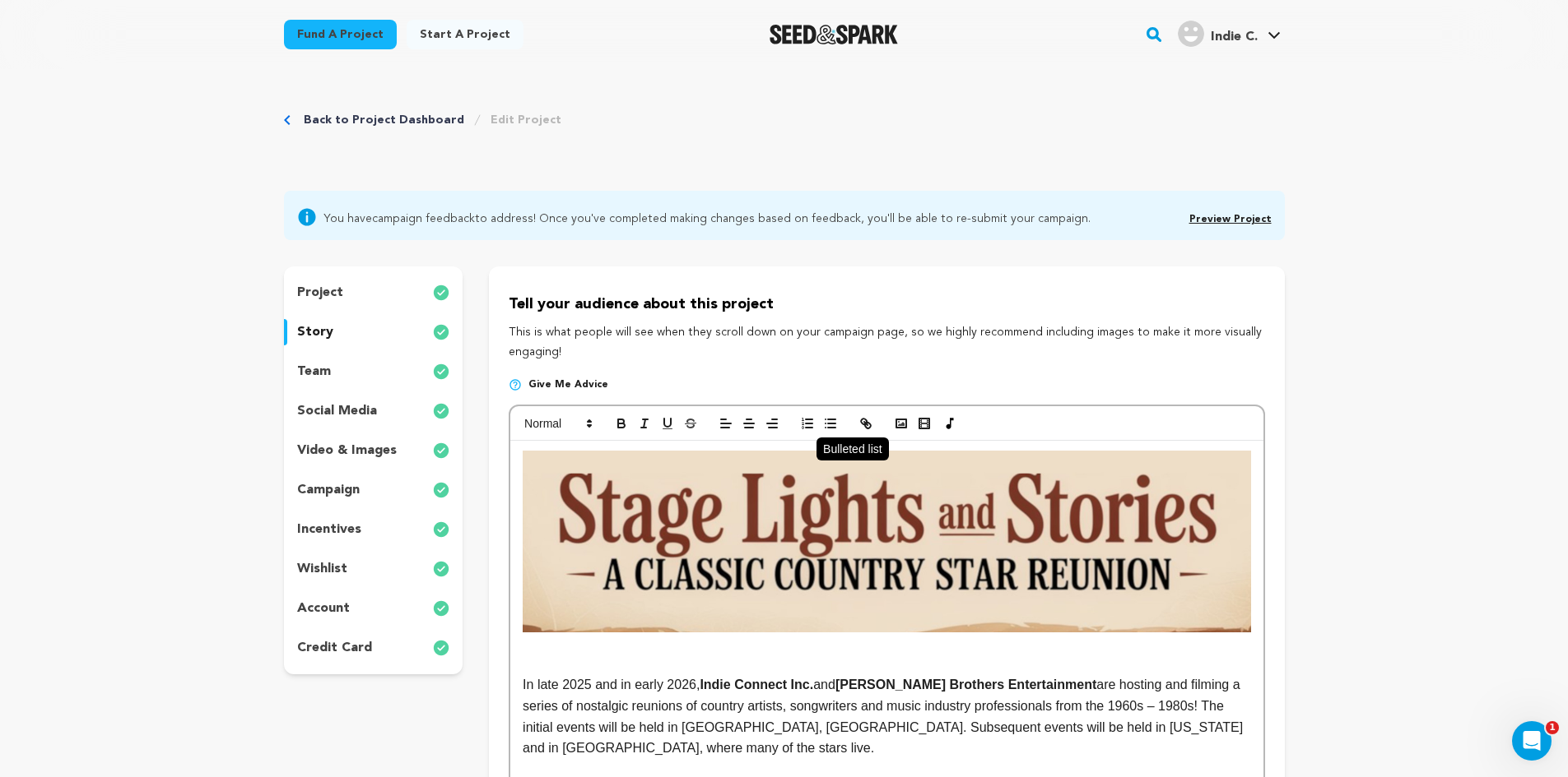
click at [828, 424] on line "button" at bounding box center [831, 424] width 7 height 0
click at [620, 417] on icon "button" at bounding box center [621, 424] width 14 height 14
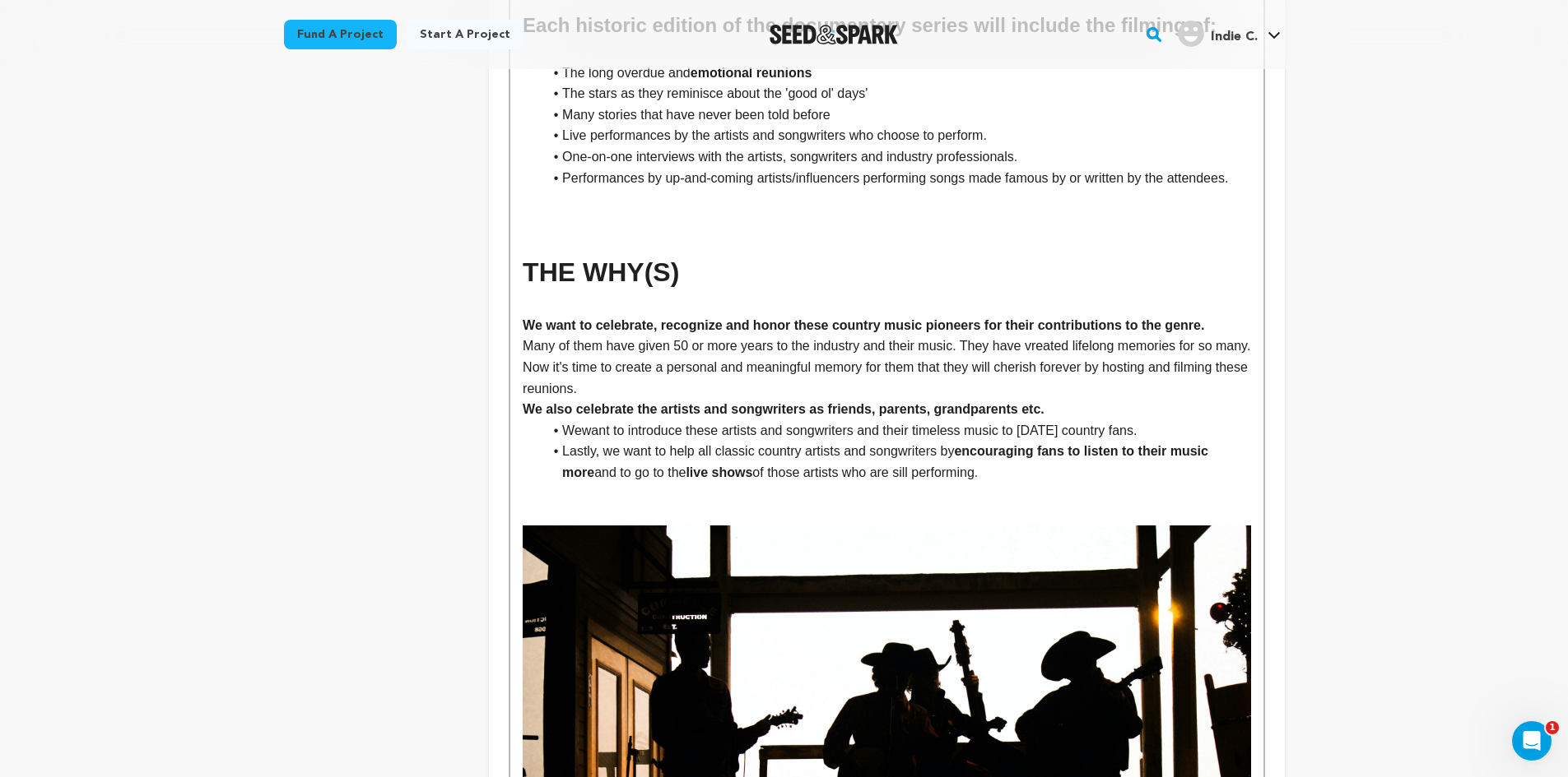
click at [566, 445] on span "Lastly, we want to help all classic country artists and songwriters by" at bounding box center [757, 451] width 391 height 14
click at [592, 424] on span "want to introduce these artists and songwriters and their timeless music to tod…" at bounding box center [859, 430] width 556 height 14
click at [634, 363] on p "Many of them have given 50 or more years to the industry and their music. They …" at bounding box center [886, 368] width 728 height 63
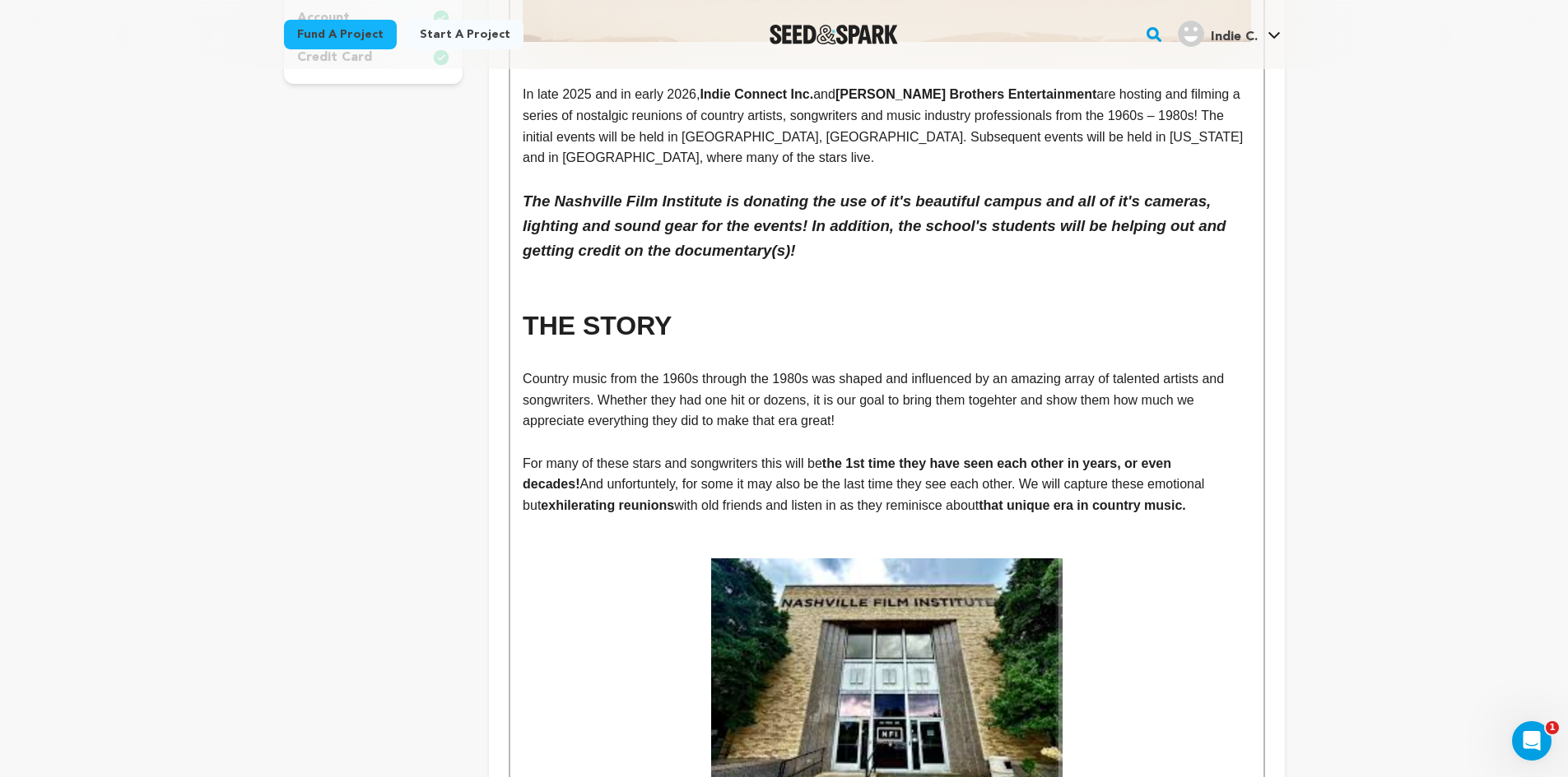
scroll to position [0, 0]
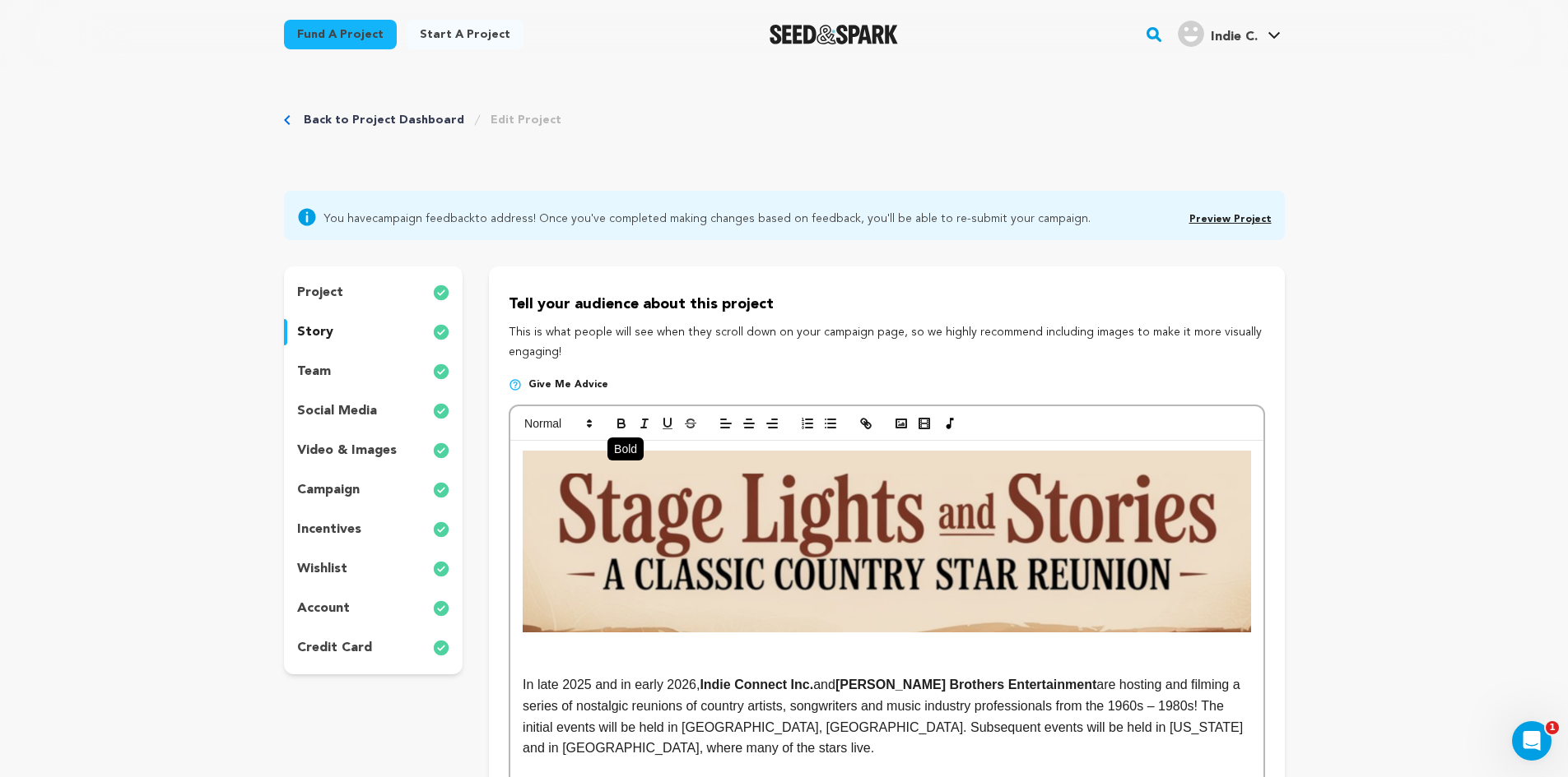
click at [621, 419] on icon "button" at bounding box center [621, 421] width 5 height 5
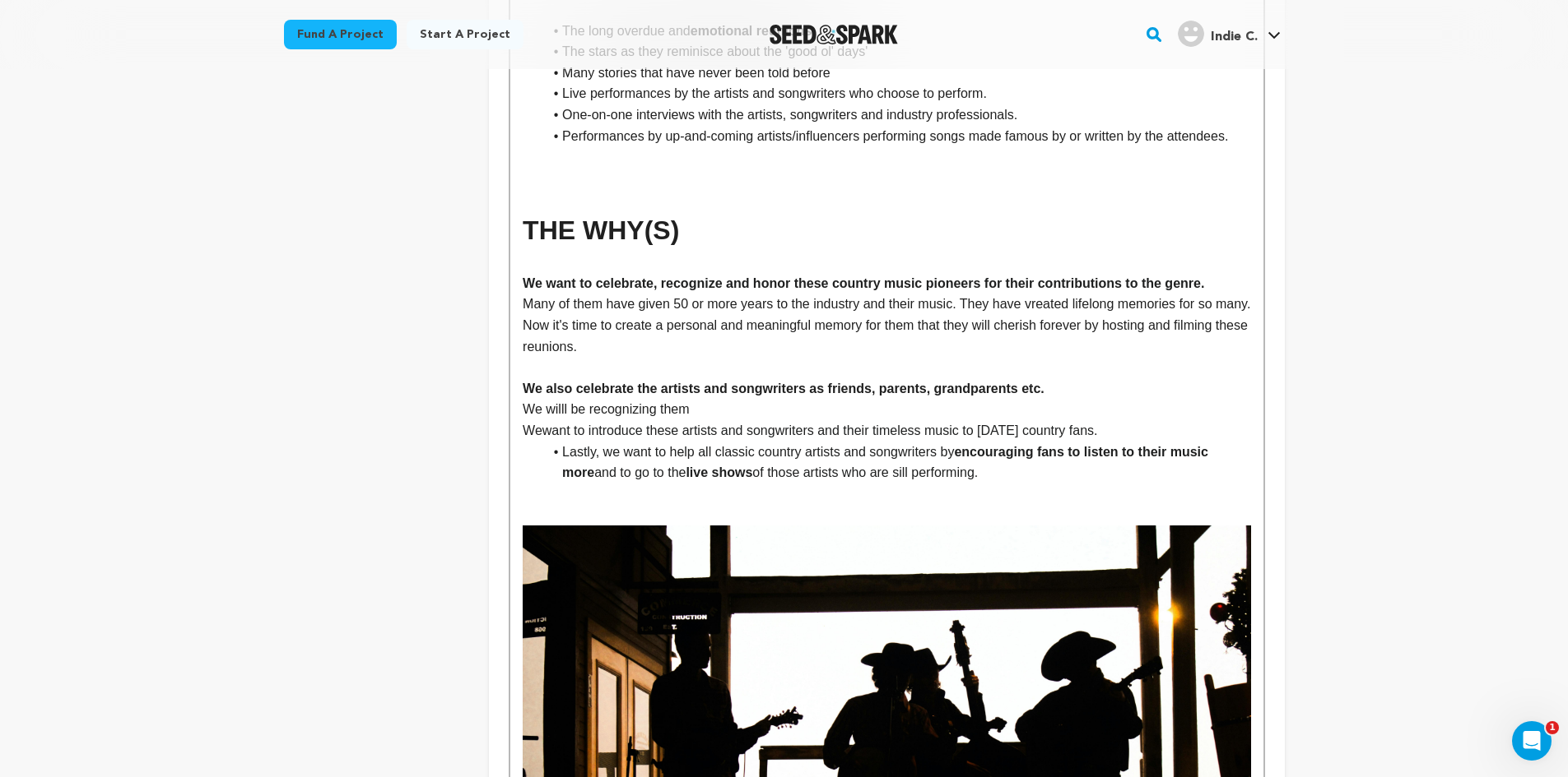
scroll to position [1550, 0]
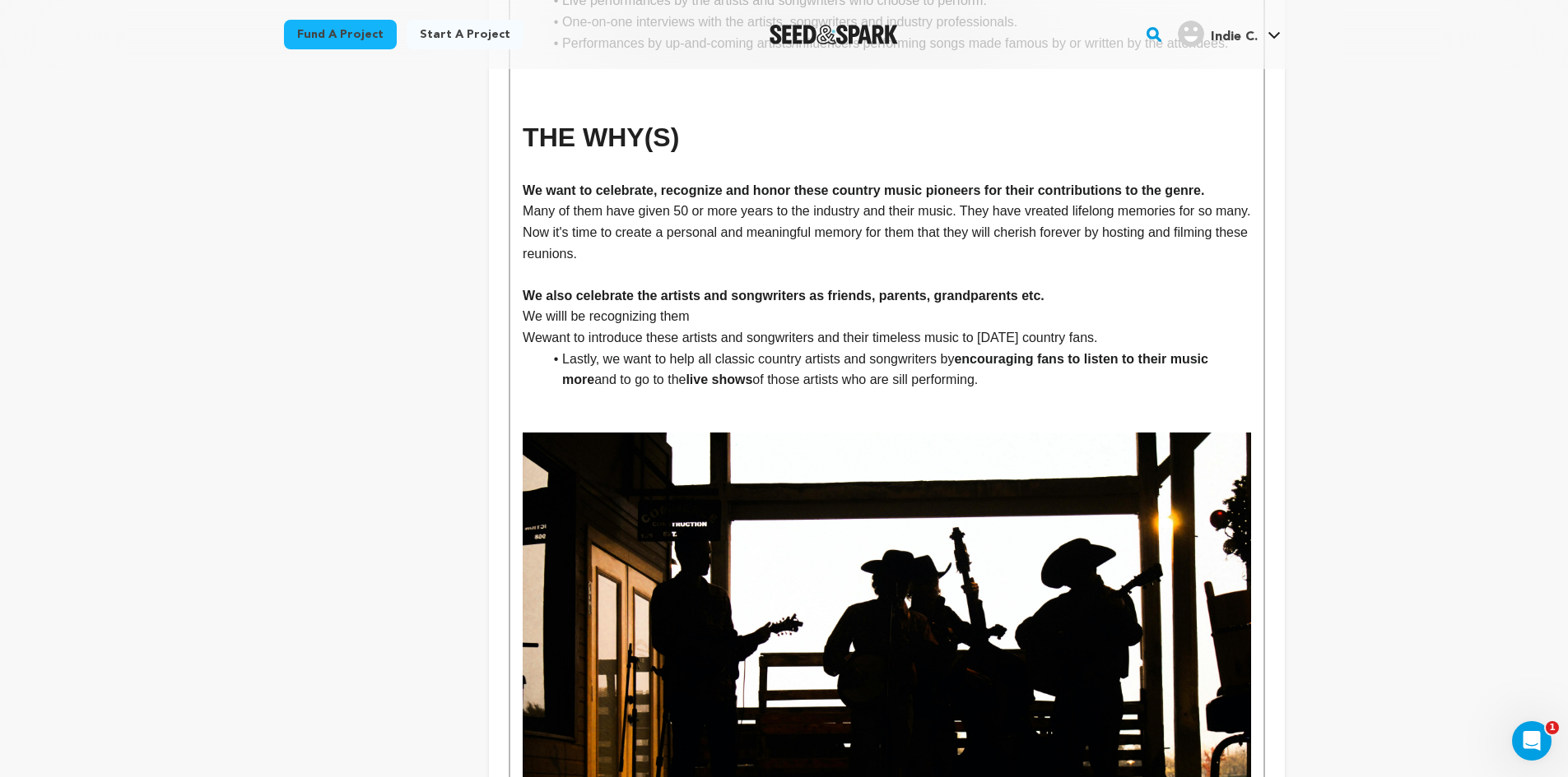
click at [695, 306] on p "We willl be recognizing them" at bounding box center [886, 317] width 728 height 22
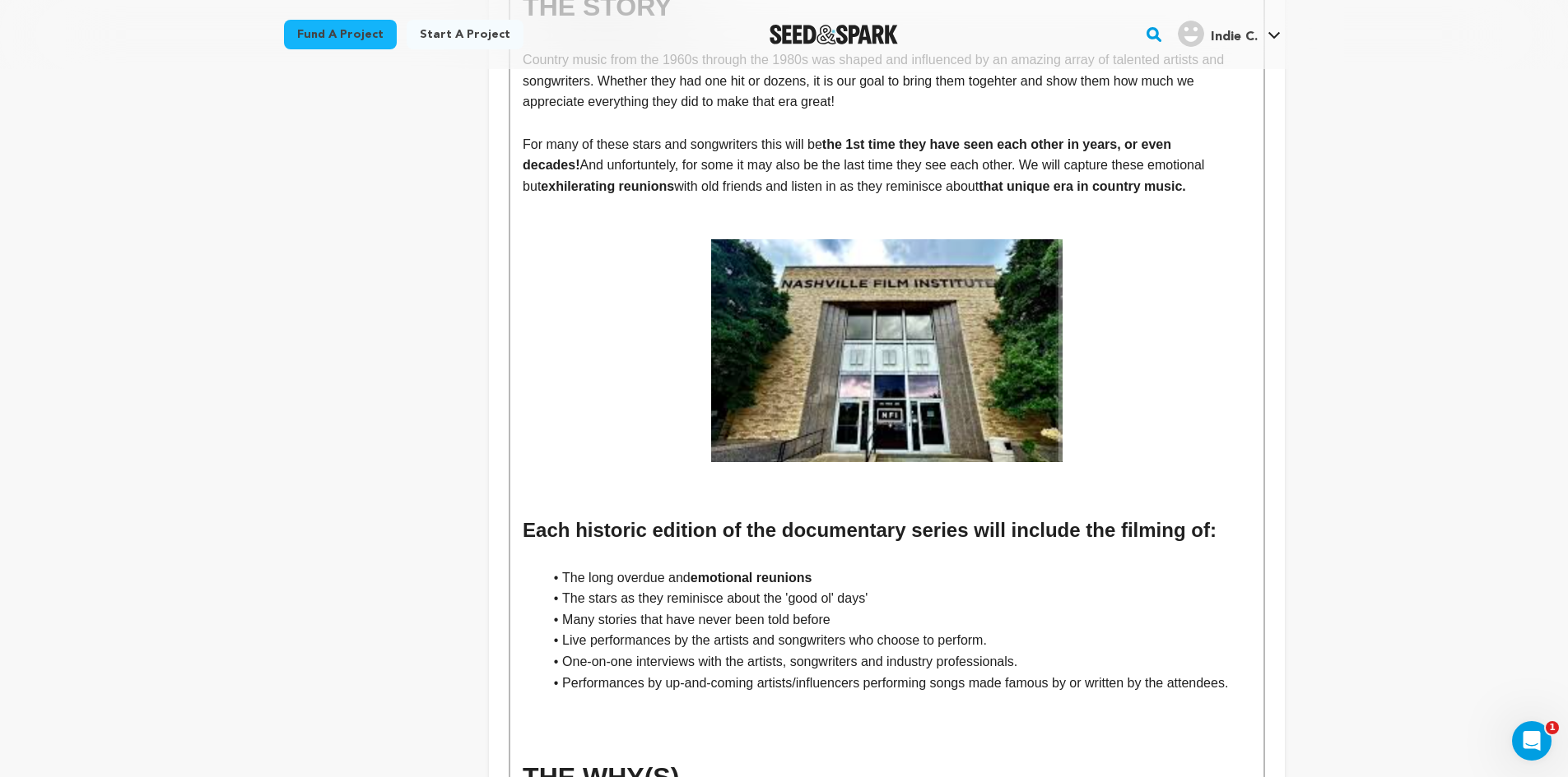
scroll to position [0, 0]
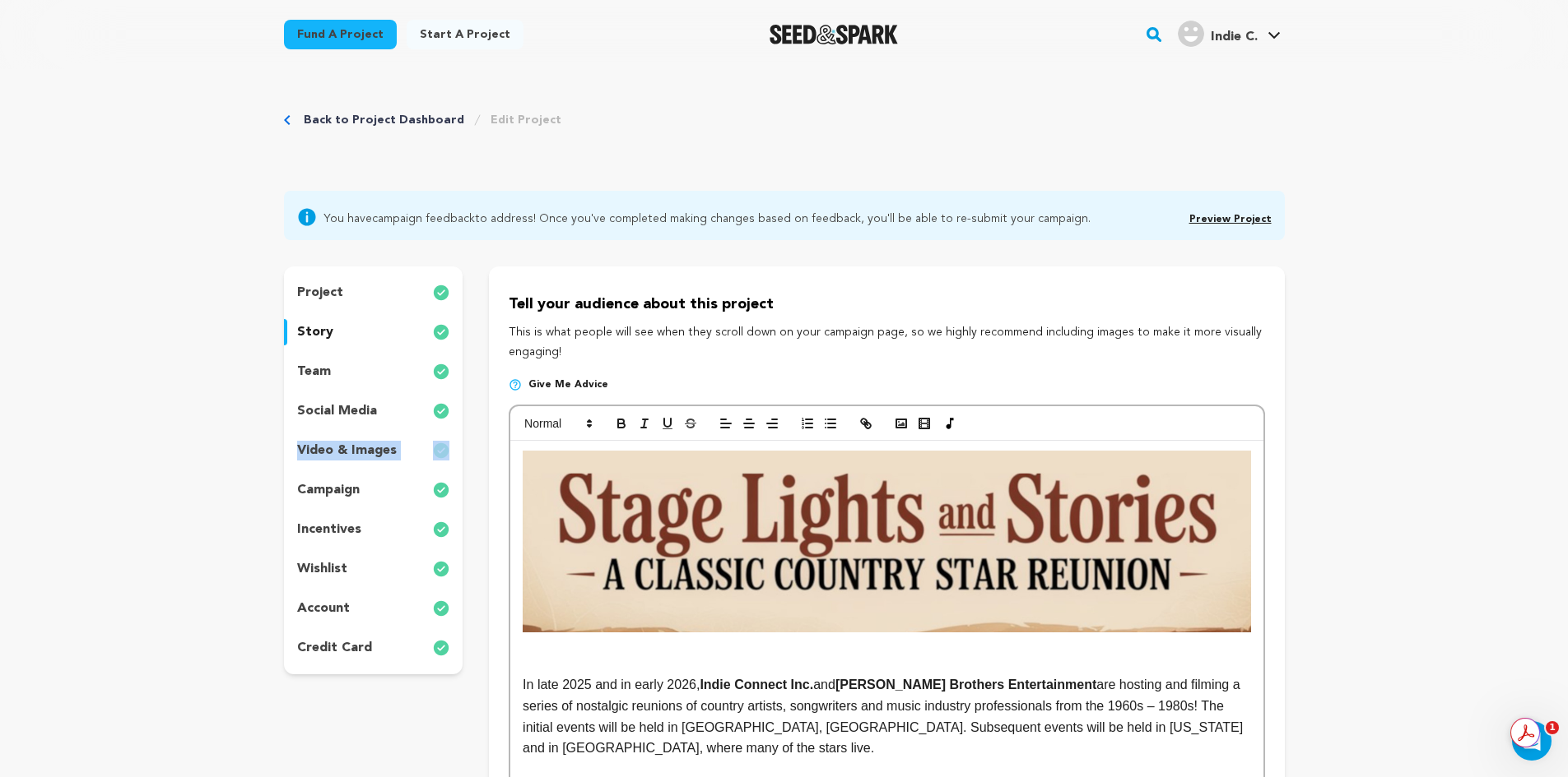
click at [615, 421] on icon "button" at bounding box center [621, 424] width 14 height 14
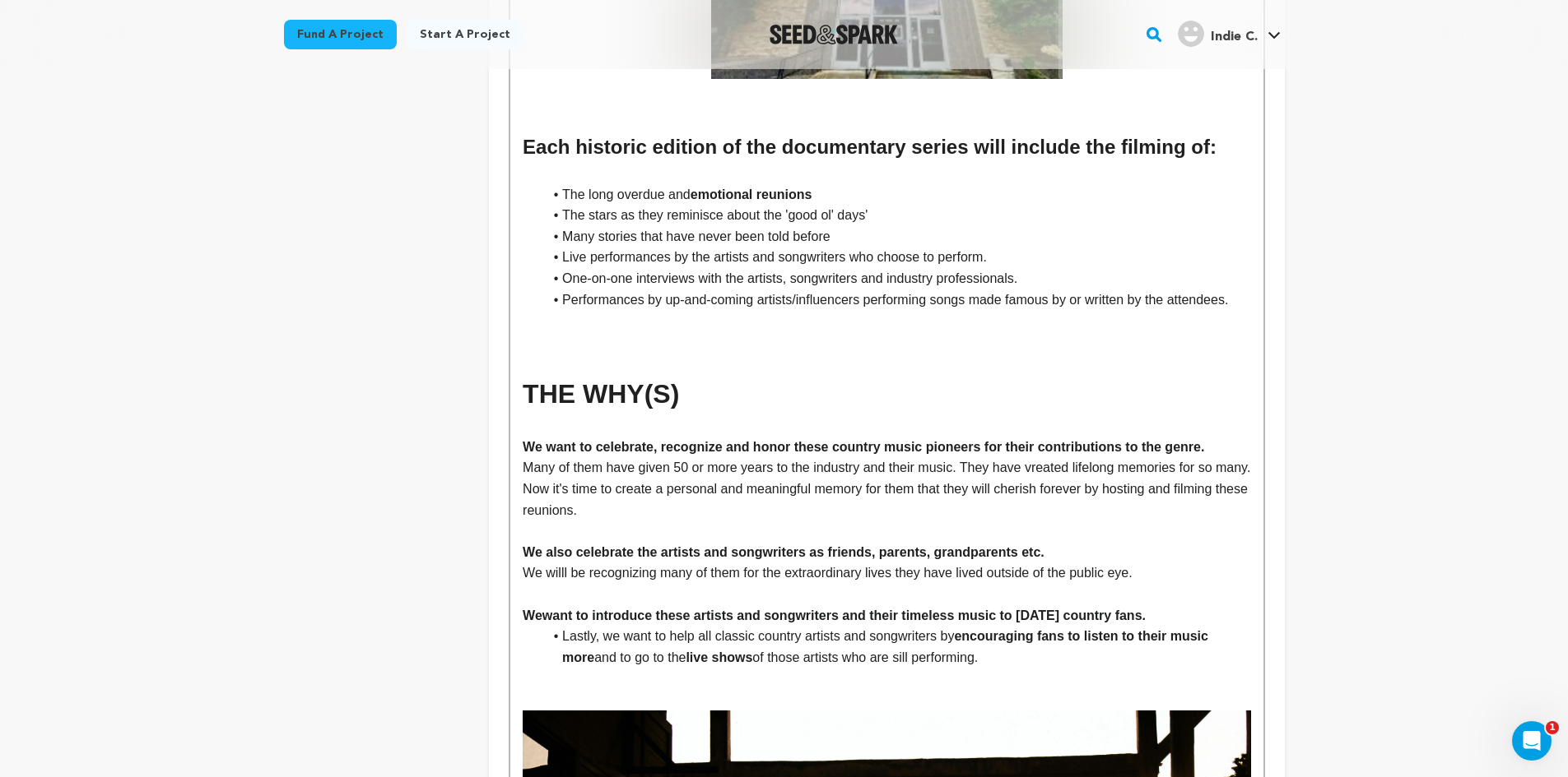
scroll to position [1312, 0]
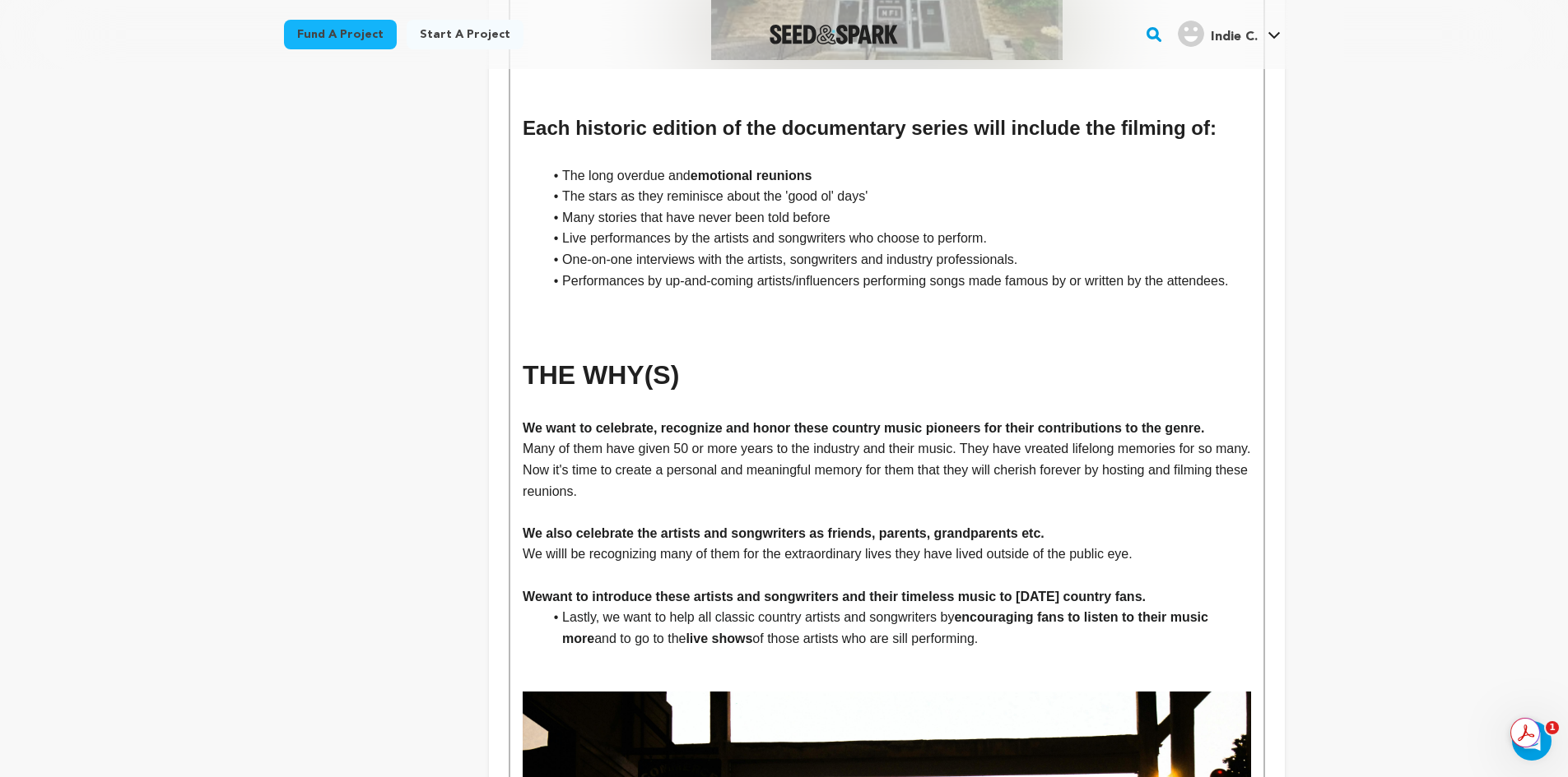
click at [585, 544] on p "We willl be recognizing many of them for the extraordinary lives they have live…" at bounding box center [886, 555] width 728 height 22
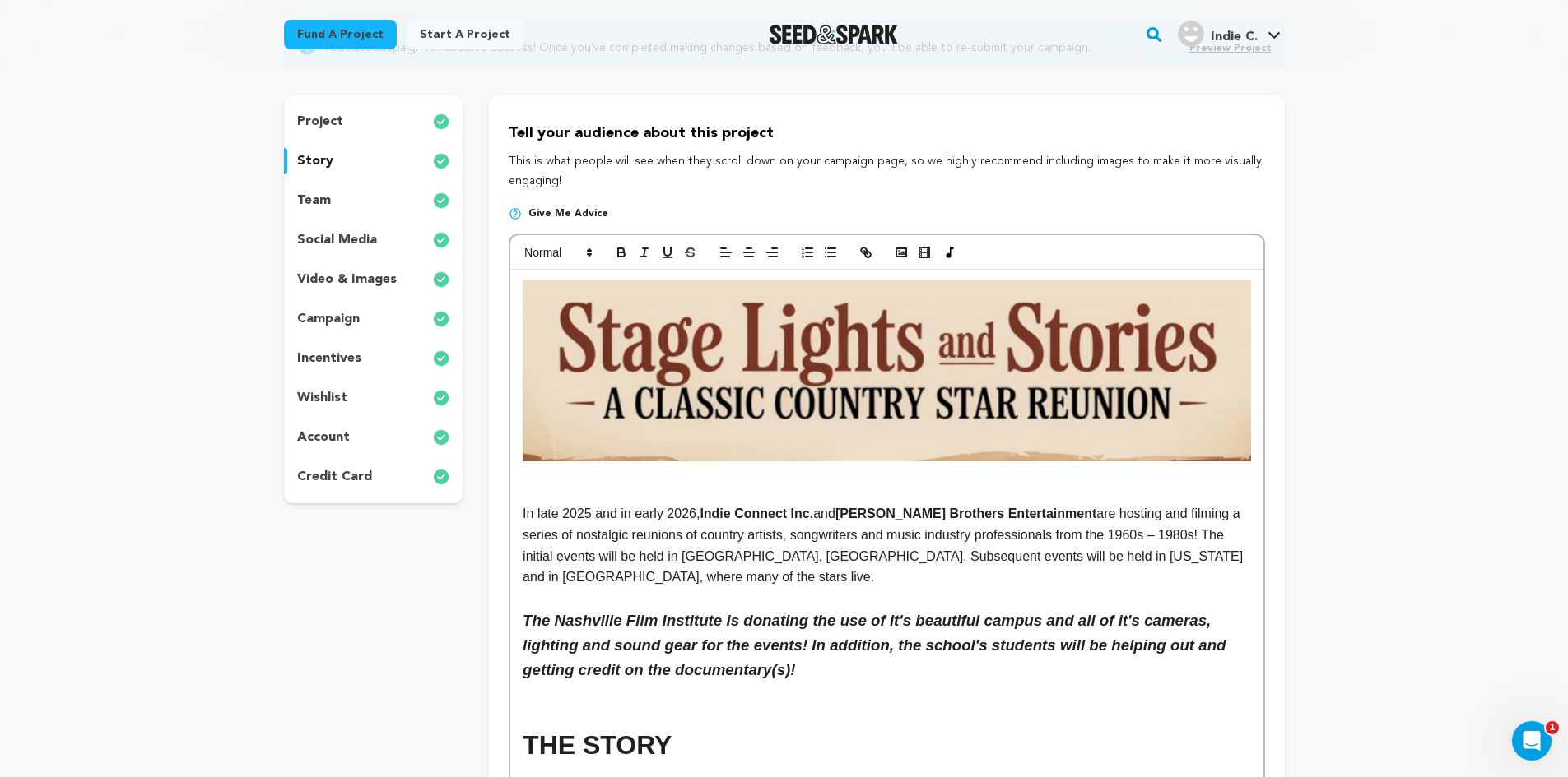
scroll to position [0, 0]
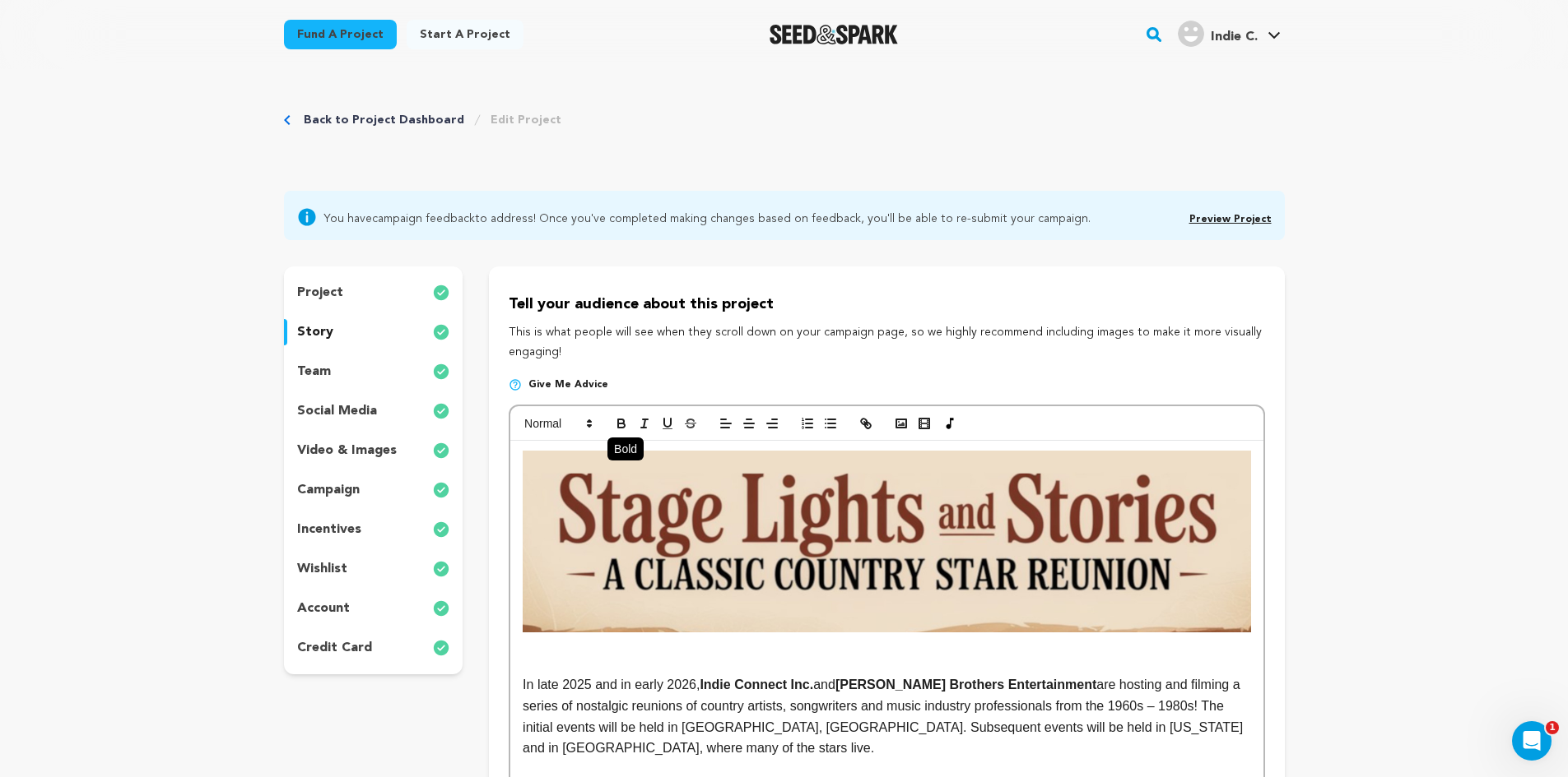
click at [614, 424] on icon "button" at bounding box center [621, 424] width 14 height 14
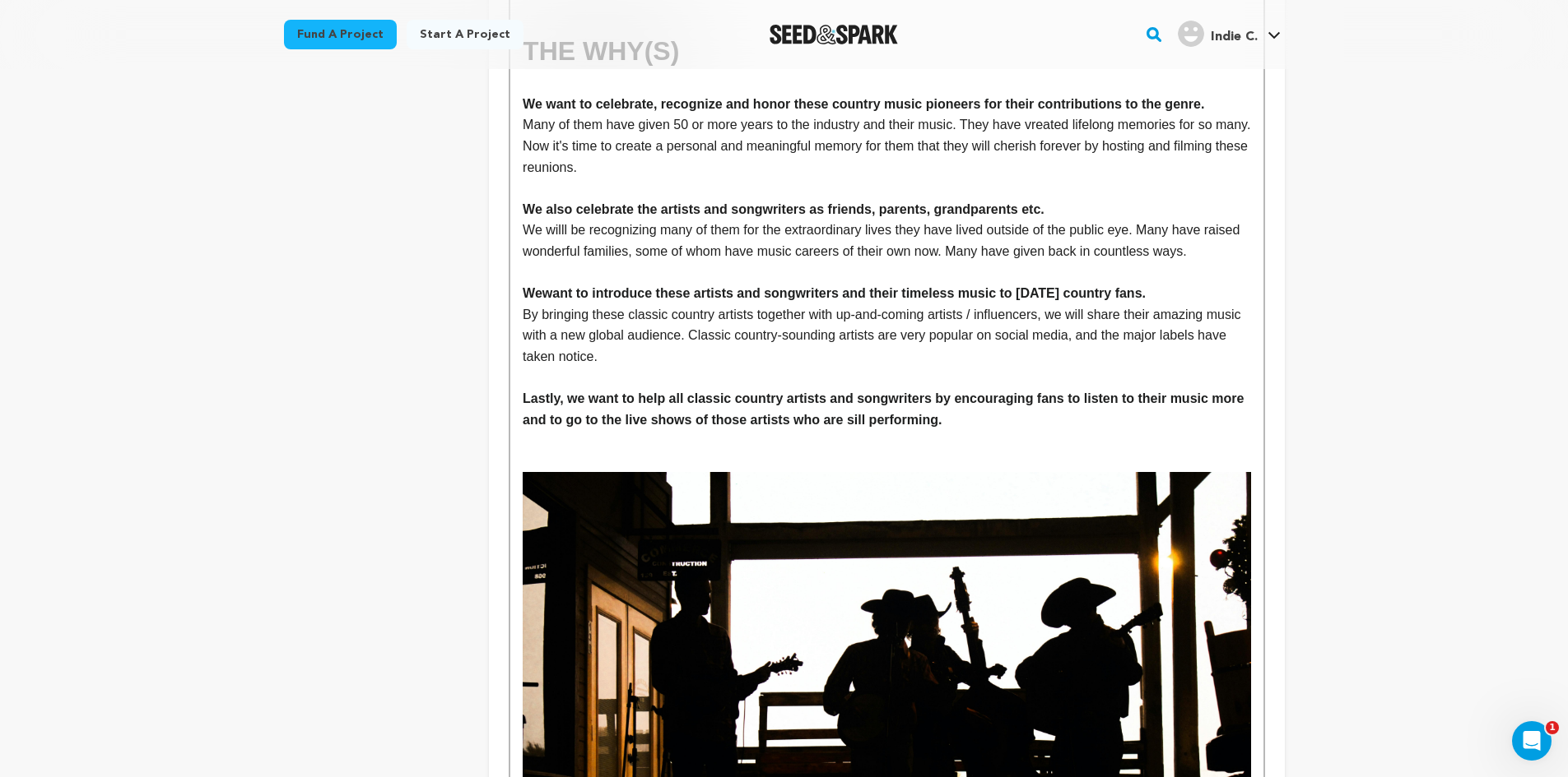
click at [671, 145] on p "Many of them have given 50 or more years to the industry and their music. They …" at bounding box center [886, 146] width 728 height 63
click at [788, 115] on p "Many of them have given 50 or more years to the industry and their music. They …" at bounding box center [886, 146] width 728 height 63
click at [957, 115] on p "Many of them have given 50 or more years to the industry and their music. They …" at bounding box center [886, 146] width 728 height 63
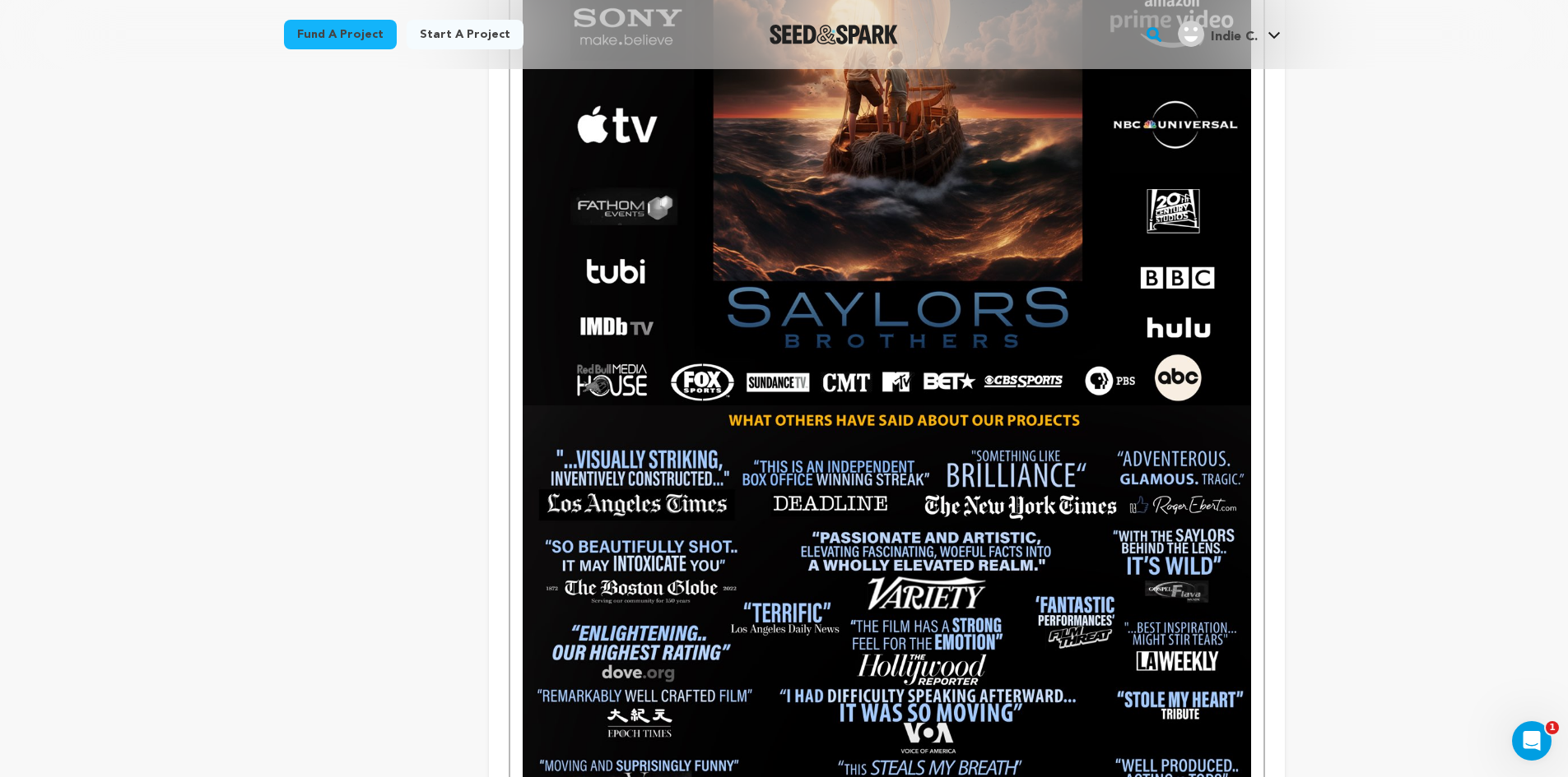
scroll to position [4512, 0]
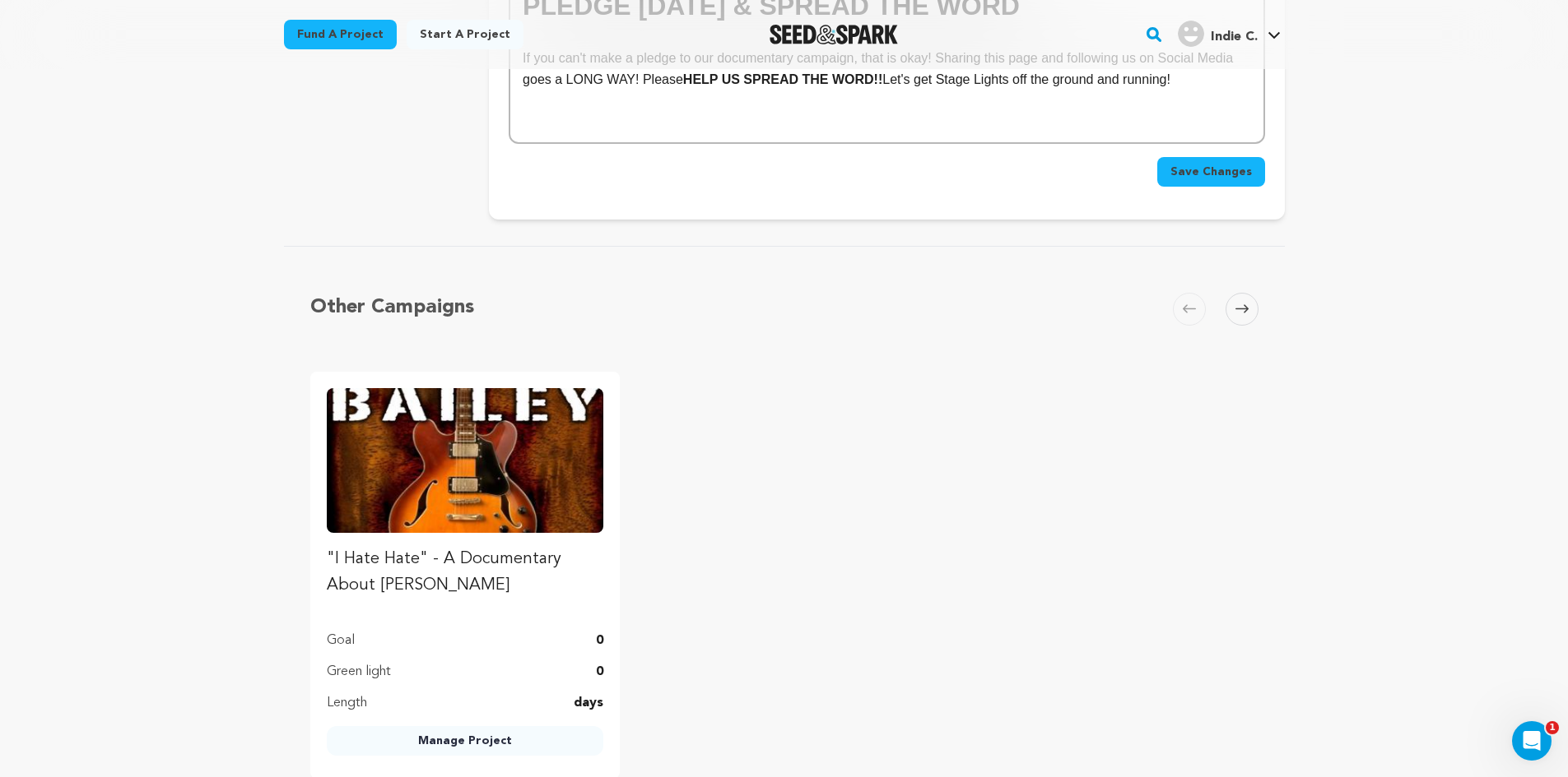
click at [1209, 164] on span "Save Changes" at bounding box center [1211, 172] width 81 height 16
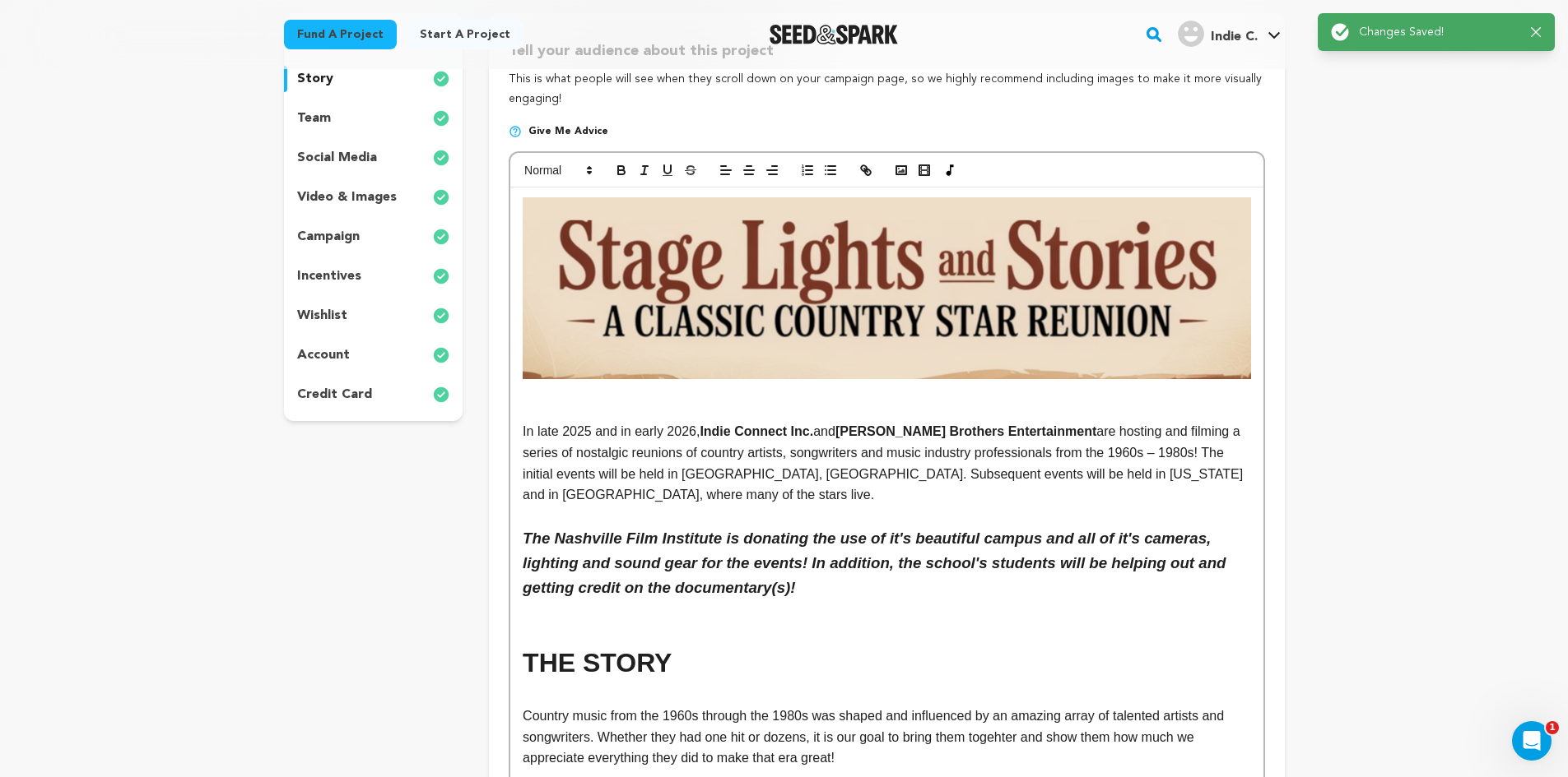
scroll to position [0, 0]
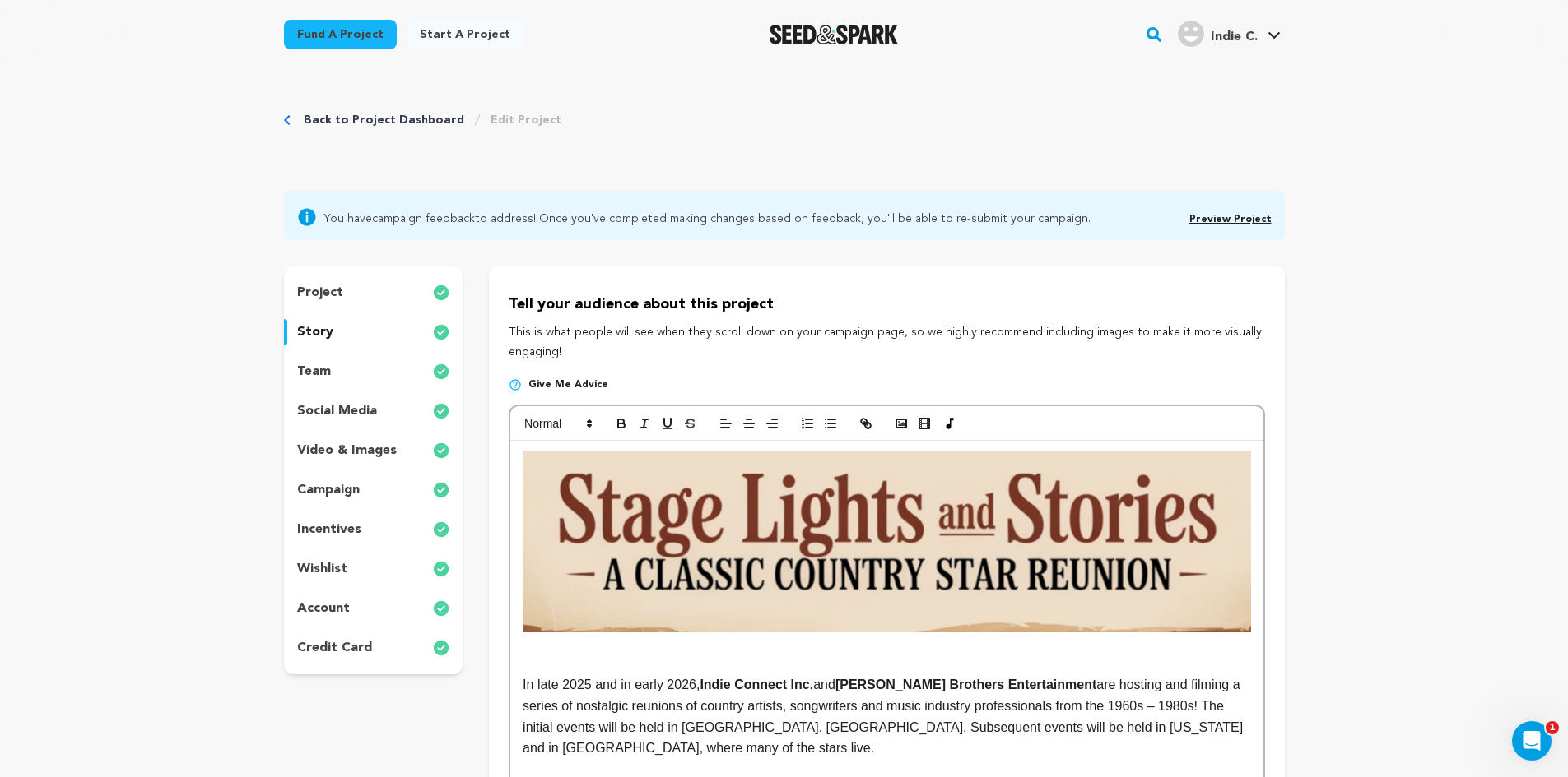
click at [1219, 217] on link "Preview Project" at bounding box center [1230, 220] width 82 height 10
click at [1031, 220] on span "You have campaign feedback to address! Once you've completed making changes bas…" at bounding box center [707, 217] width 767 height 20
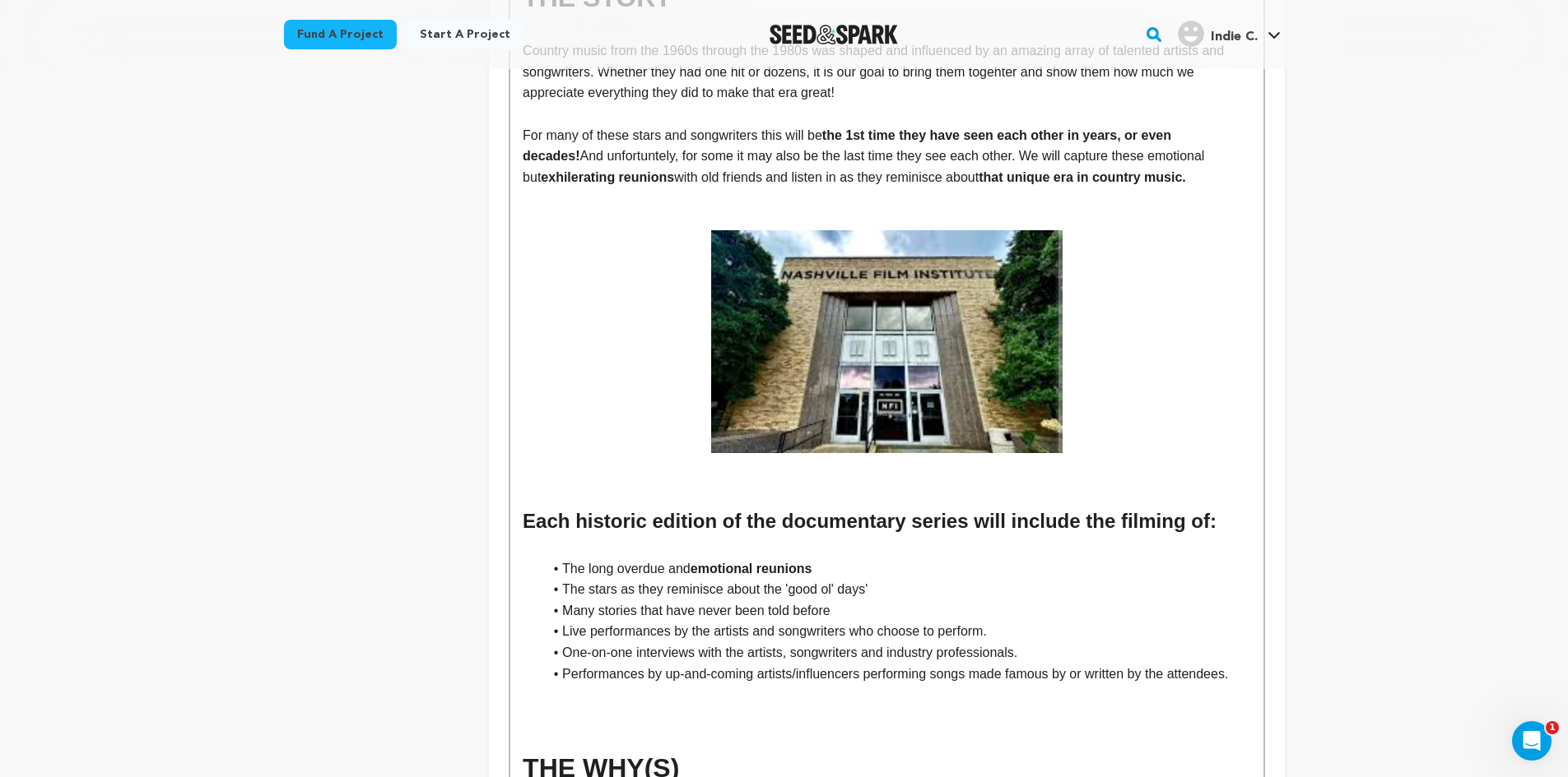
scroll to position [868, 0]
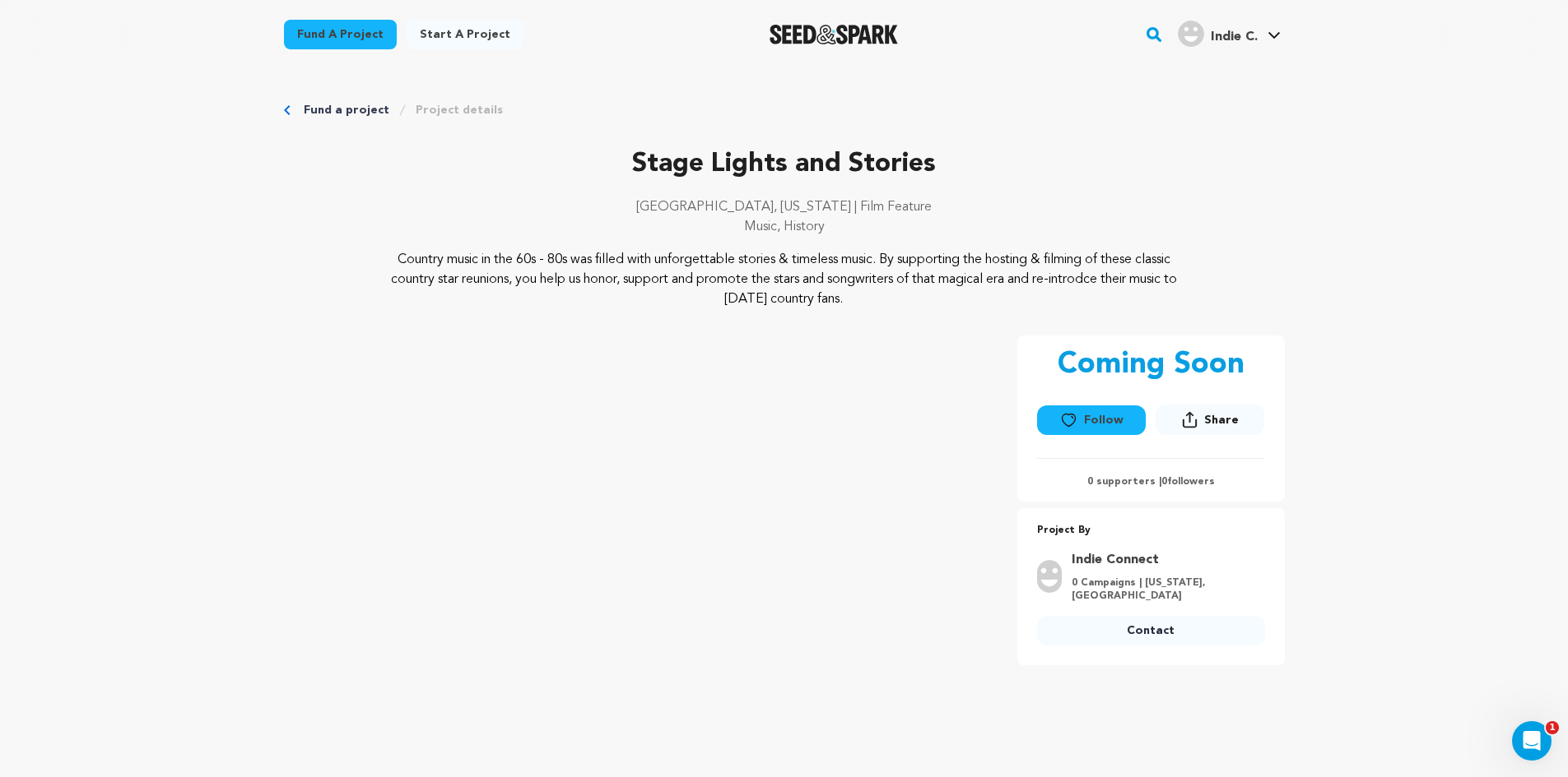
drag, startPoint x: 1578, startPoint y: 64, endPoint x: 1579, endPoint y: 50, distance: 14.0
drag, startPoint x: 629, startPoint y: 60, endPoint x: 662, endPoint y: 103, distance: 54.2
drag, startPoint x: 662, startPoint y: 103, endPoint x: 1361, endPoint y: 294, distance: 724.6
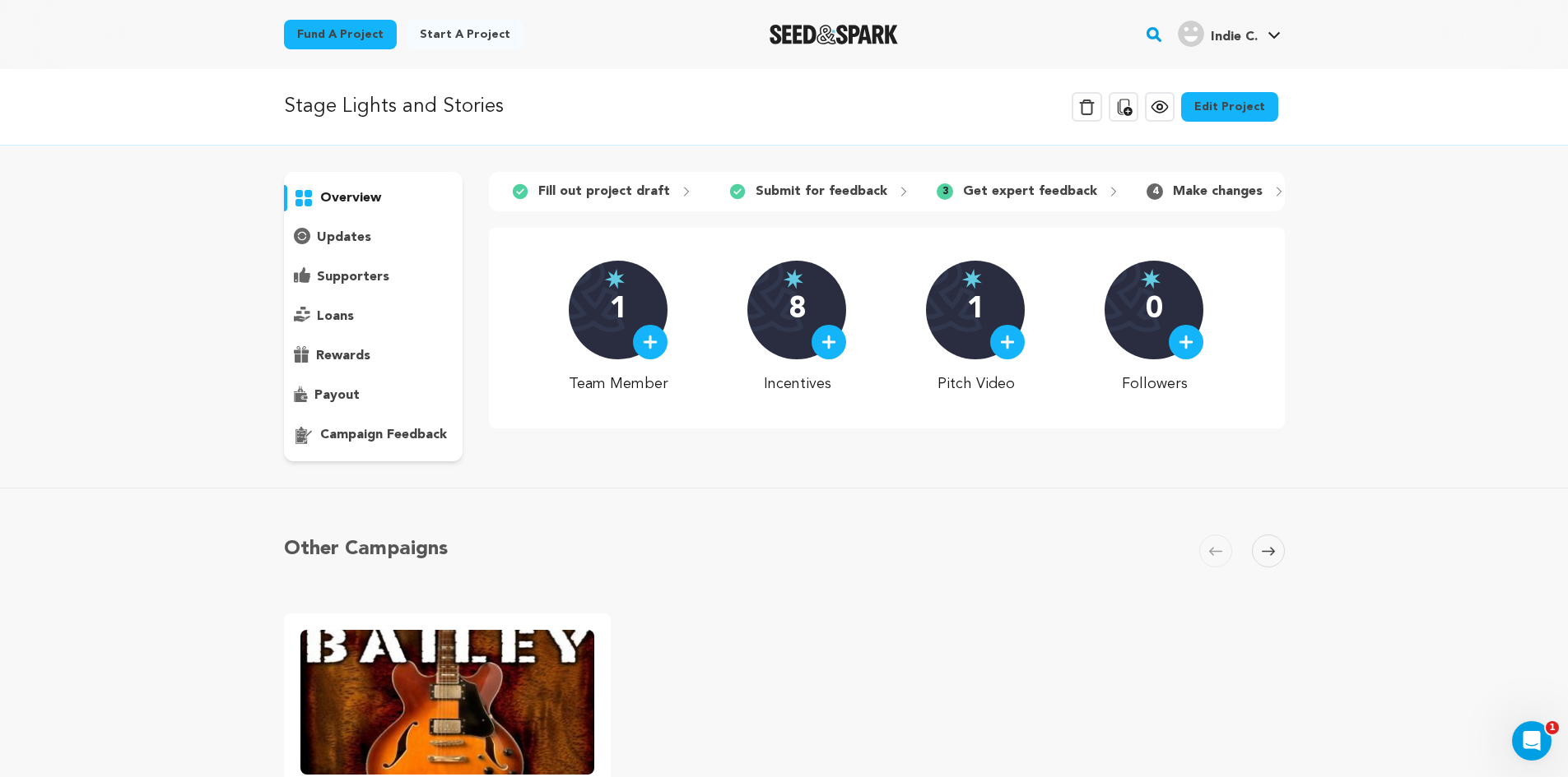
click at [362, 437] on p "campaign feedback" at bounding box center [383, 435] width 127 height 20
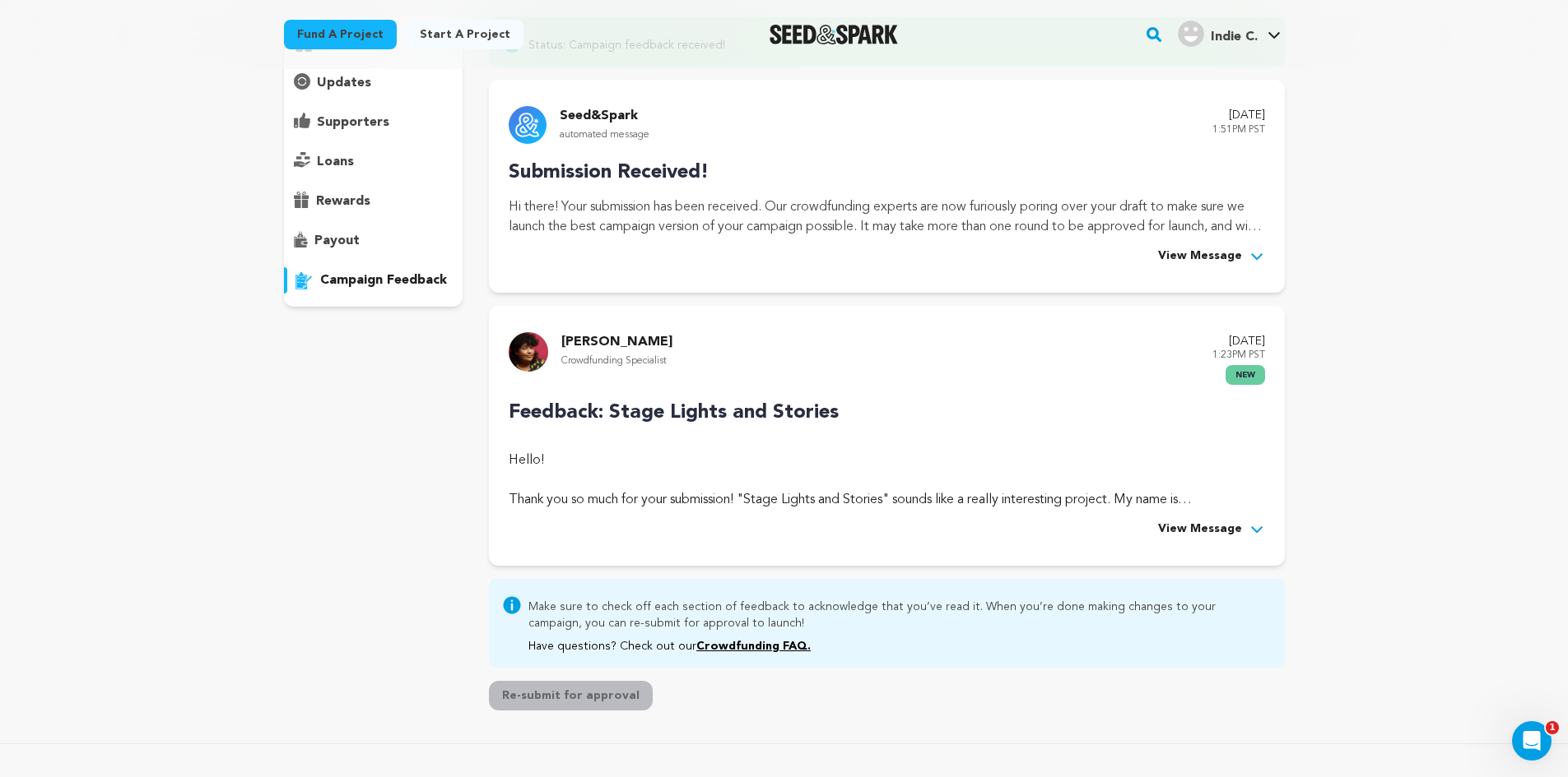
scroll to position [248, 0]
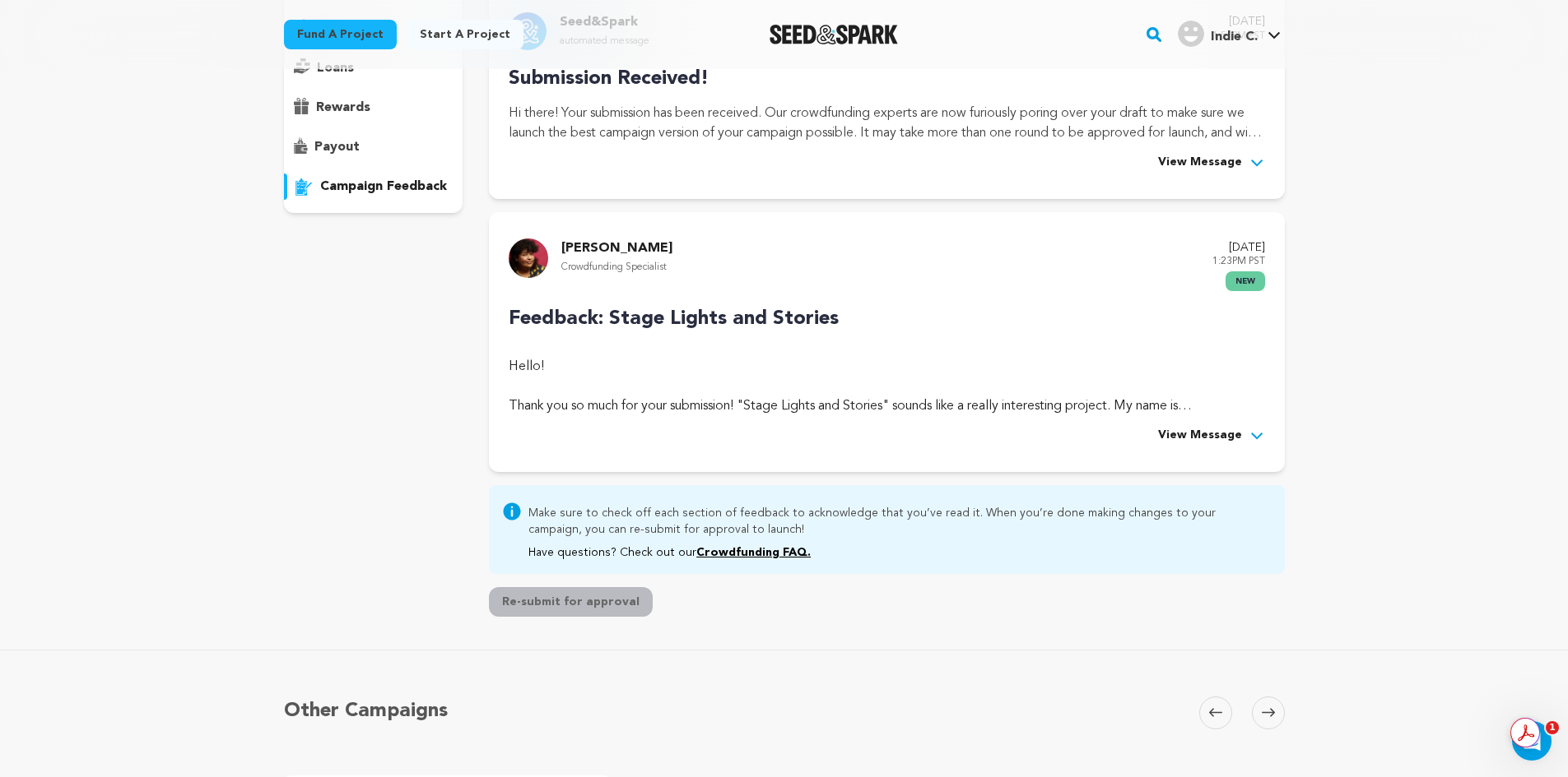
click at [559, 594] on button "Re-submit for approval" at bounding box center [570, 602] width 164 height 30
click at [1244, 437] on button "View Message" at bounding box center [1211, 436] width 107 height 20
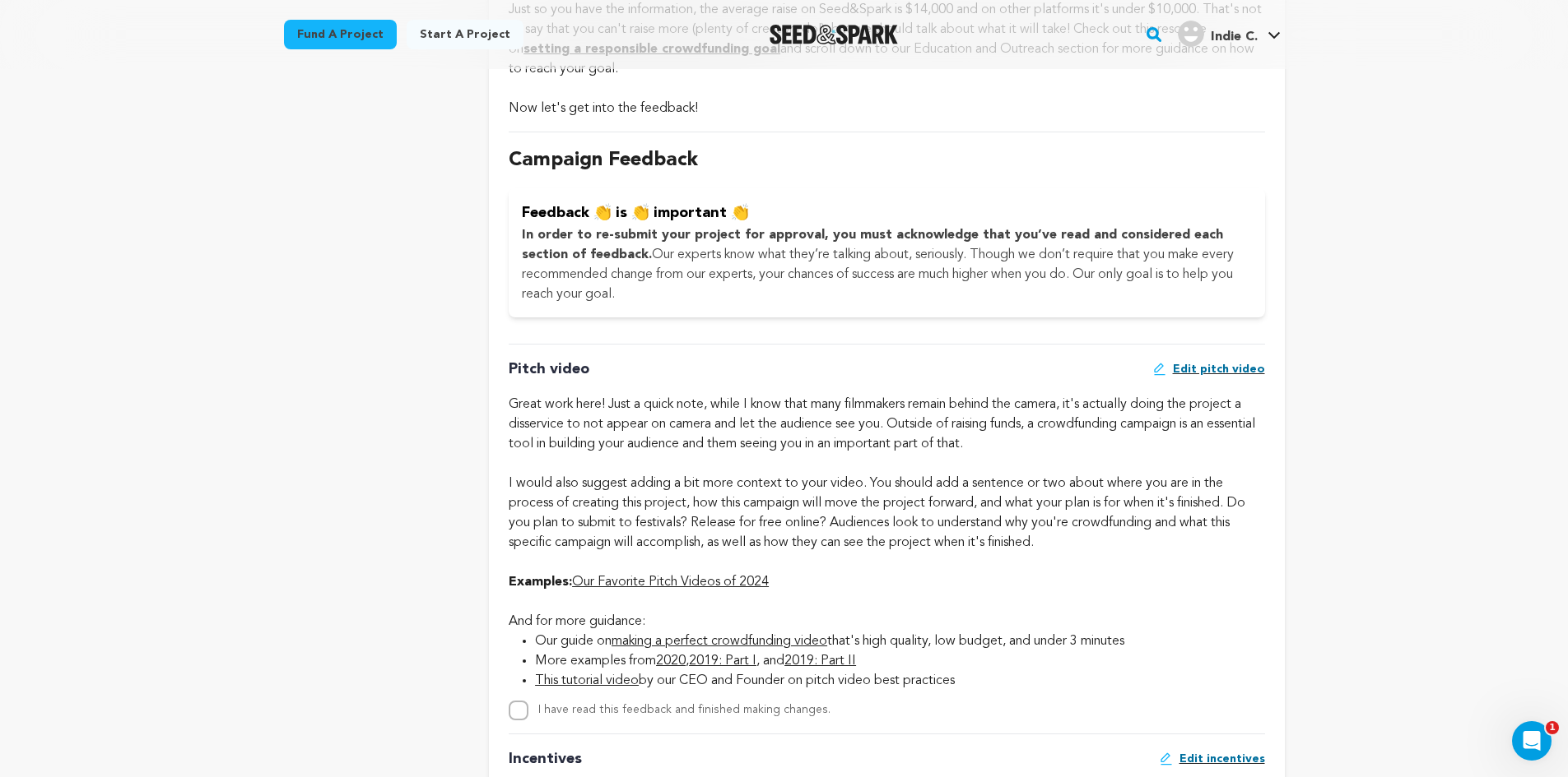
scroll to position [1153, 0]
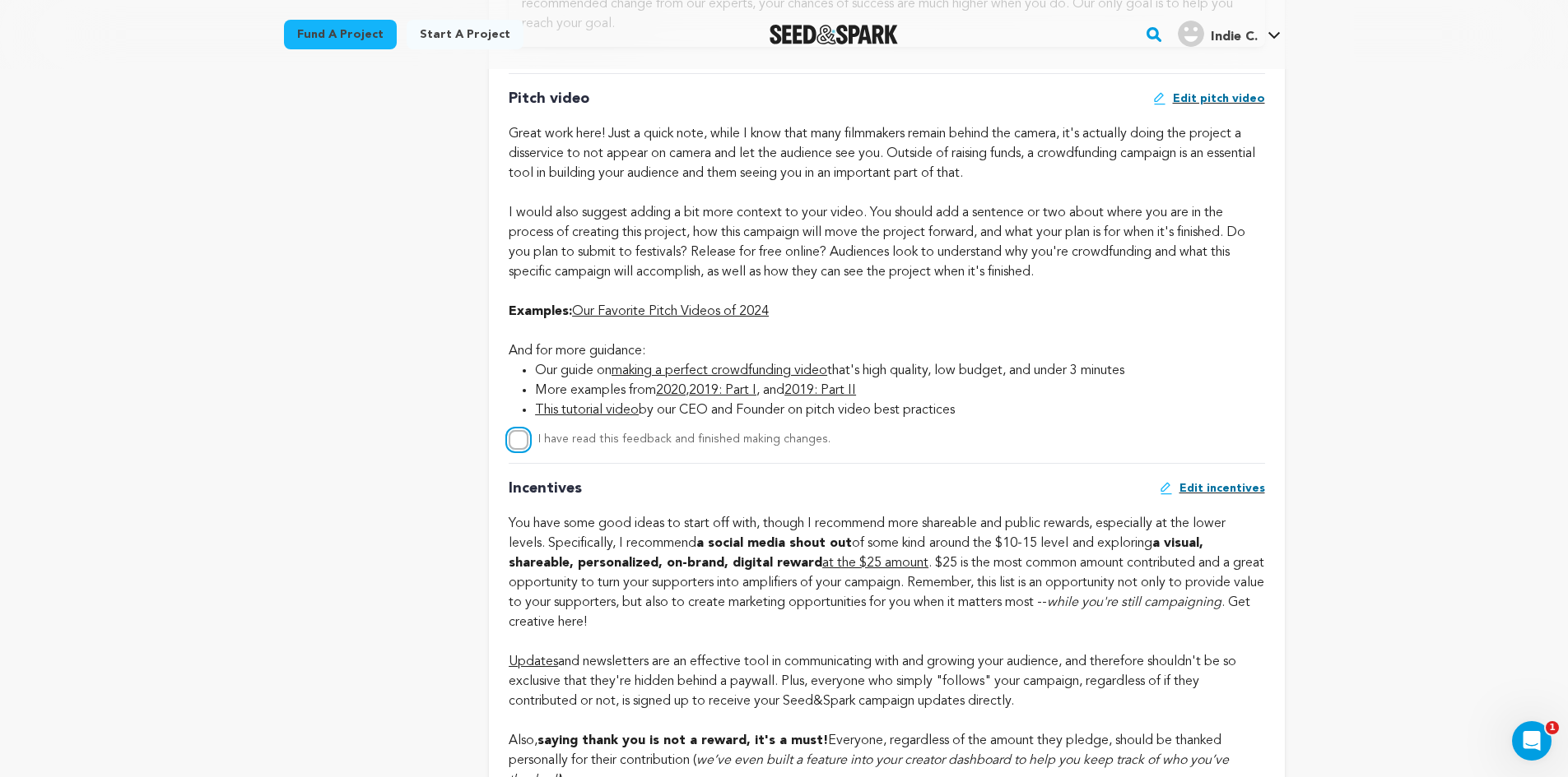
click at [521, 446] on input "I have read this feedback and finished making changes." at bounding box center [519, 440] width 20 height 20
checkbox input "true"
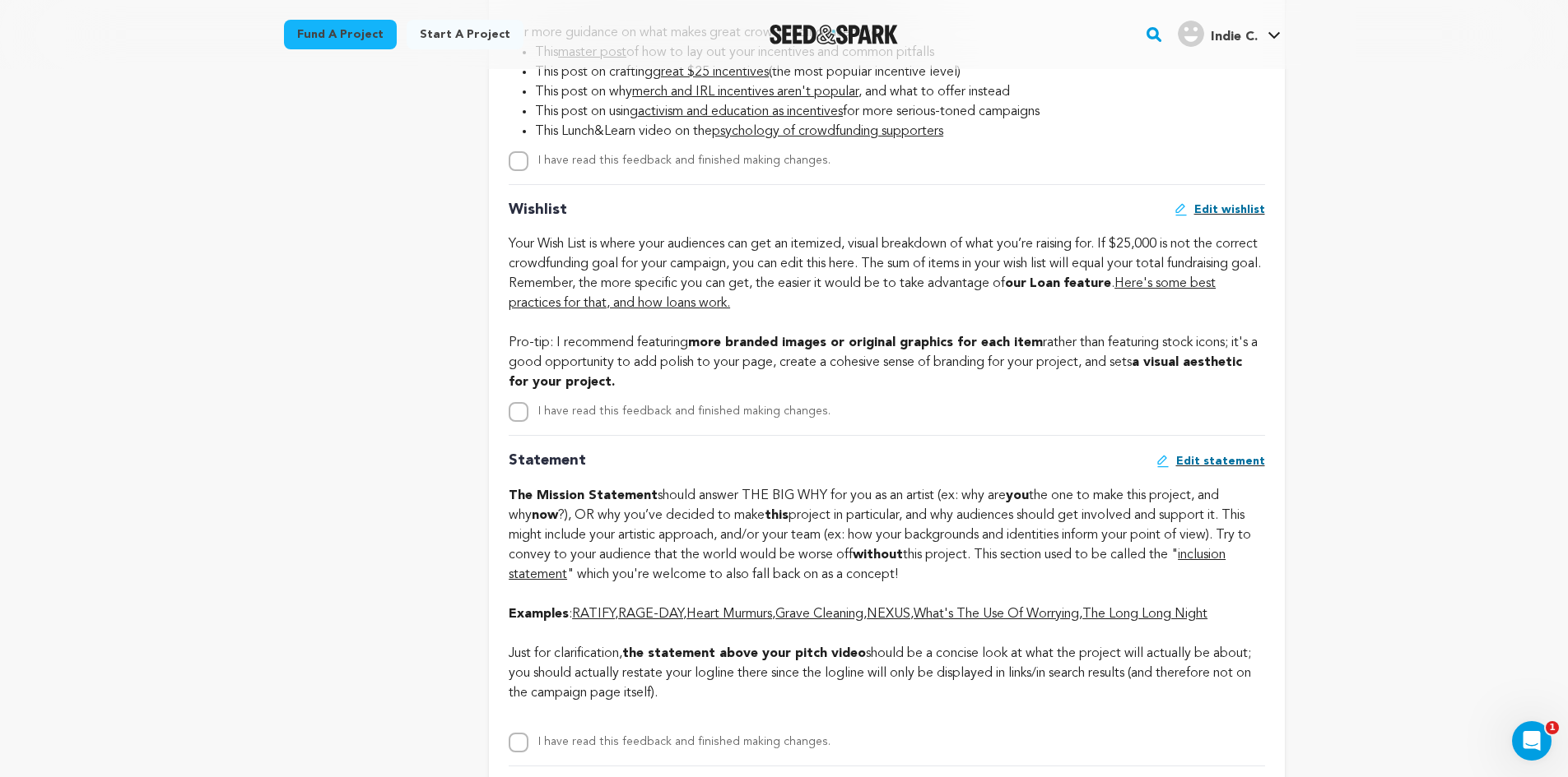
scroll to position [2583, 0]
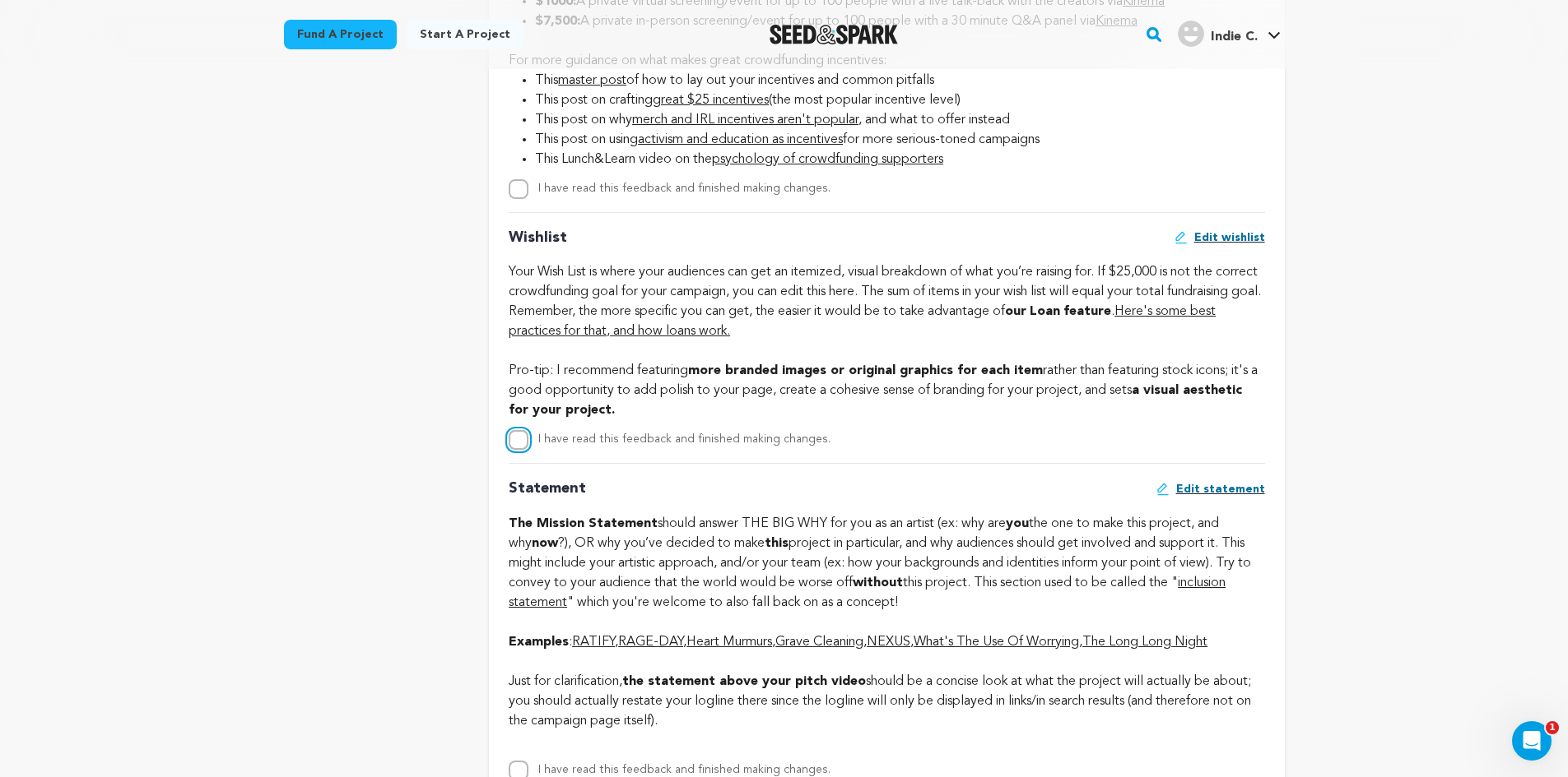
click at [524, 445] on input "I have read this feedback and finished making changes." at bounding box center [519, 440] width 20 height 20
checkbox input "true"
click at [525, 193] on input "I have read this feedback and finished making changes." at bounding box center [519, 190] width 20 height 20
checkbox input "true"
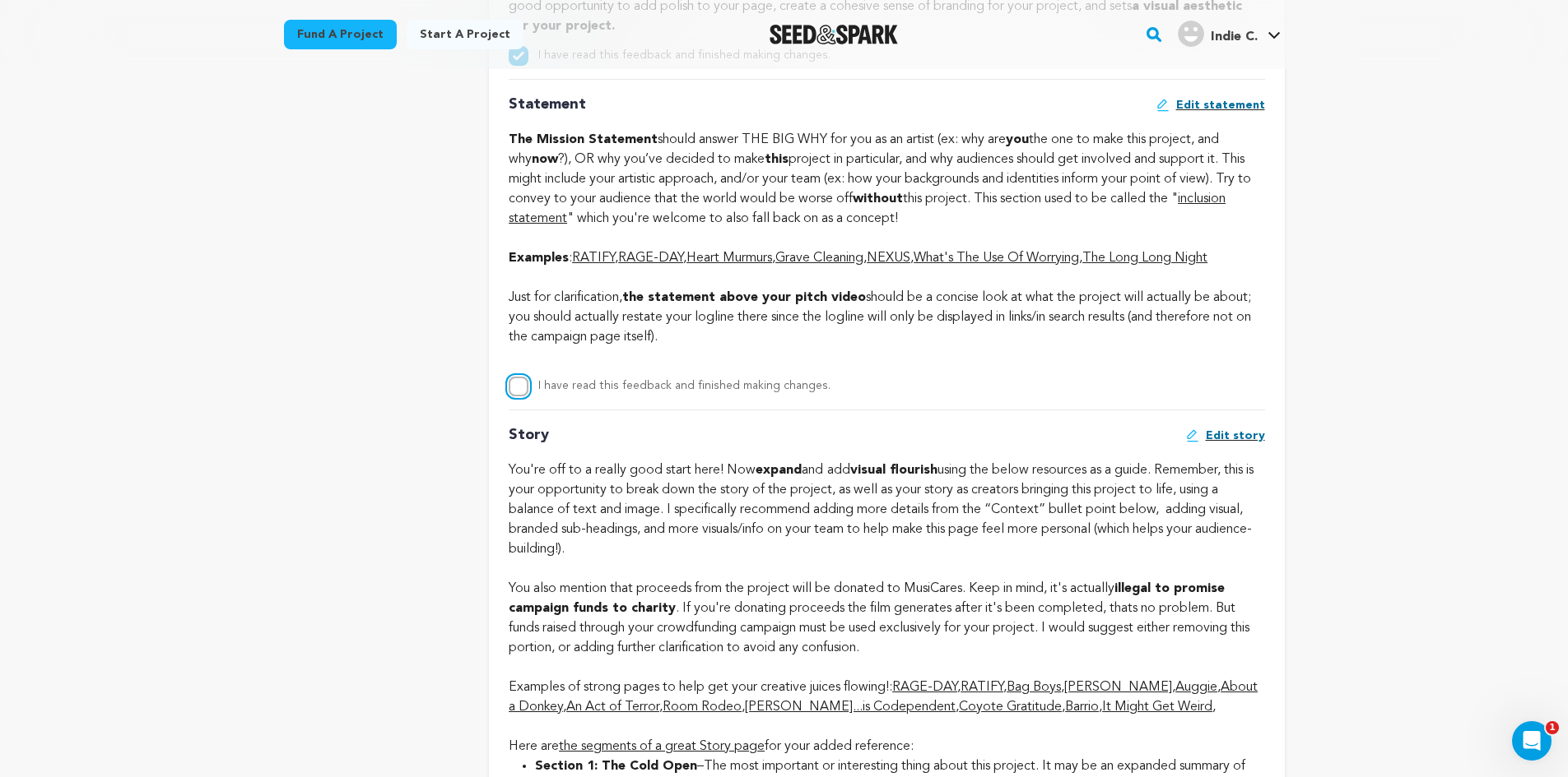
click at [514, 390] on input "I have read this feedback and finished making changes." at bounding box center [519, 387] width 20 height 20
checkbox input "true"
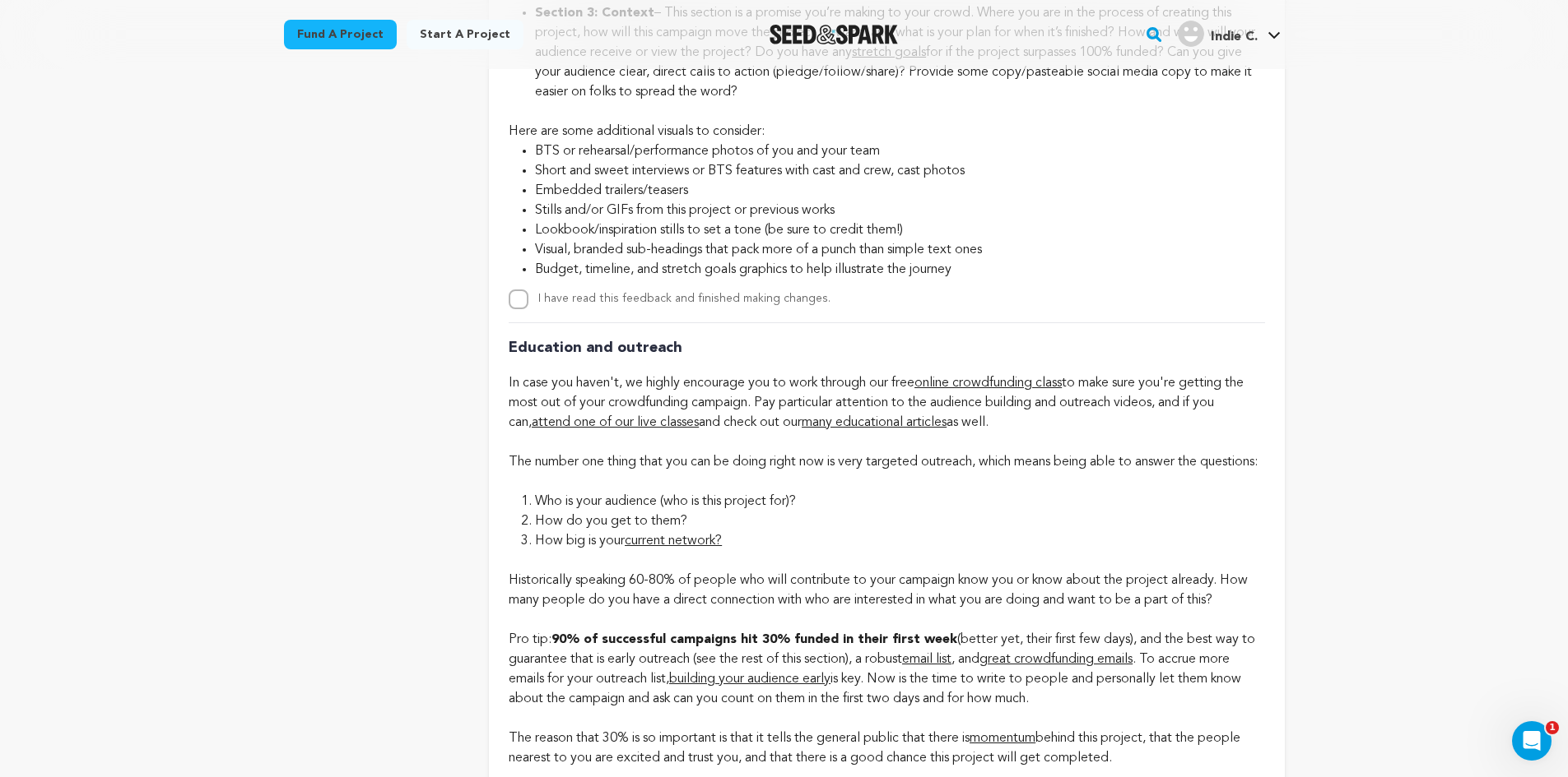
scroll to position [3807, 0]
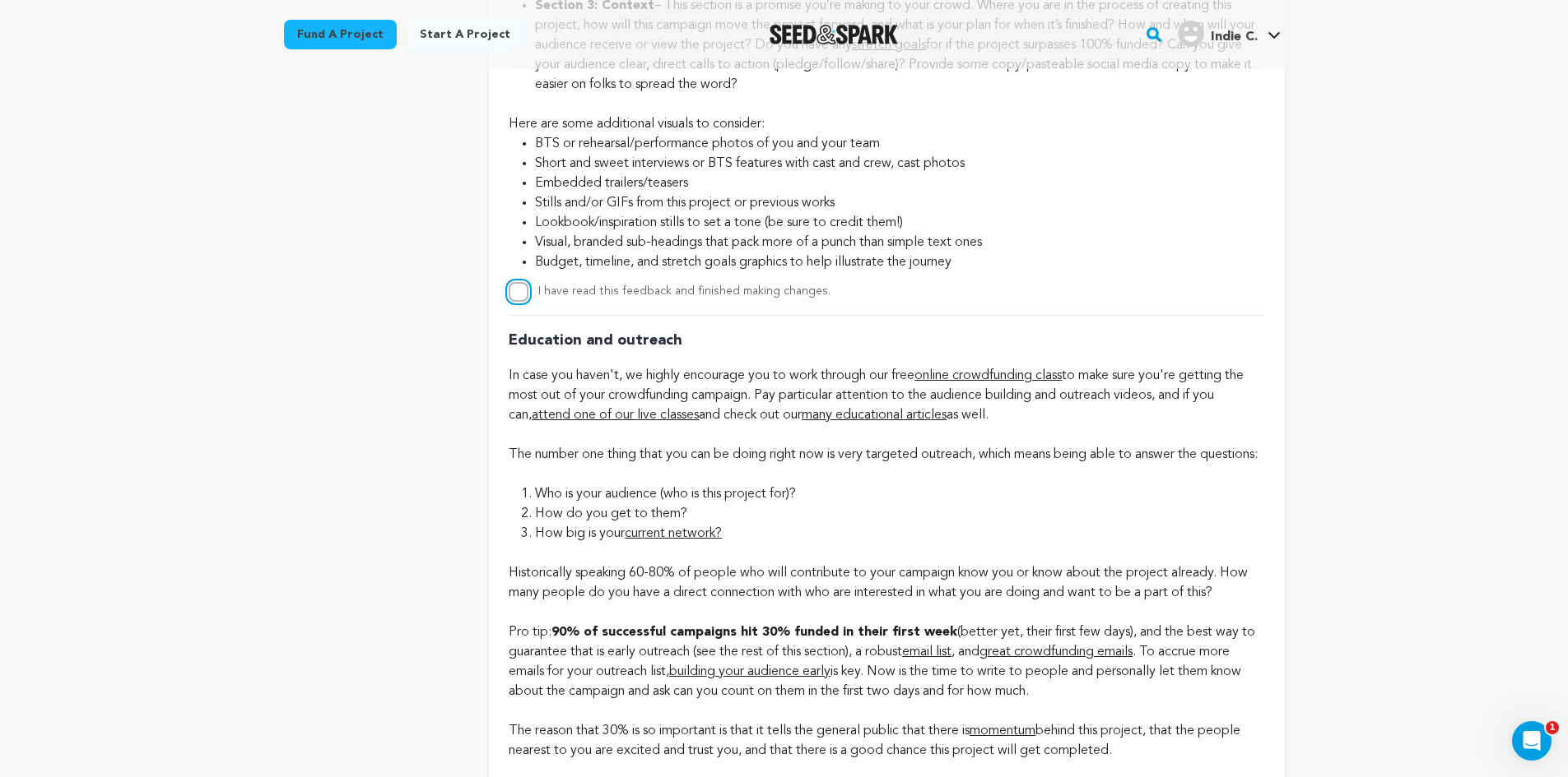
click at [513, 293] on input "I have read this feedback and finished making changes." at bounding box center [519, 292] width 20 height 20
checkbox input "true"
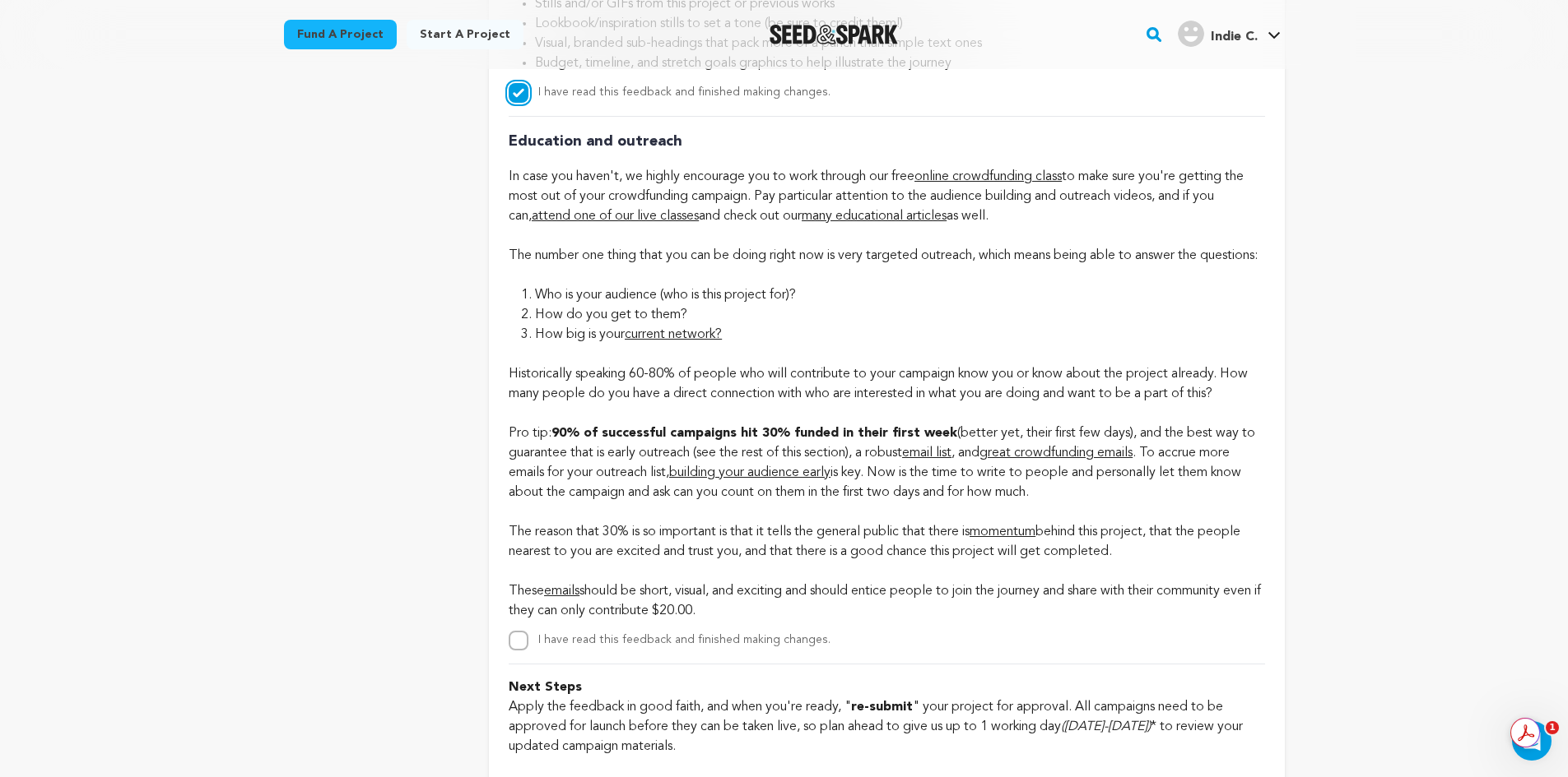
scroll to position [4178, 0]
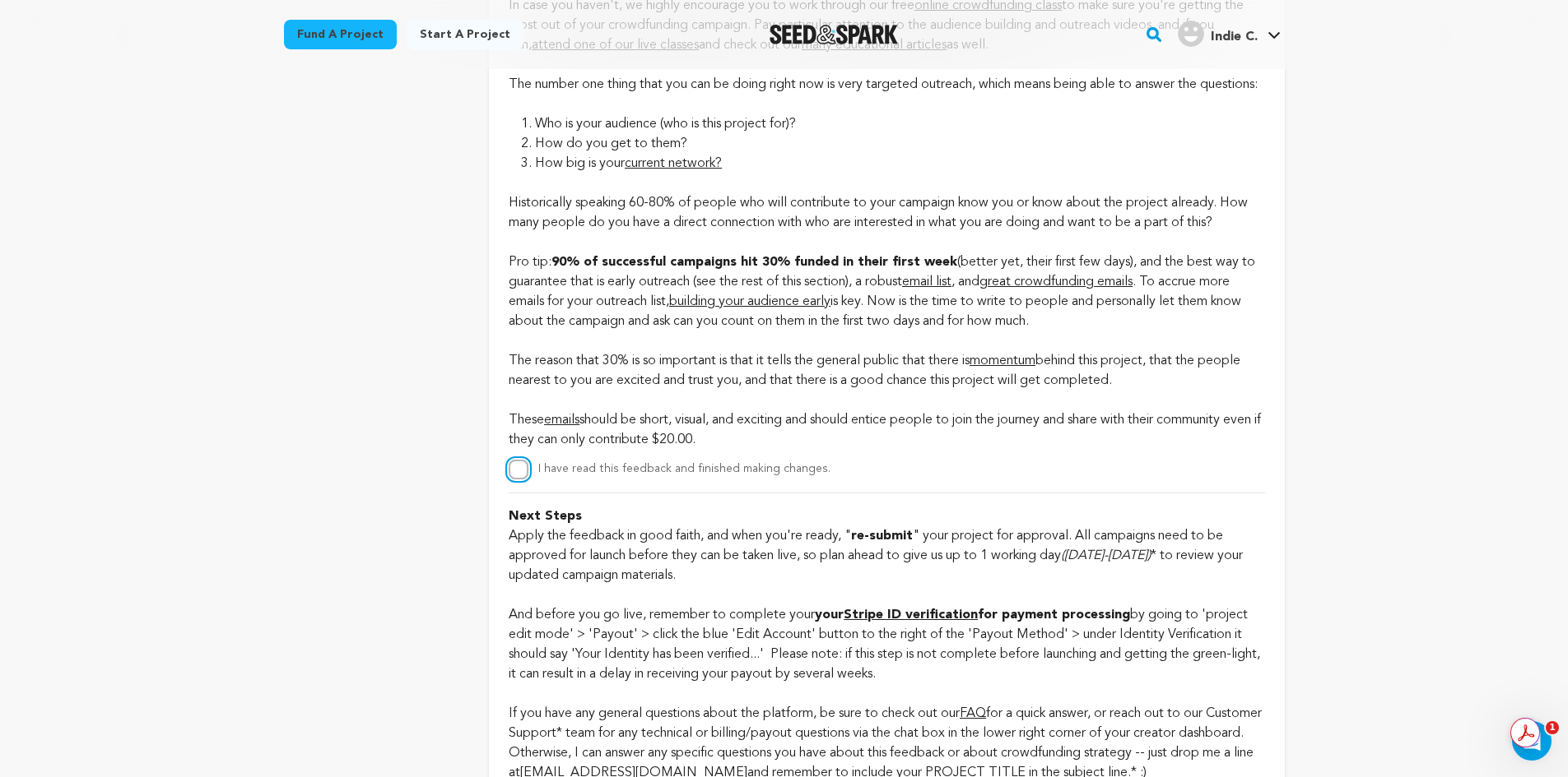
click at [512, 480] on input "I have read this feedback and finished making changes." at bounding box center [519, 470] width 20 height 20
checkbox input "true"
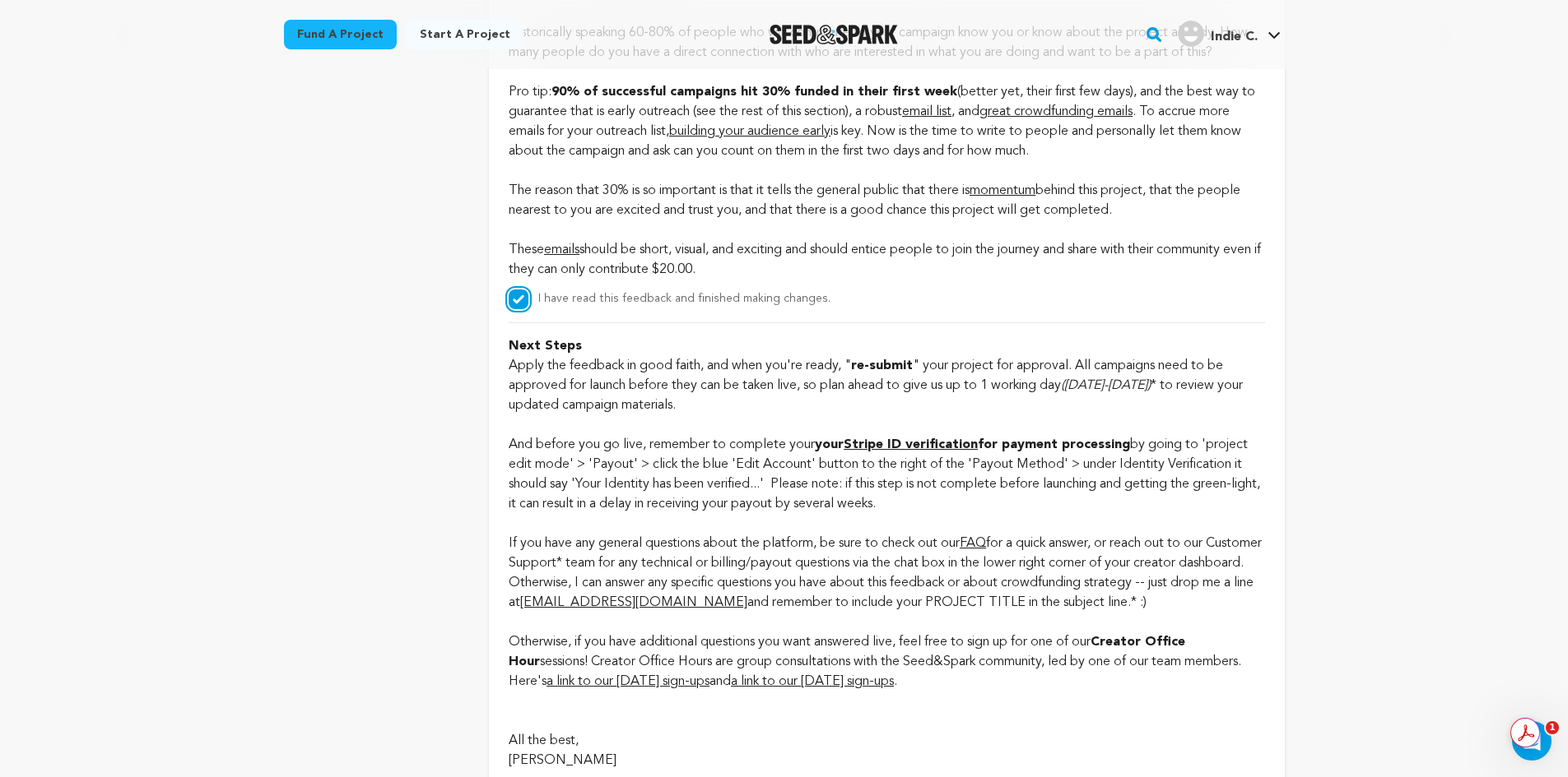
scroll to position [4676, 0]
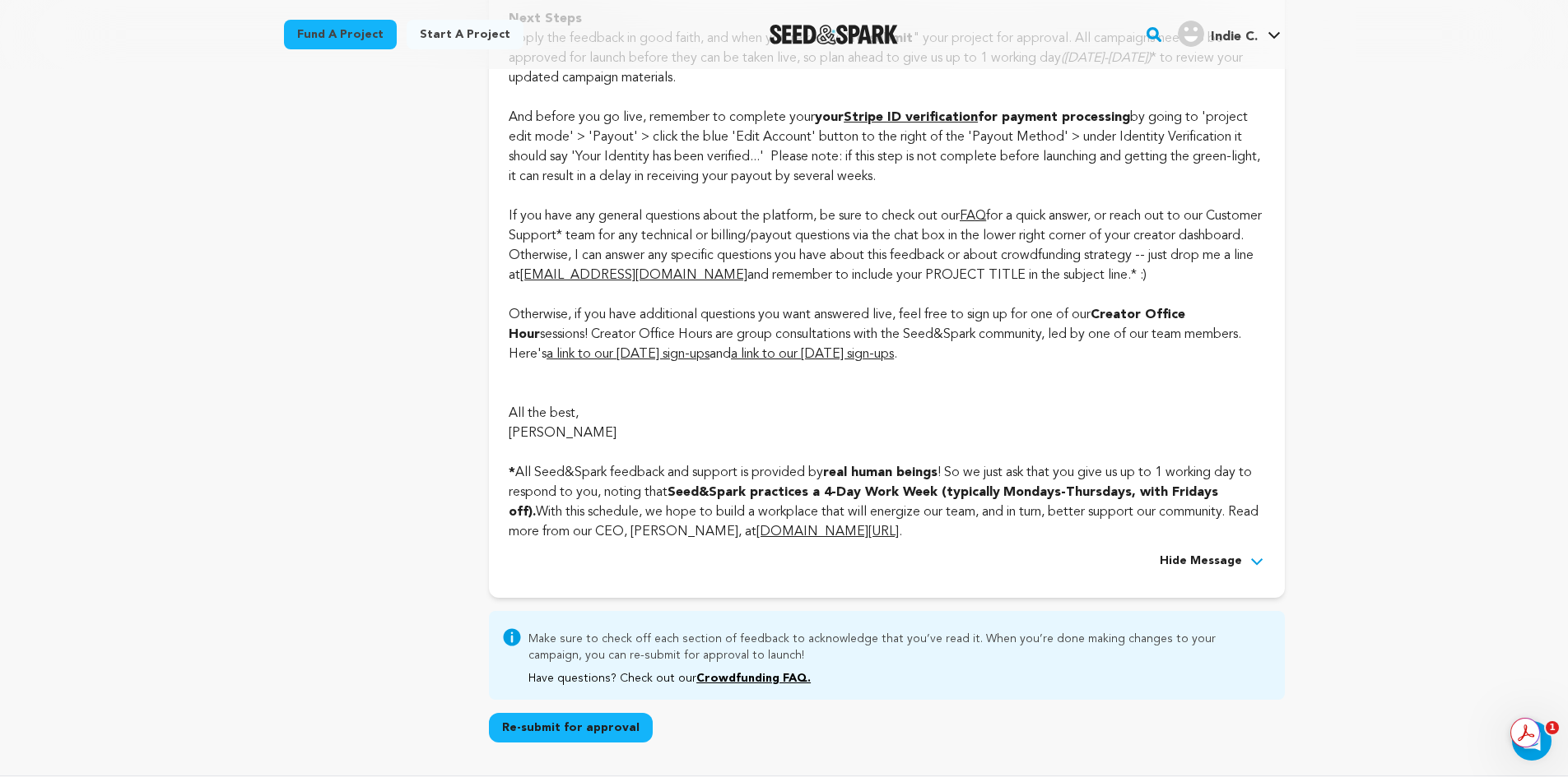
click at [563, 743] on button "Re-submit for approval" at bounding box center [570, 727] width 164 height 30
